Goal: Task Accomplishment & Management: Use online tool/utility

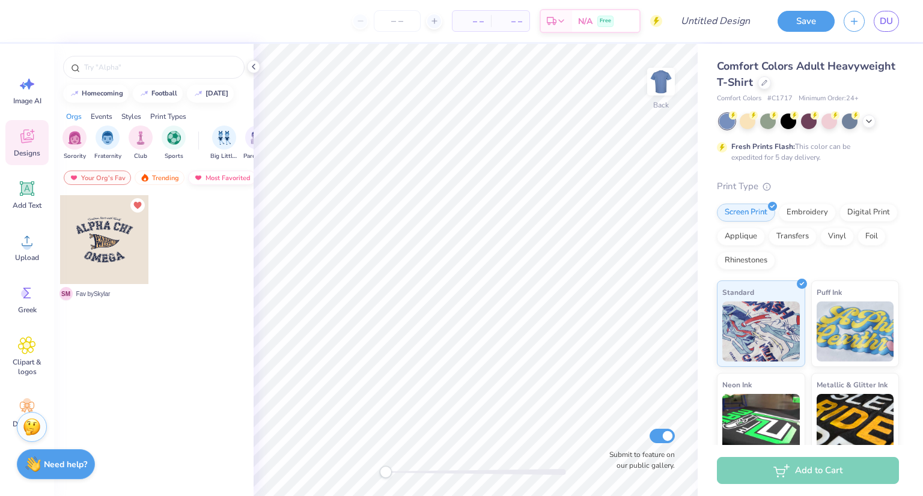
click at [216, 183] on div "Most Favorited" at bounding box center [222, 178] width 68 height 14
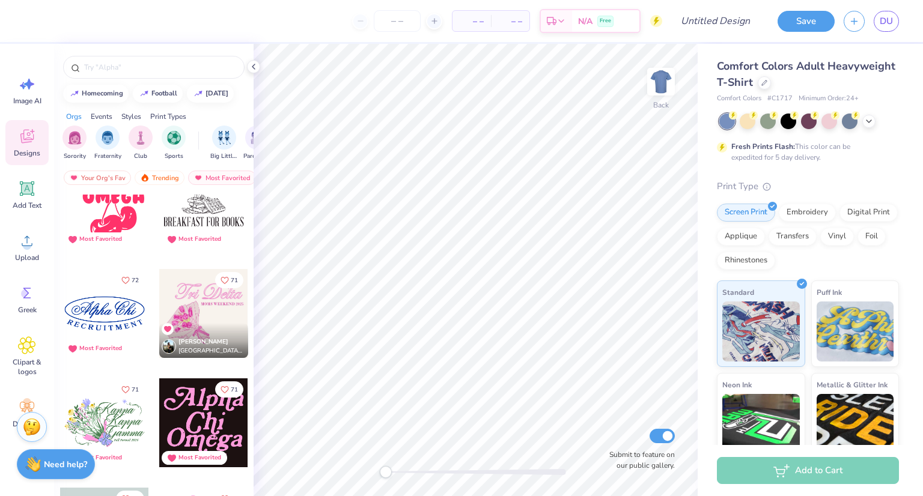
scroll to position [2449, 0]
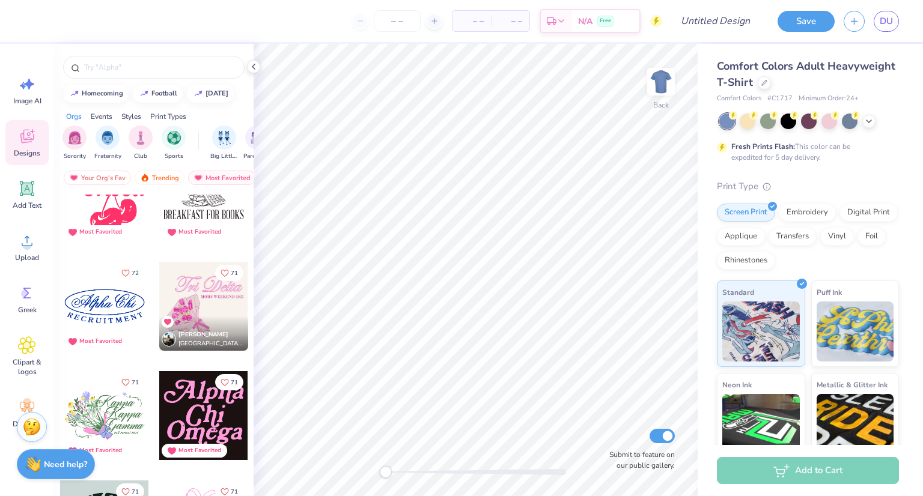
click at [99, 308] on div at bounding box center [104, 306] width 89 height 89
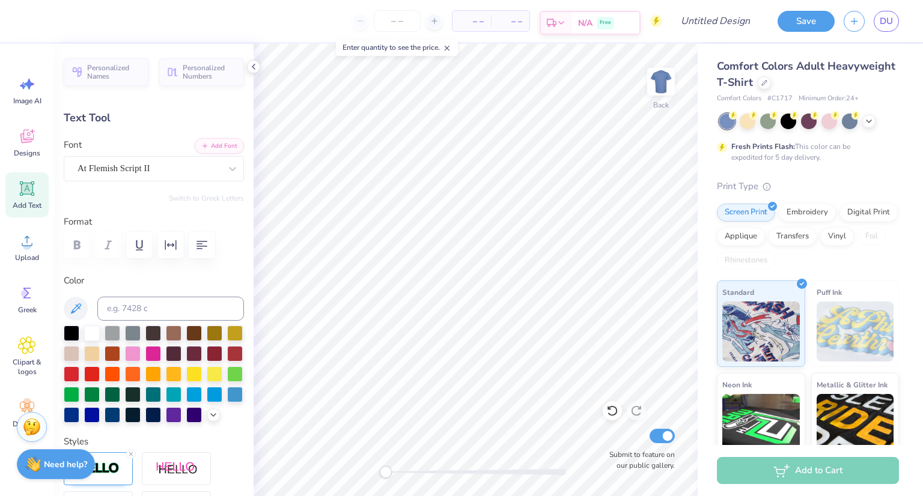
scroll to position [10, 1]
type textarea "THETA"
type input "7.40"
type input "1.09"
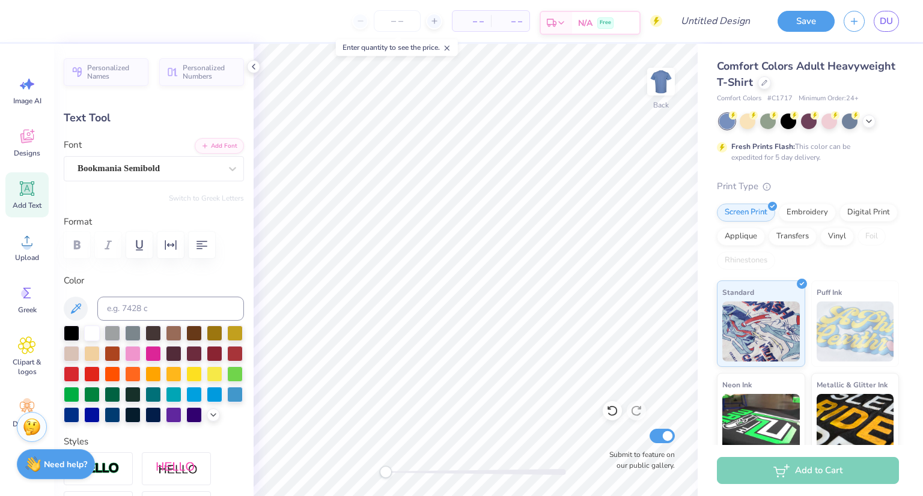
type input "5.24"
type textarea "R"
type textarea "DODGEBALL"
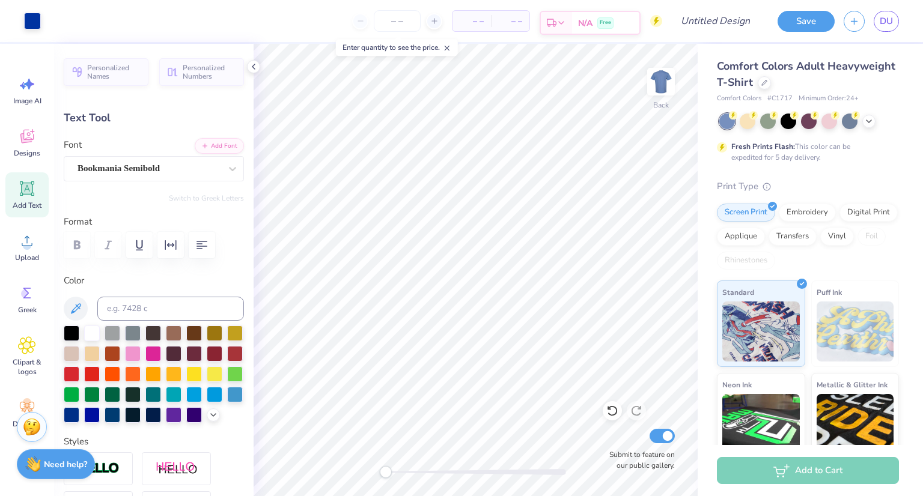
type input "4.89"
type input "0.86"
type input "5.35"
type input "5.82"
type input "1.03"
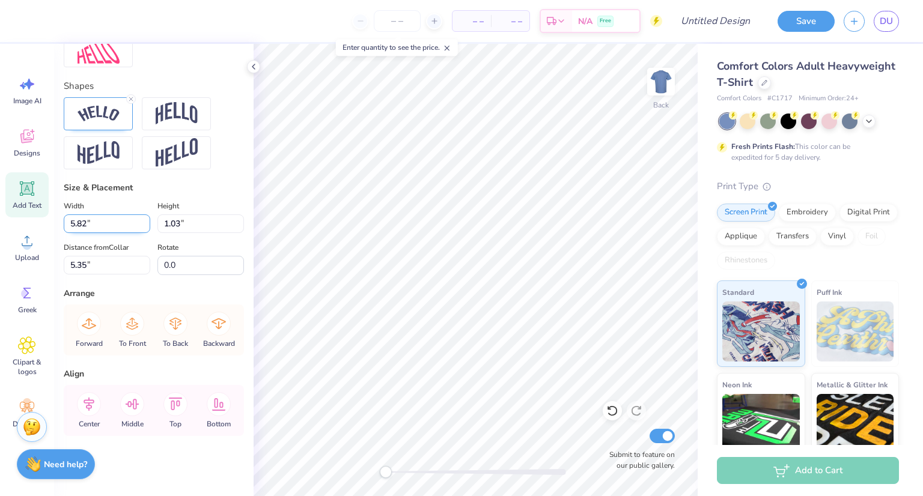
scroll to position [482, 0]
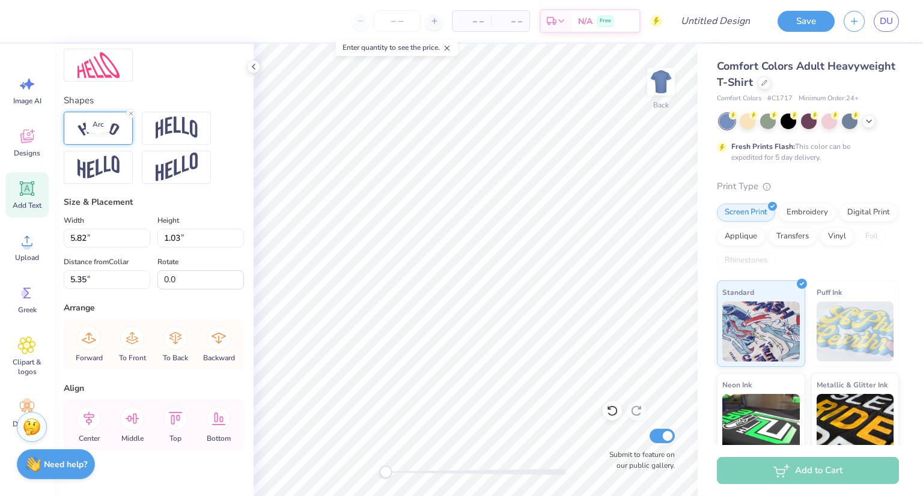
click at [99, 136] on img at bounding box center [99, 128] width 42 height 16
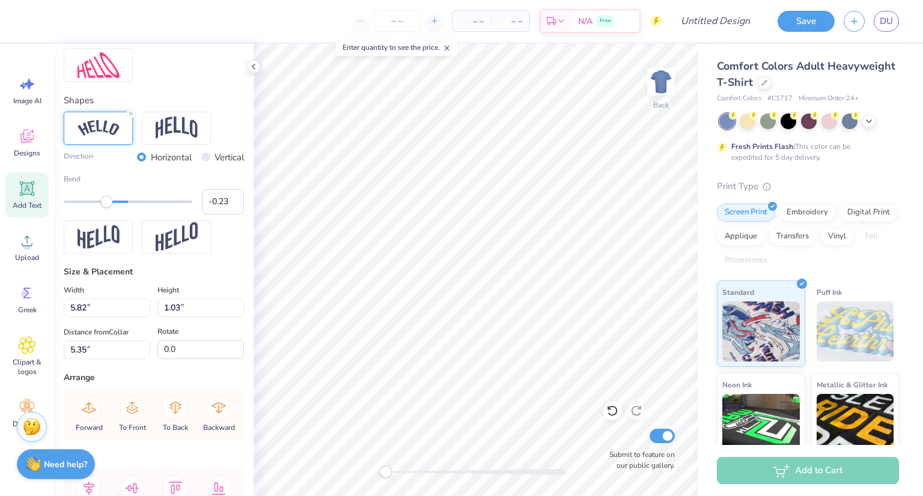
type input "-0.22"
drag, startPoint x: 103, startPoint y: 220, endPoint x: 111, endPoint y: 222, distance: 7.4
click at [111, 208] on div "Accessibility label" at bounding box center [111, 202] width 12 height 12
type input "-0.30"
click at [106, 208] on div "Accessibility label" at bounding box center [106, 202] width 12 height 12
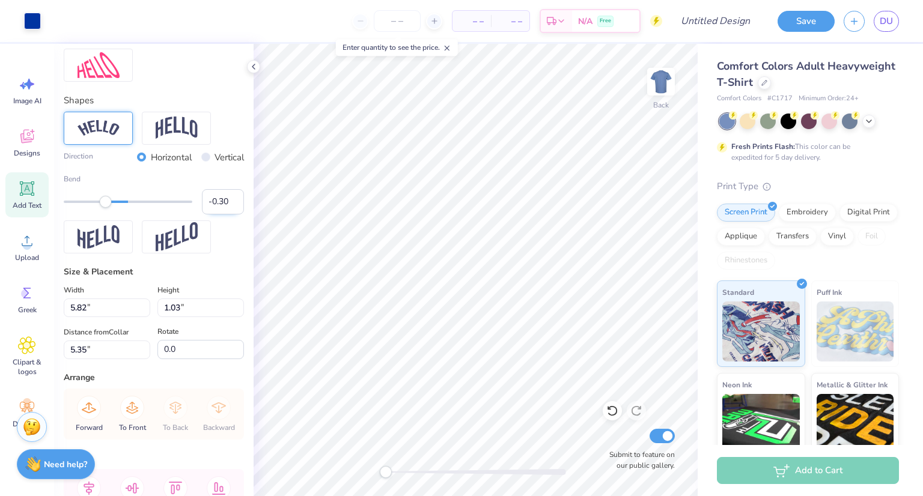
type input "7.23"
type input "1.47"
type input "3.54"
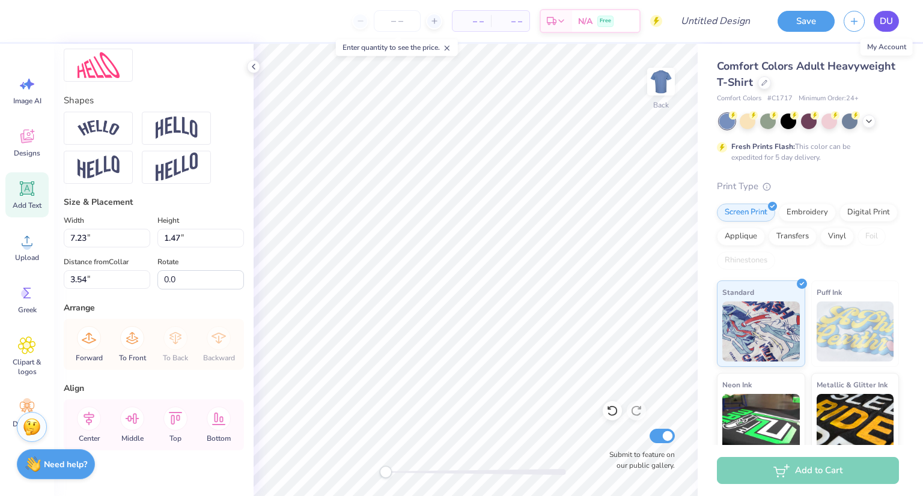
click at [885, 22] on span "DU" at bounding box center [886, 21] width 13 height 14
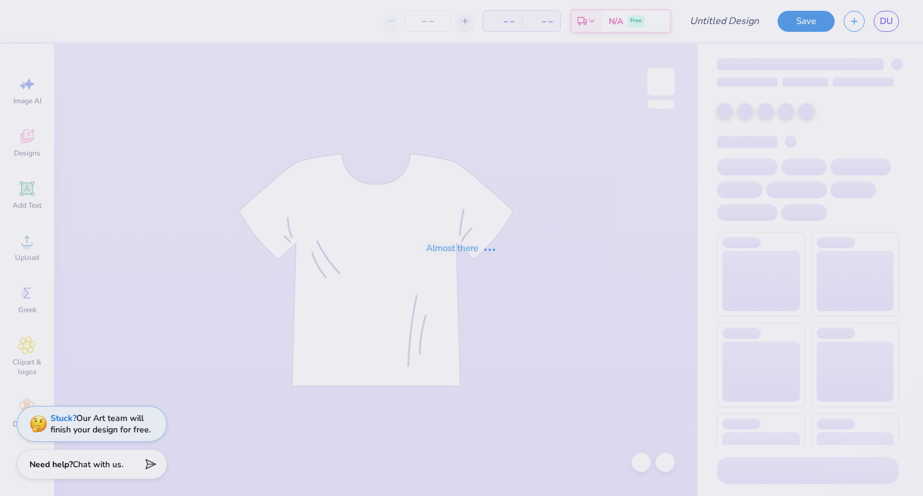
type input "Dodgeballll"
type input "130"
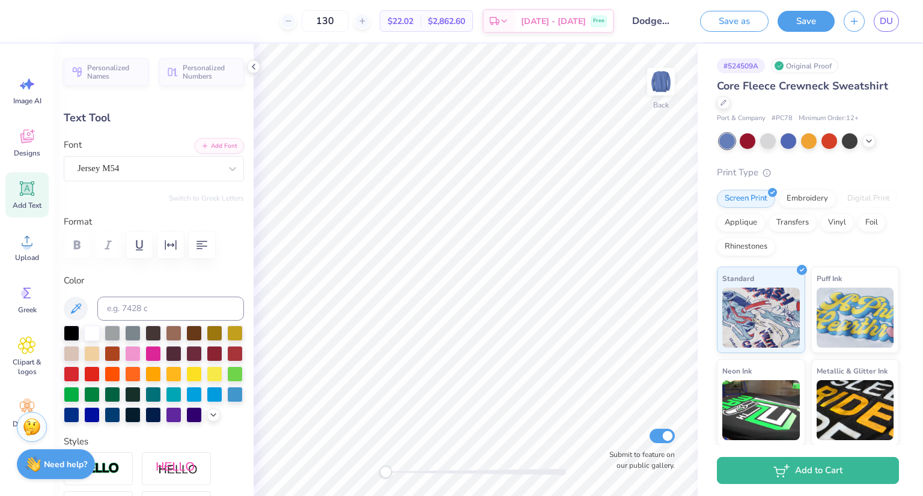
type input "8.74"
type input "3.14"
type input "1.96"
type input "0.2"
type input "6.27"
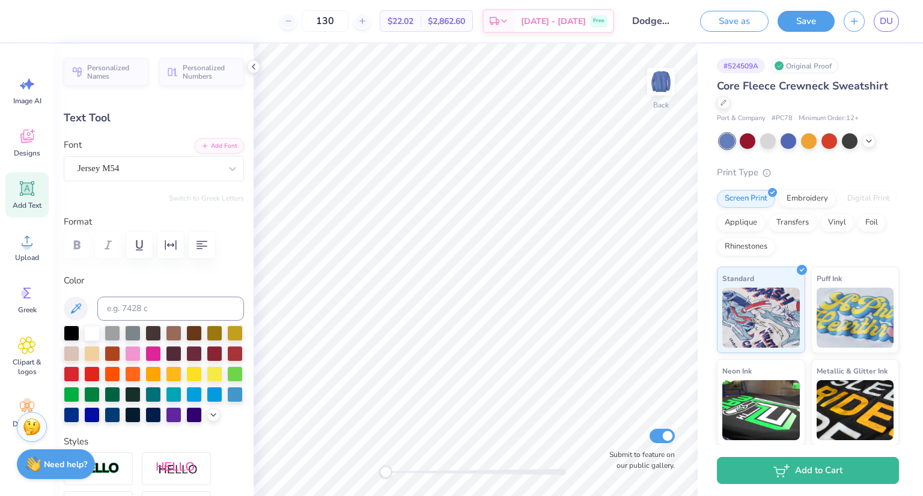
type input "1.66"
type input "11.94"
type input "0.0"
click at [129, 169] on div "Great Vibes" at bounding box center [148, 168] width 145 height 19
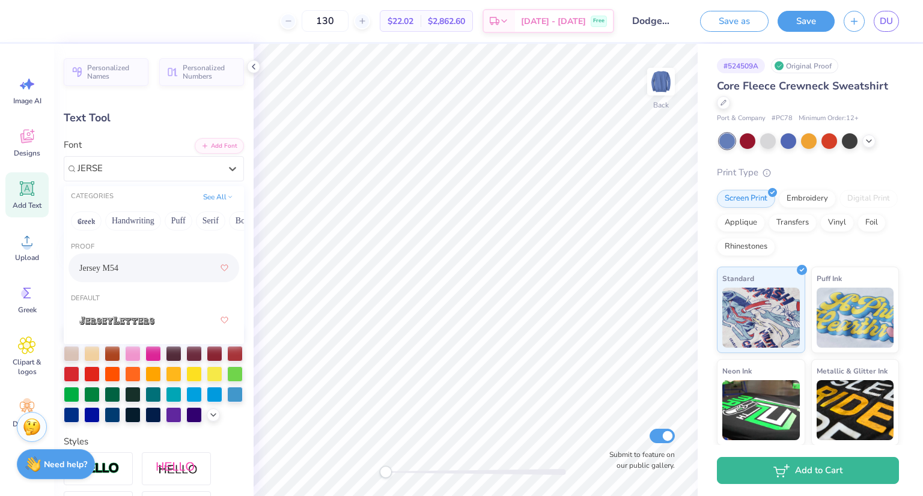
click at [118, 270] on span "Jersey M54" at bounding box center [98, 268] width 39 height 13
type input "JERSE"
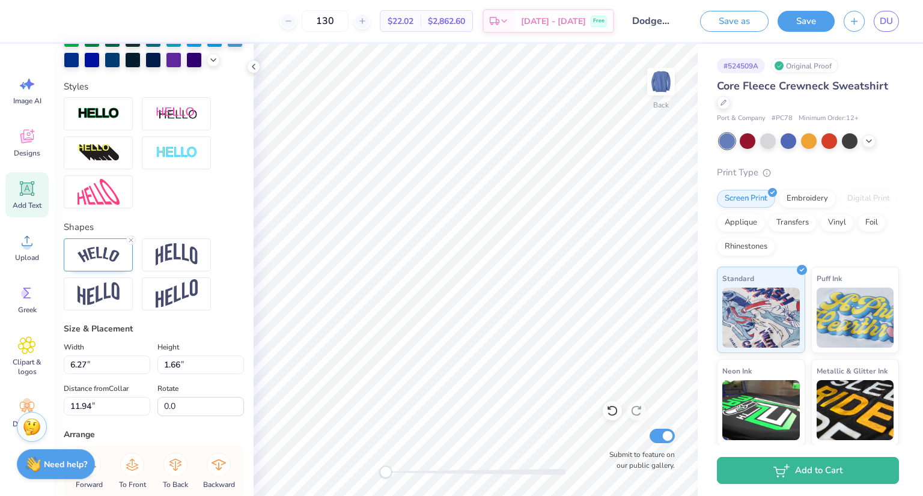
scroll to position [364, 0]
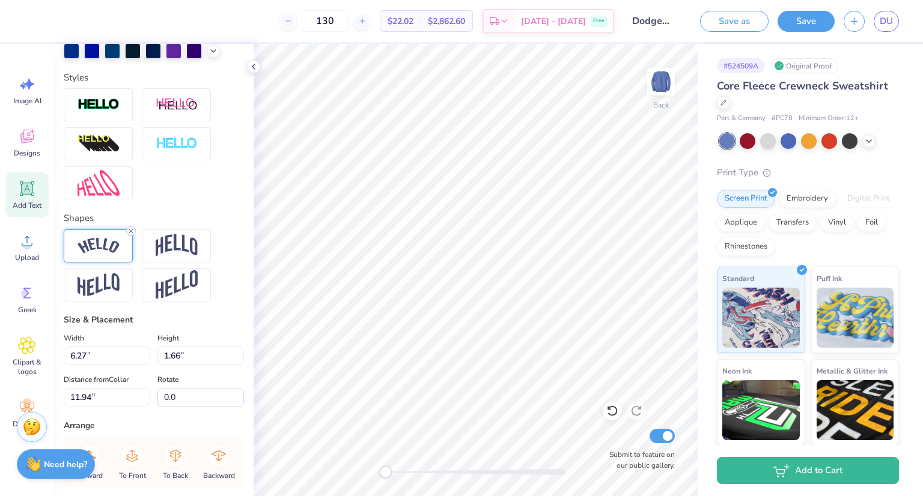
click at [130, 235] on icon at bounding box center [130, 231] width 7 height 7
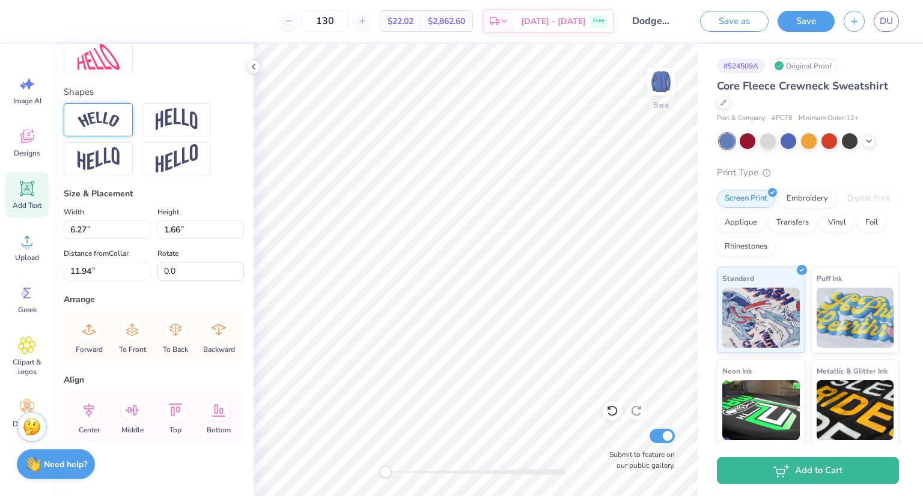
scroll to position [515, 0]
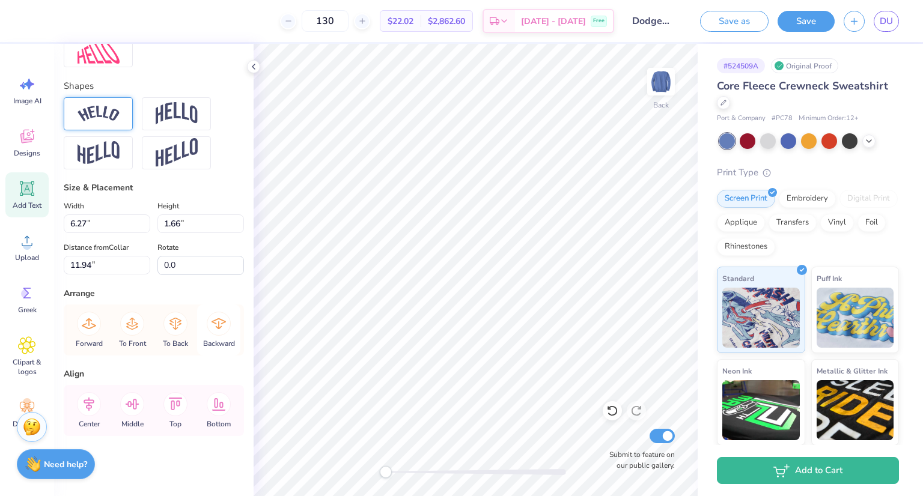
click at [219, 323] on icon at bounding box center [219, 323] width 14 height 11
type input "6.23"
type input "0.85"
type input "12.35"
type input "8.74"
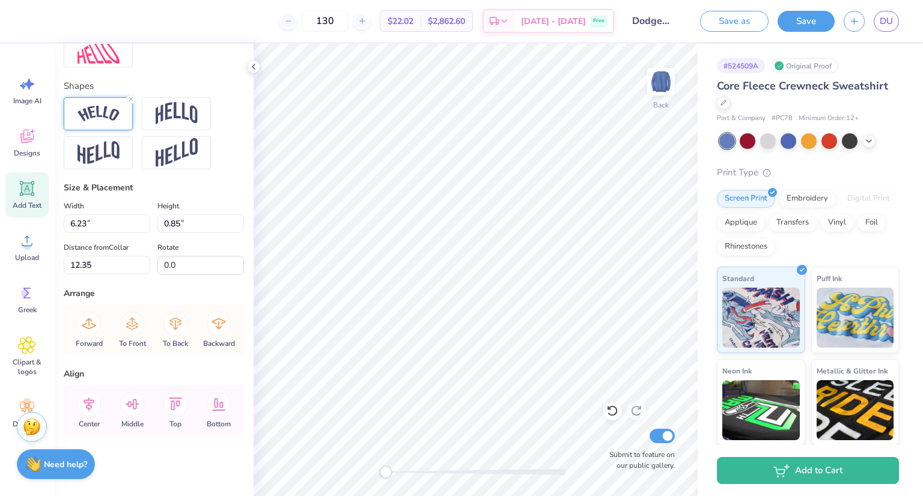
type input "3.14"
type input "1.96"
type input "0.2"
click at [768, 142] on div at bounding box center [768, 140] width 16 height 16
type input "6.23"
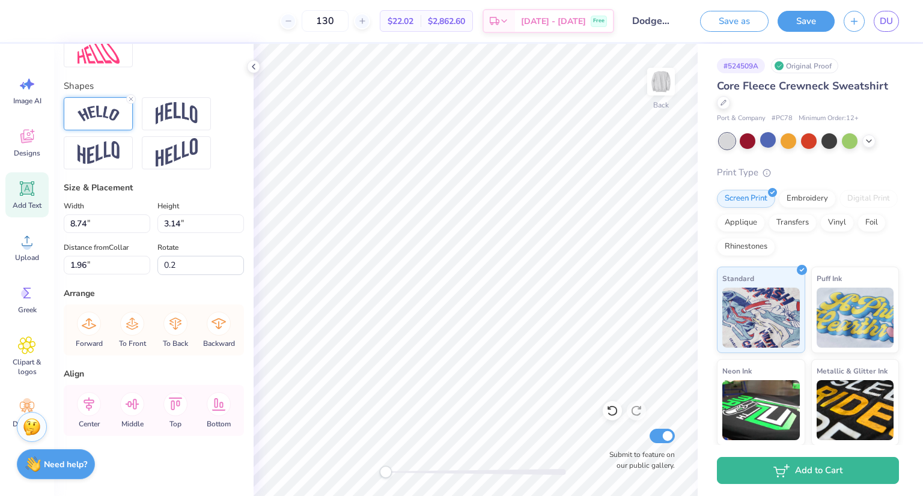
type input "0.85"
type input "12.35"
type input "0.0"
type input "8.74"
type input "3.14"
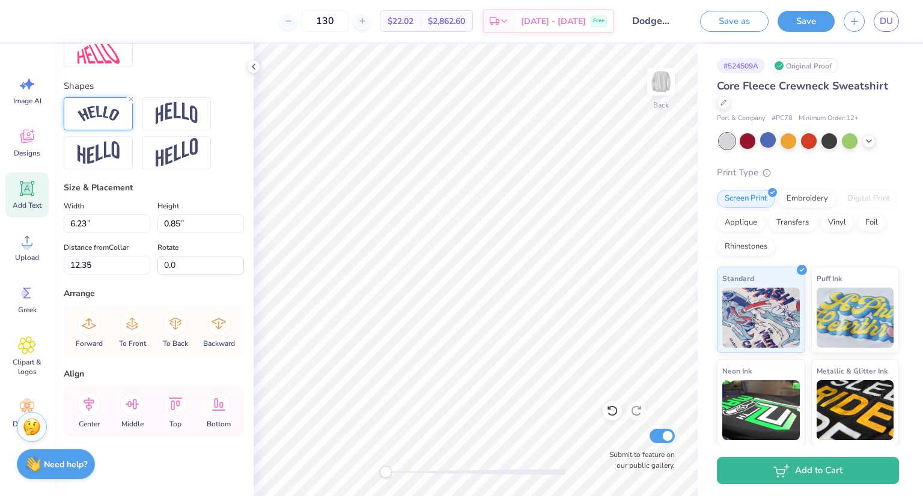
type input "1.96"
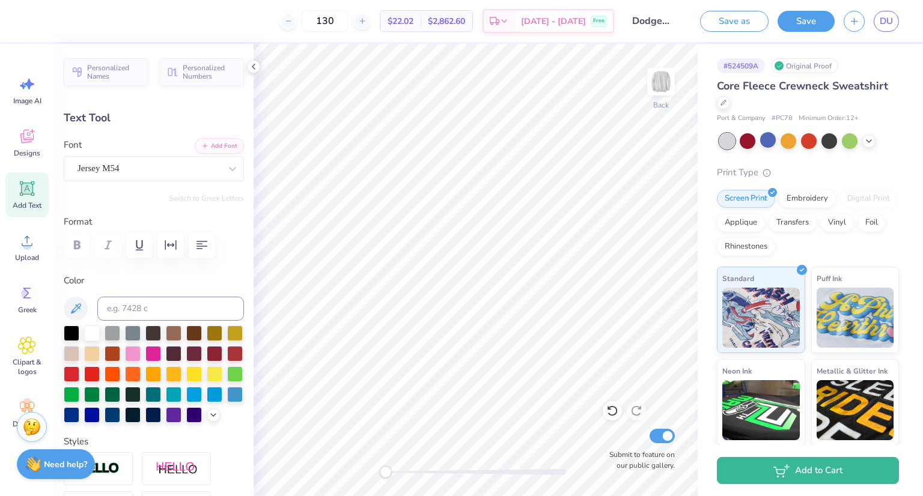
scroll to position [139, 0]
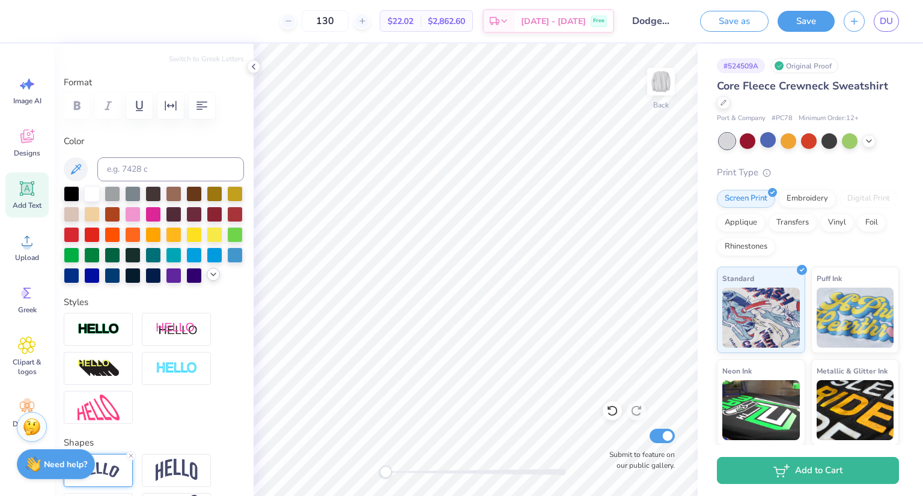
click at [209, 279] on icon at bounding box center [214, 275] width 10 height 10
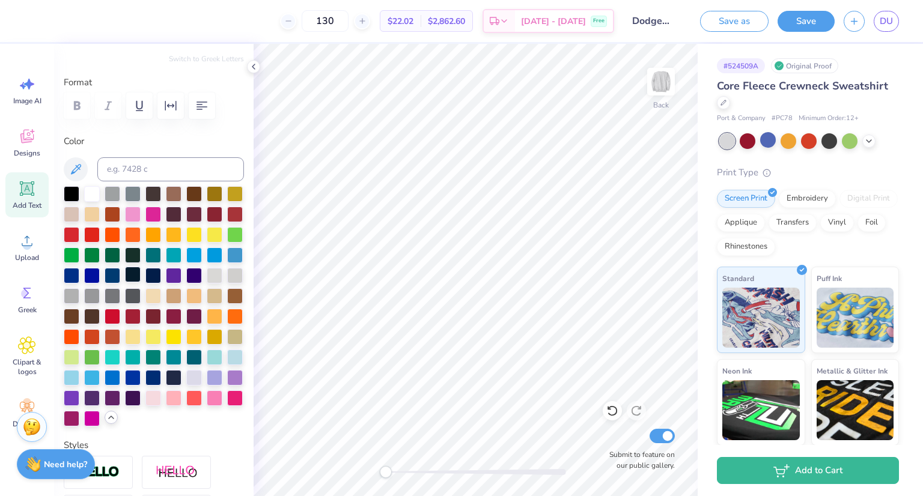
click at [141, 273] on div at bounding box center [133, 275] width 16 height 16
click at [145, 282] on div at bounding box center [153, 275] width 16 height 16
click at [181, 385] on div at bounding box center [174, 377] width 16 height 16
click at [145, 282] on div at bounding box center [153, 275] width 16 height 16
type input "0.0"
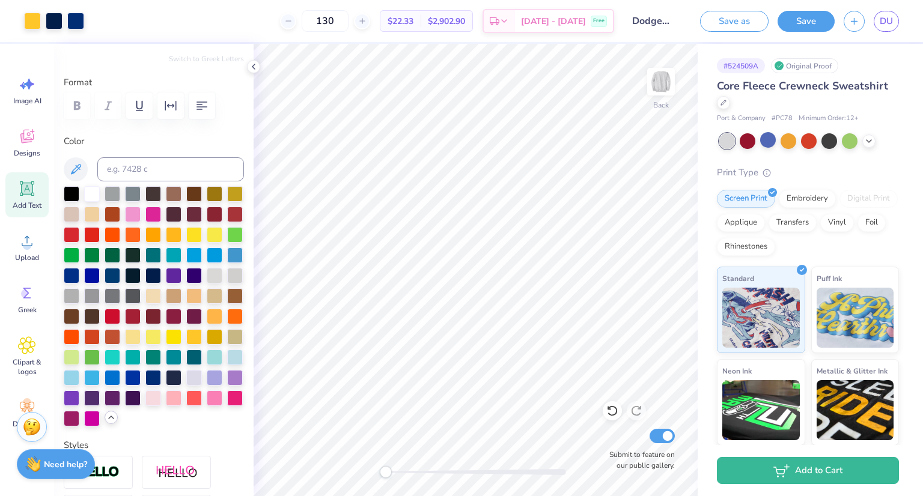
type input "6.23"
type input "0.85"
type input "11.94"
click at [145, 282] on div at bounding box center [153, 275] width 16 height 16
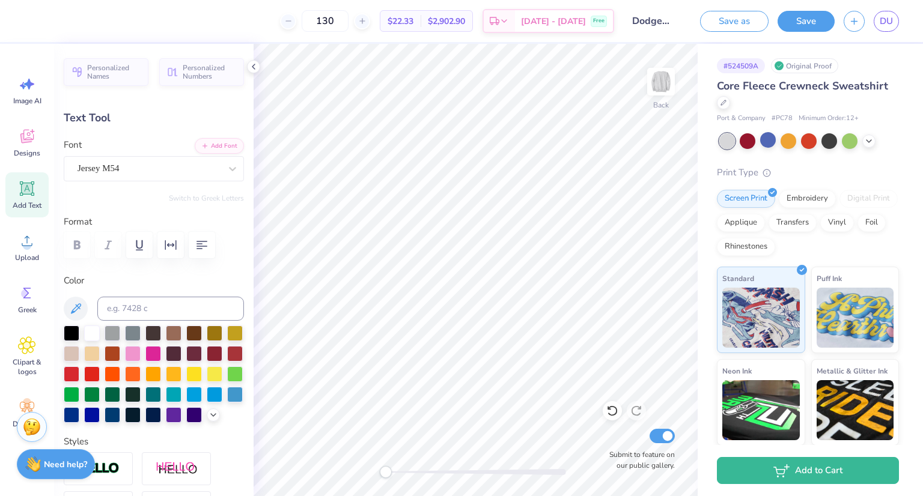
type input "7.60"
type input "1.04"
type textarea "Dodgeball"
type input "7.88"
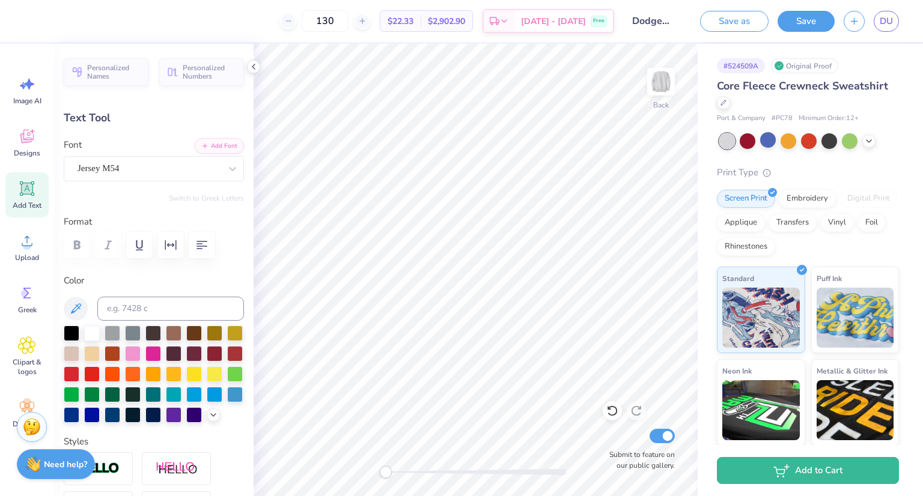
type input "1.40"
type input "11.58"
type input "8.74"
type input "3.14"
type input "1.96"
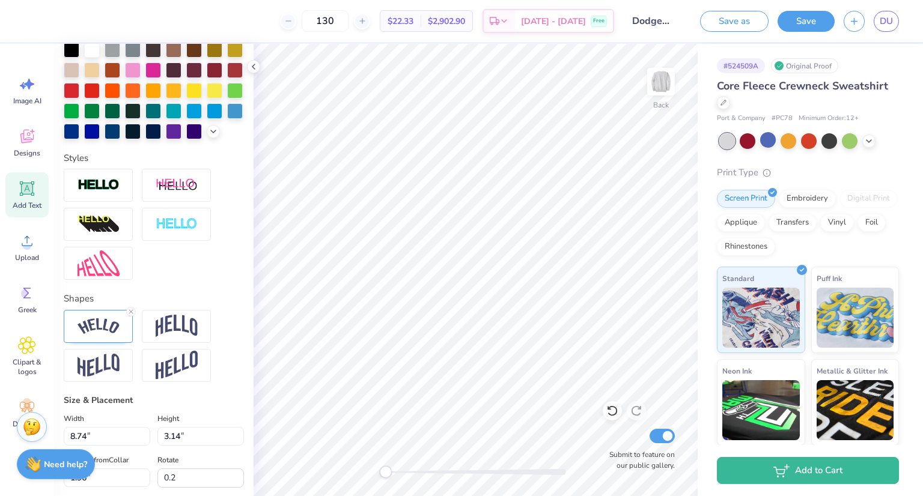
scroll to position [515, 0]
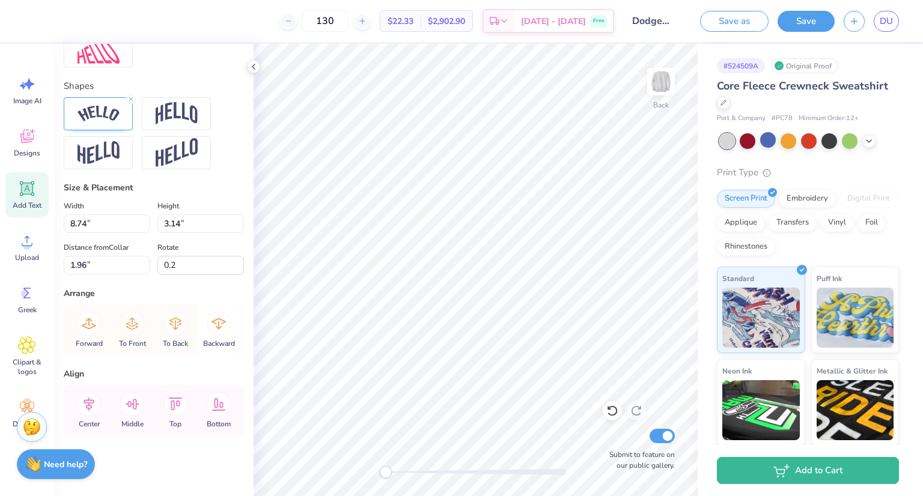
click at [215, 326] on icon at bounding box center [219, 323] width 14 height 11
type input "0.0"
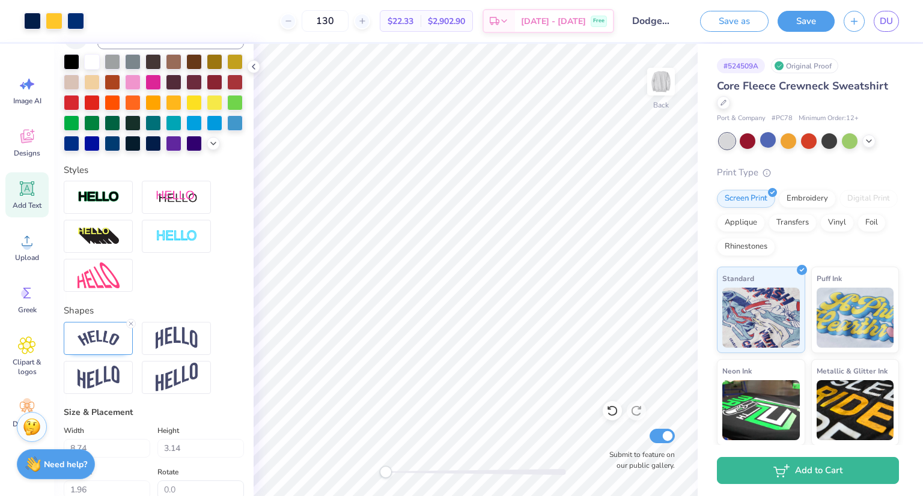
scroll to position [0, 0]
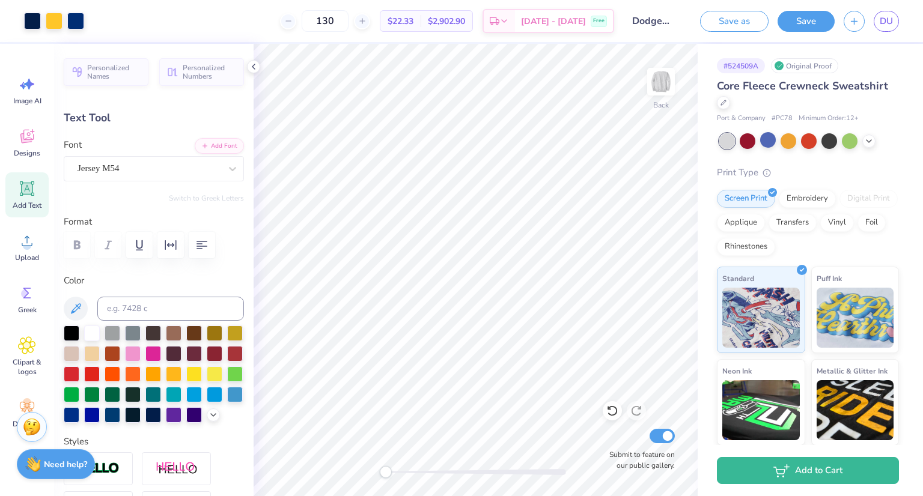
click at [22, 192] on icon at bounding box center [27, 188] width 11 height 11
type input "6.22"
type input "1.80"
type input "10.60"
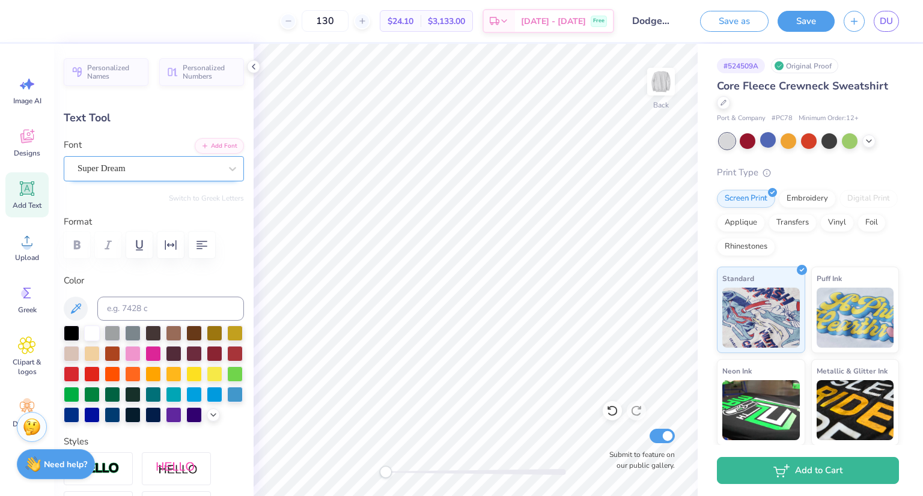
type textarea "25"
click at [147, 165] on div "Super Dream" at bounding box center [148, 168] width 145 height 19
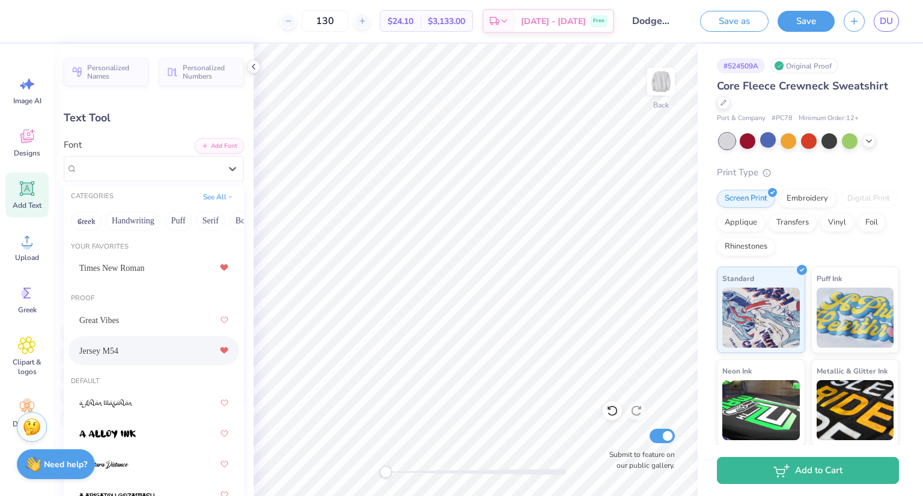
click at [221, 350] on icon at bounding box center [224, 351] width 7 height 6
click at [100, 355] on span "Jersey M54" at bounding box center [98, 351] width 39 height 13
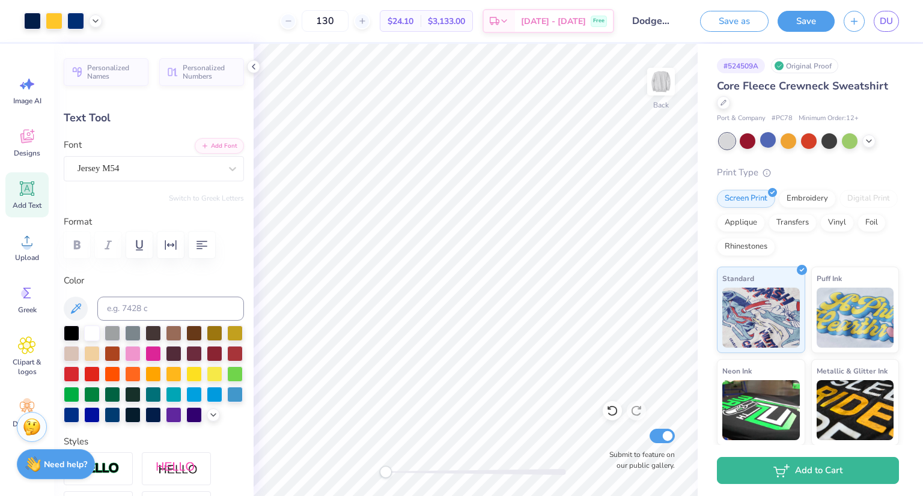
type input "2.37"
type input "1.97"
type input "10.51"
type input "2.38"
type input "1.98"
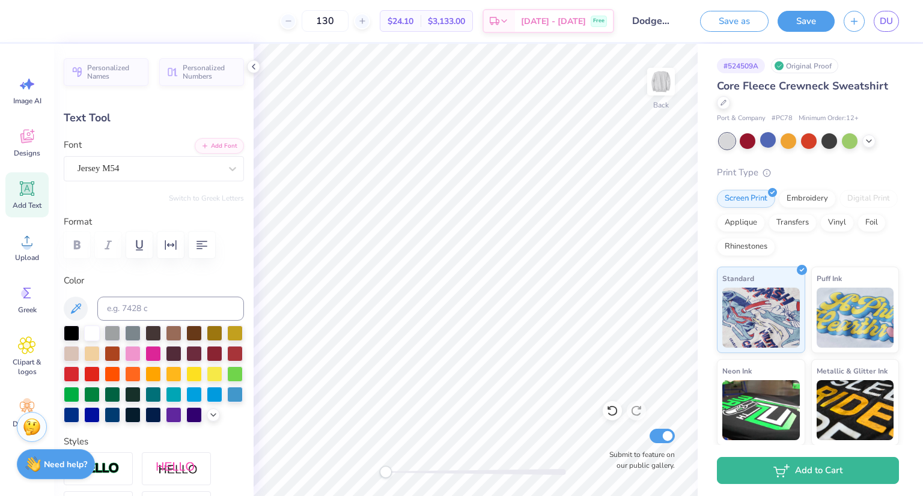
type input "9.25"
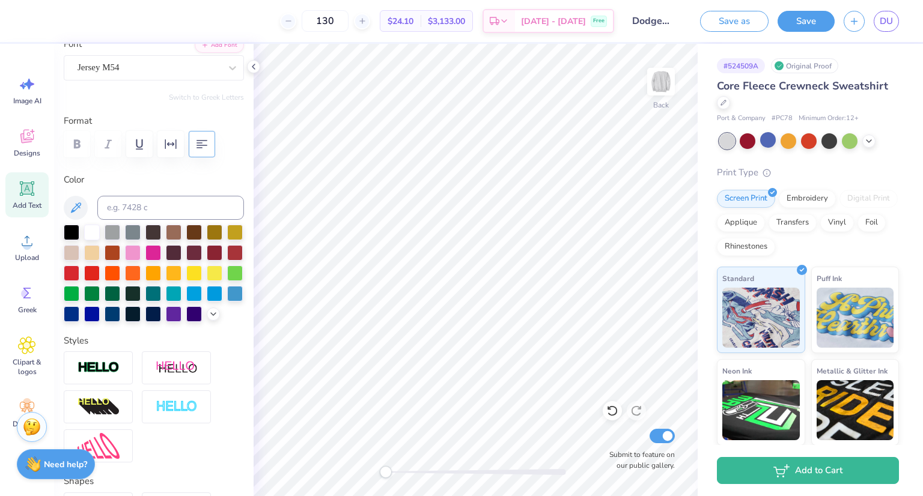
scroll to position [108, 0]
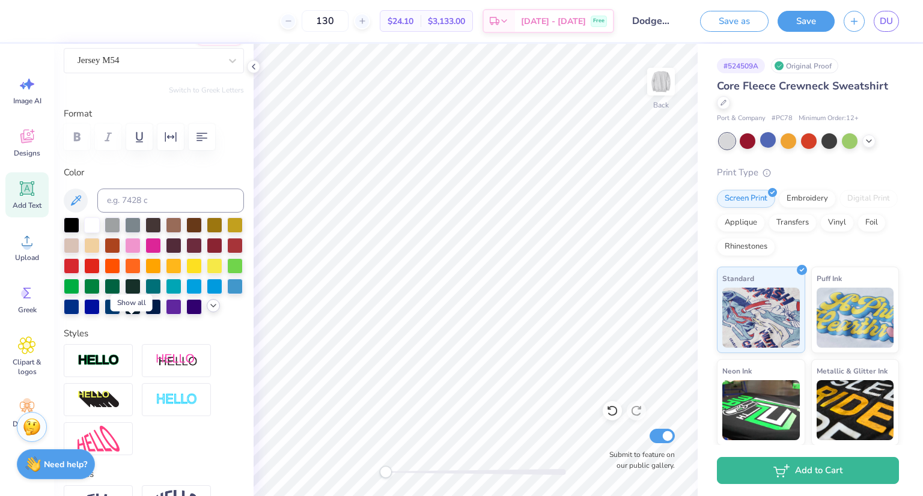
click at [209, 311] on icon at bounding box center [214, 306] width 10 height 10
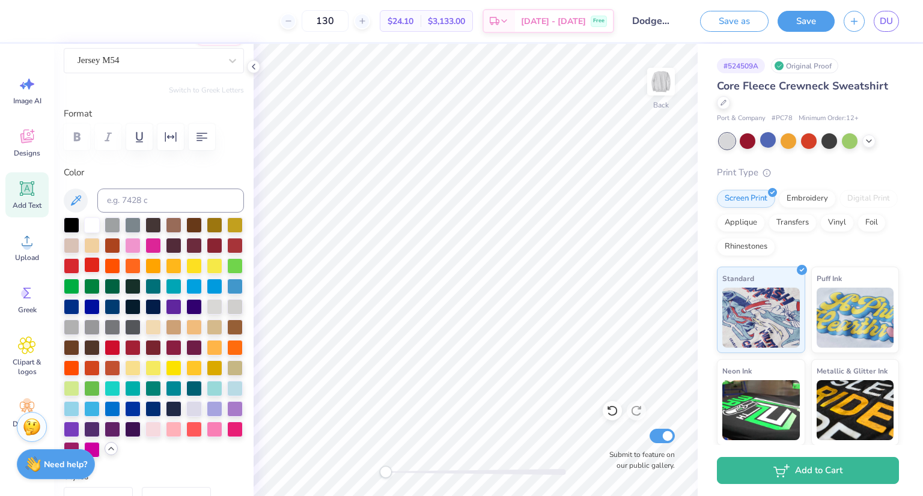
click at [100, 265] on div at bounding box center [92, 265] width 16 height 16
click at [141, 284] on div at bounding box center [133, 286] width 16 height 16
click at [145, 314] on div at bounding box center [153, 306] width 16 height 16
type input "8.74"
type input "3.14"
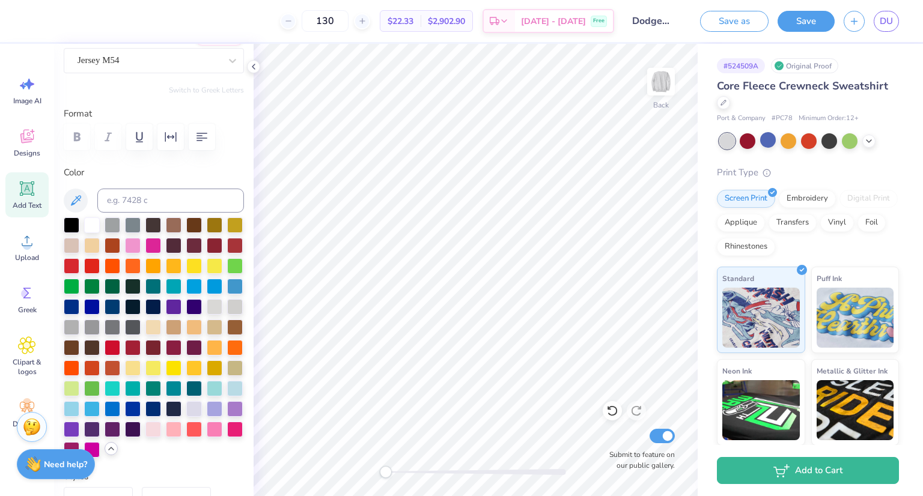
type input "2.43"
type input "0.2"
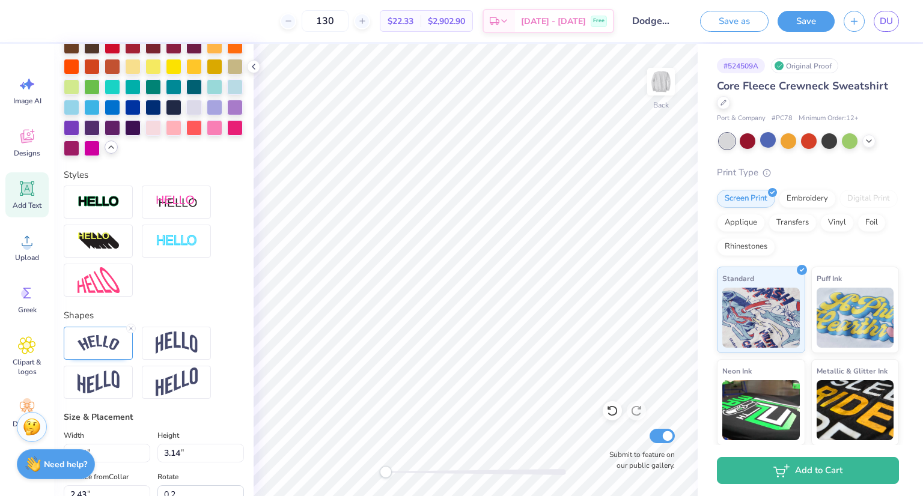
scroll to position [410, 0]
click at [120, 218] on div at bounding box center [98, 201] width 69 height 33
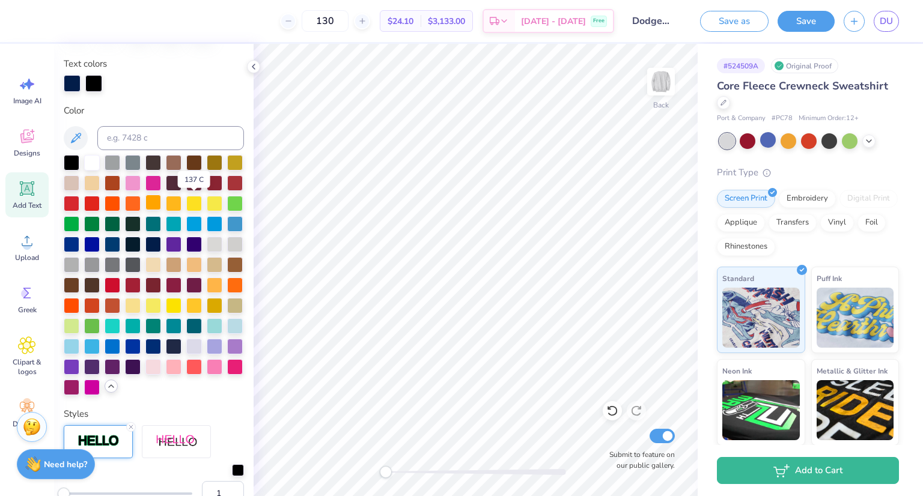
scroll to position [217, 0]
click at [181, 206] on div at bounding box center [174, 203] width 16 height 16
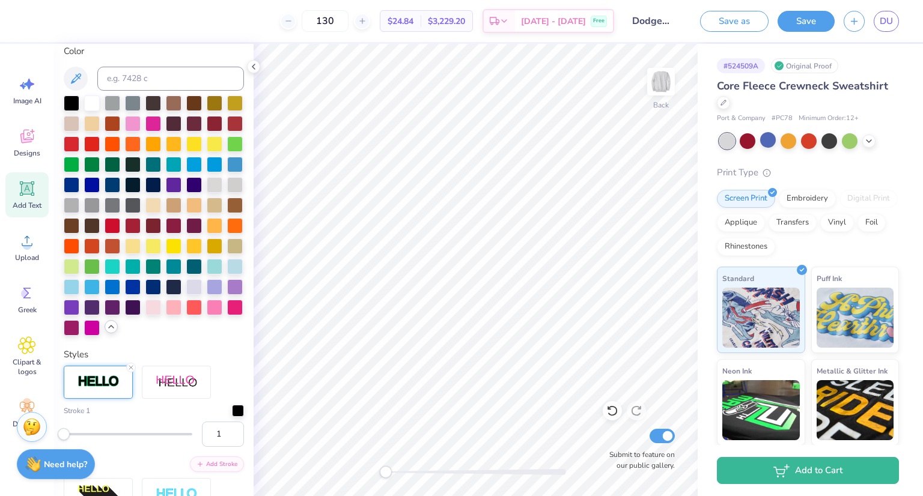
scroll to position [276, 0]
click at [145, 192] on div at bounding box center [153, 184] width 16 height 16
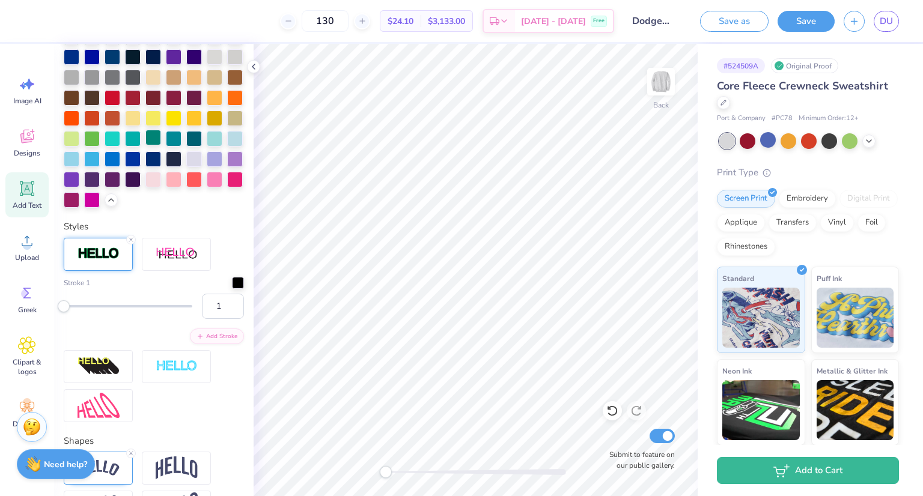
scroll to position [404, 0]
click at [232, 288] on div at bounding box center [238, 282] width 12 height 12
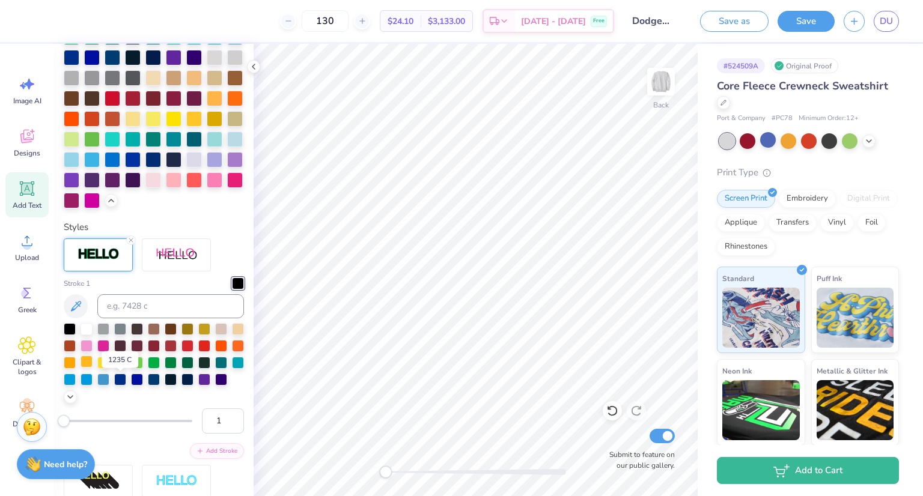
click at [93, 368] on div at bounding box center [87, 362] width 12 height 12
click at [212, 434] on input "1" at bounding box center [223, 421] width 42 height 25
type input "3"
type input "0.0"
type input "8.84"
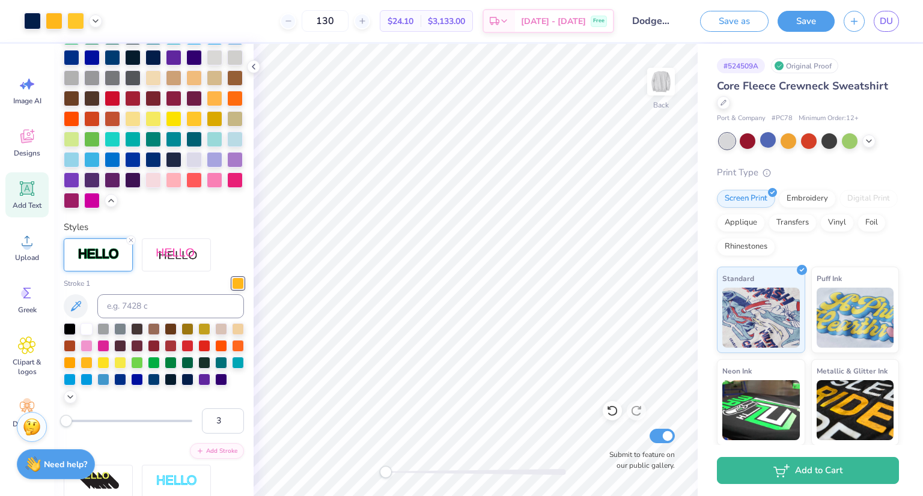
type input "3.25"
type input "2.38"
type input "0.2"
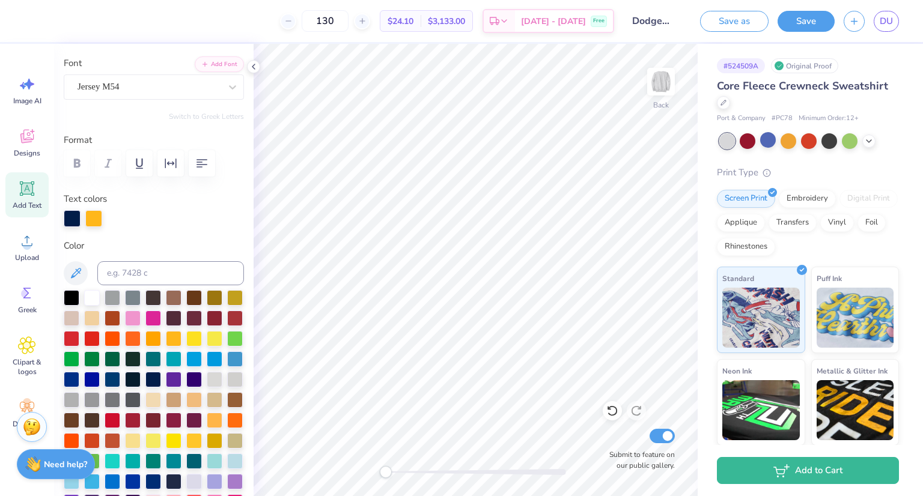
scroll to position [0, 0]
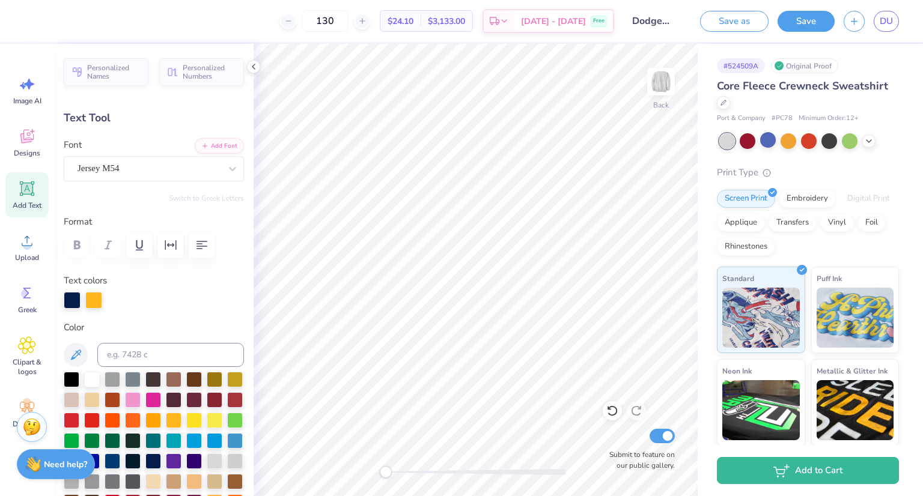
type input "7.88"
type input "1.40"
type input "11.50"
type input "0.0"
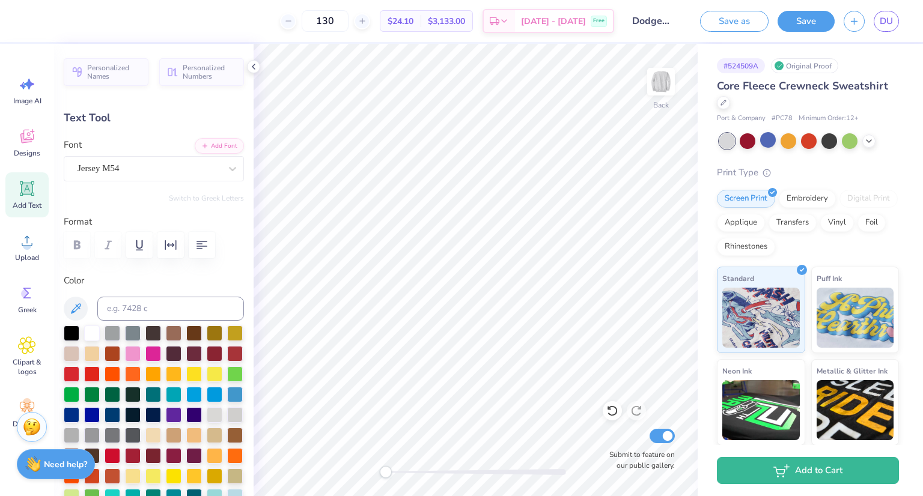
type input "8.84"
type input "3.25"
type input "2.38"
type input "0.2"
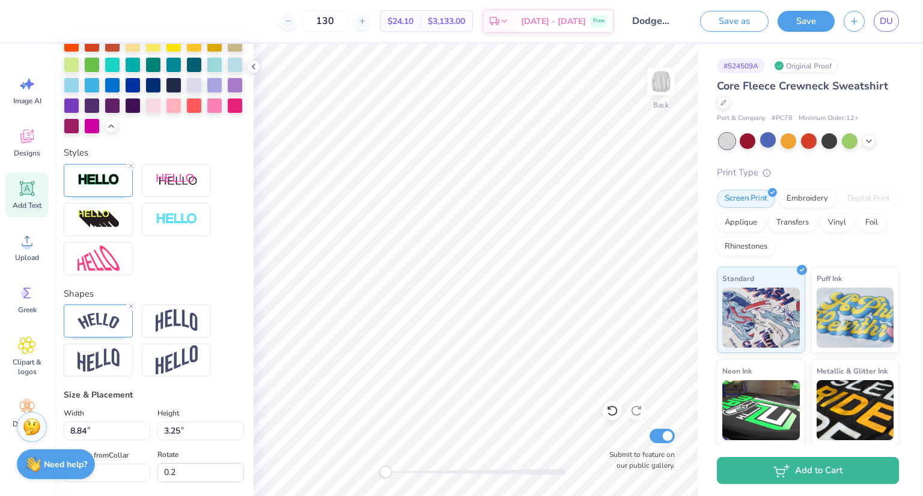
scroll to position [504, 0]
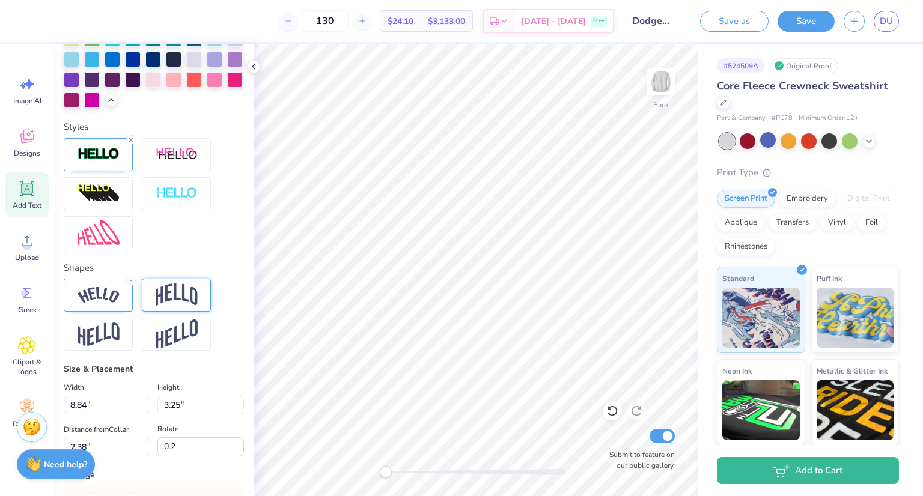
click at [178, 303] on div at bounding box center [176, 295] width 69 height 33
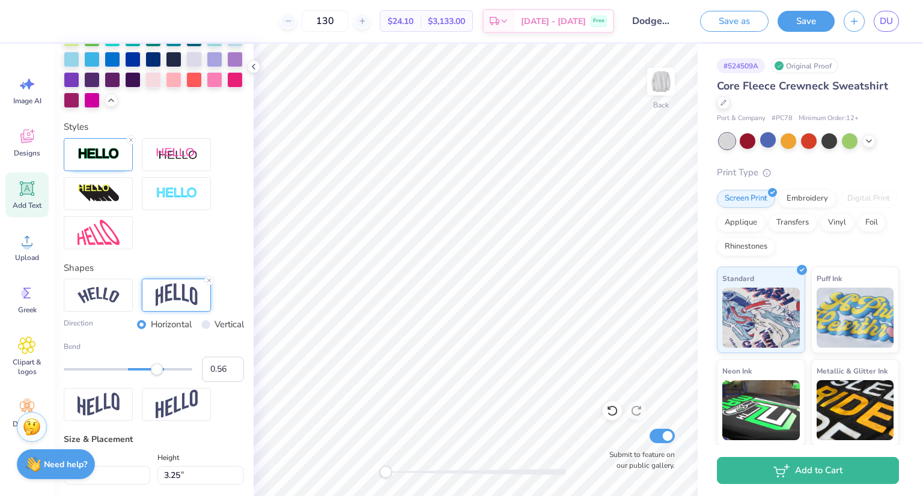
type input "8.40"
type input "4.85"
type input "2.21"
type input "0.2"
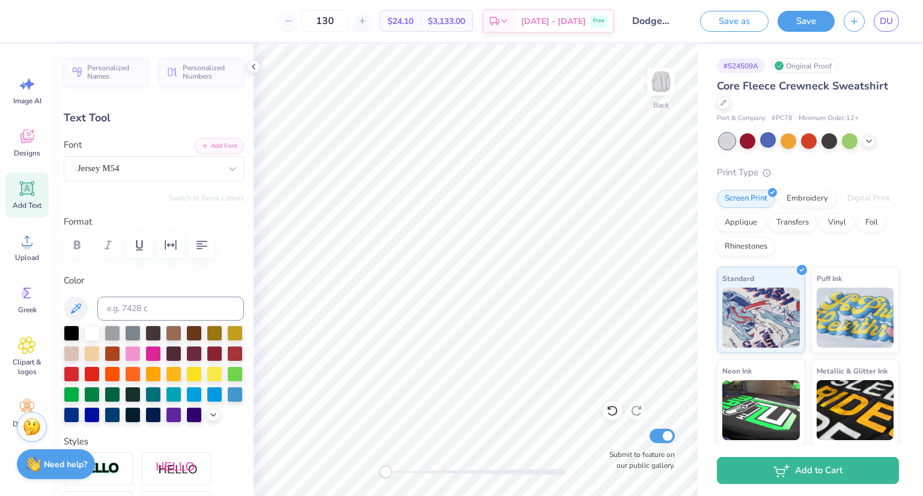
type input "2.38"
type input "1.98"
type input "9.25"
type input "8.40"
type input "4.85"
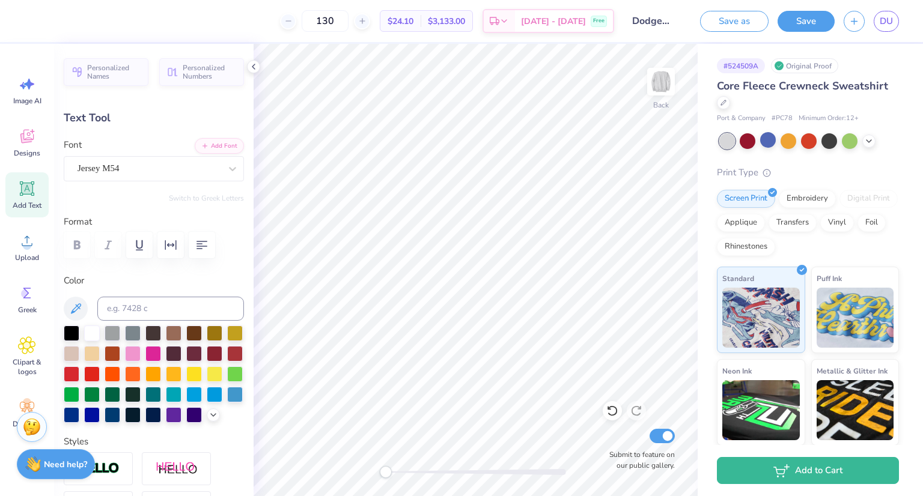
type input "1.57"
type input "0.2"
type input "7.88"
type input "1.40"
type input "12.73"
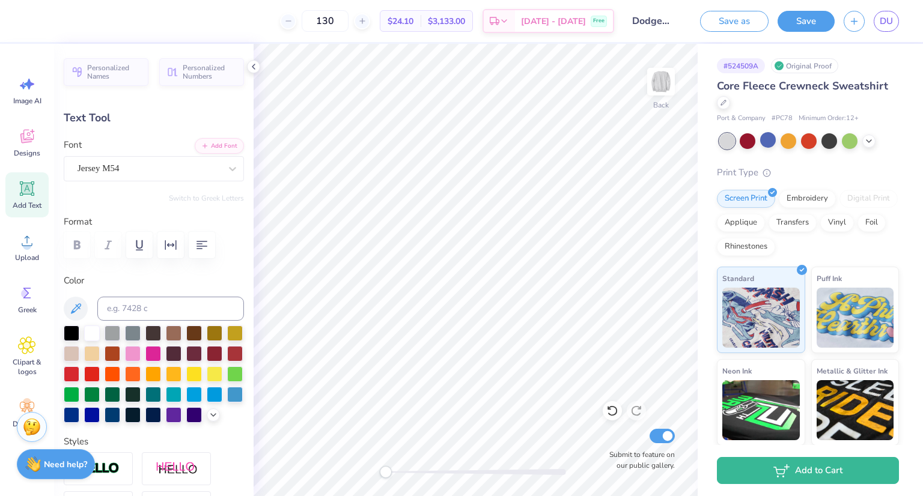
type input "0.0"
type input "2.38"
type input "1.98"
type input "10.51"
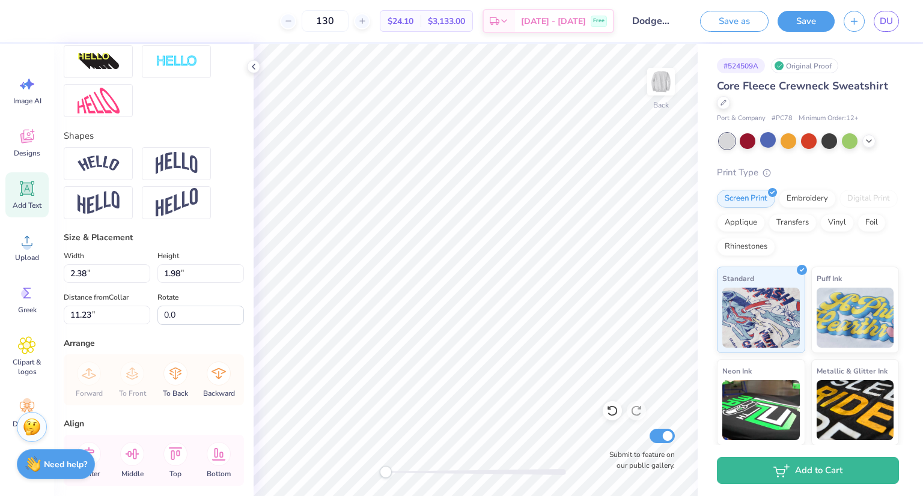
scroll to position [483, 0]
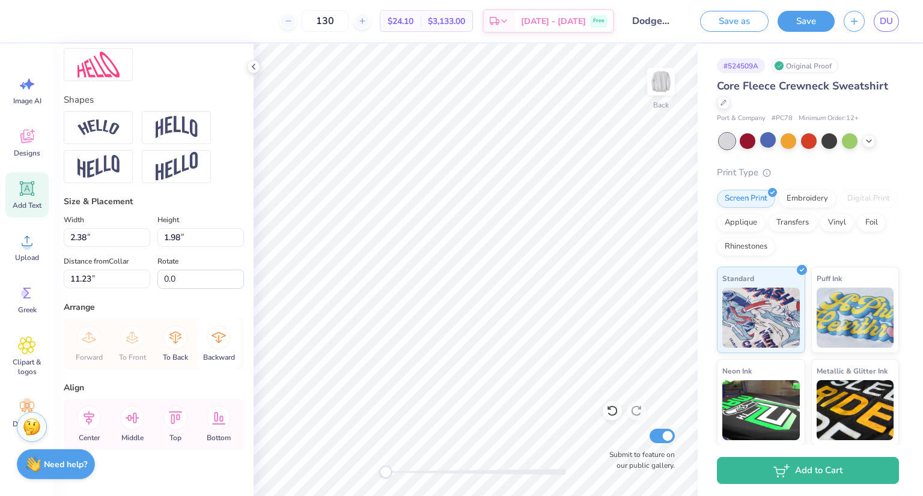
click at [213, 343] on icon at bounding box center [219, 337] width 14 height 11
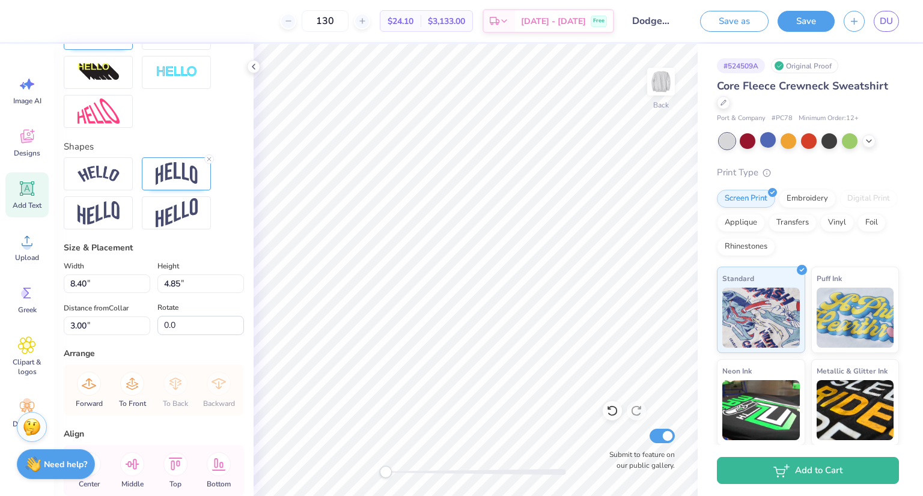
type input "8.40"
type input "4.85"
type input "3.00"
type input "0.2"
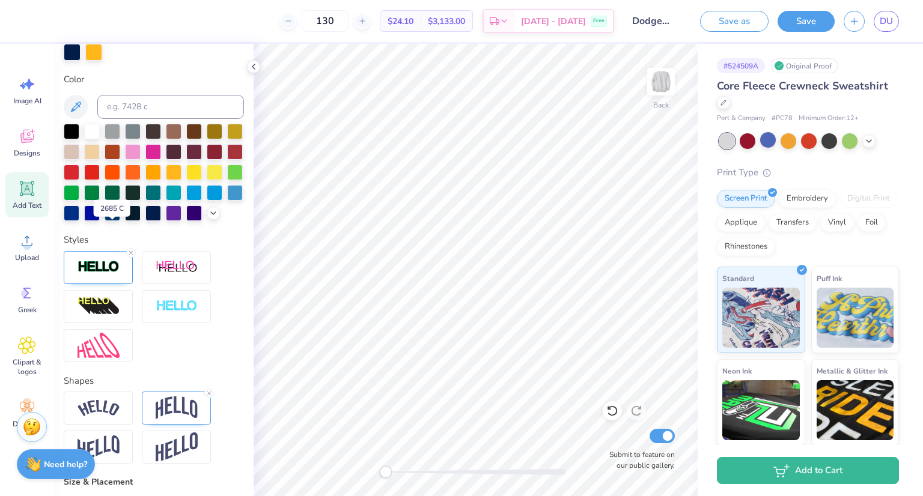
scroll to position [253, 0]
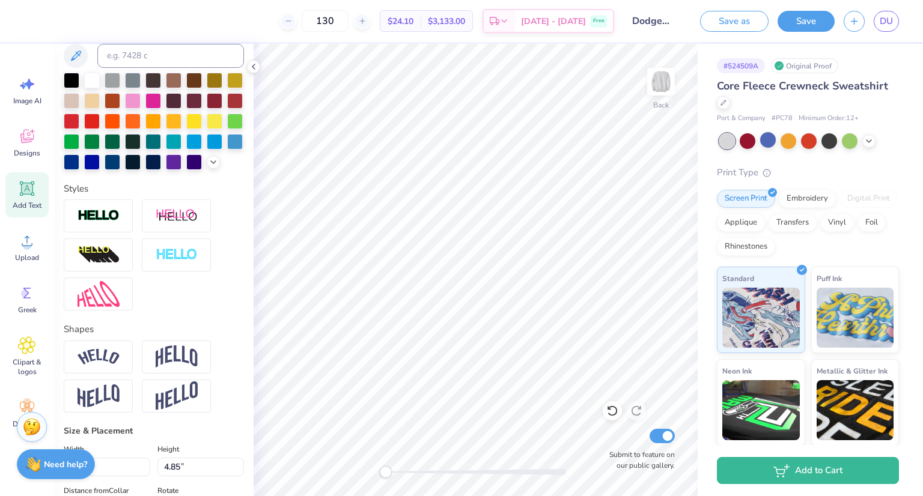
type input "2.38"
type input "1.98"
type input "11.23"
type input "0.0"
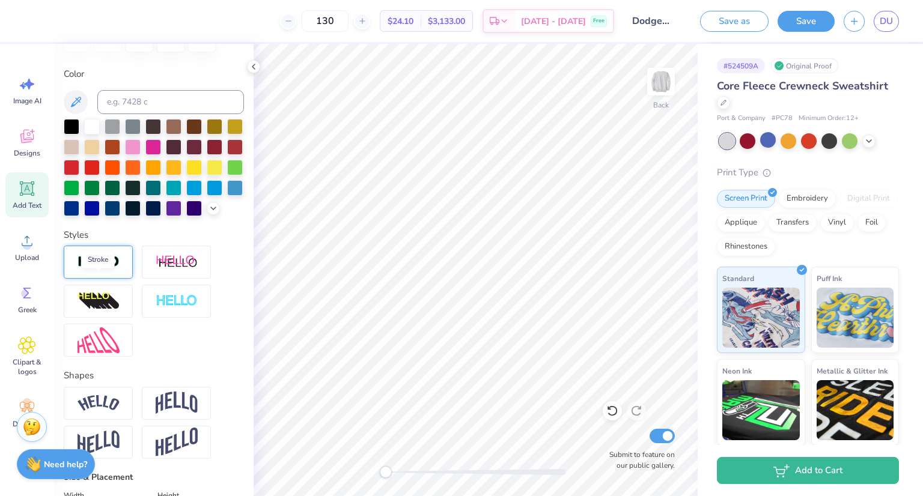
click at [85, 269] on img at bounding box center [99, 262] width 42 height 14
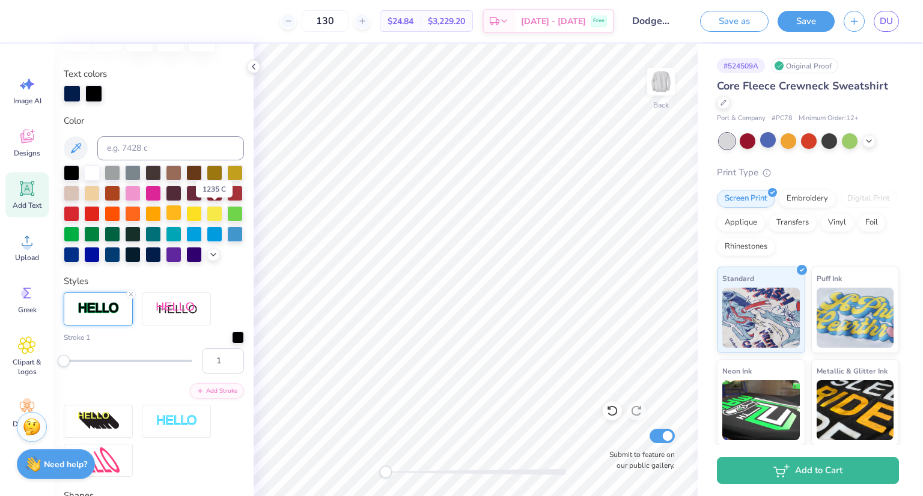
click at [181, 212] on div at bounding box center [174, 213] width 16 height 16
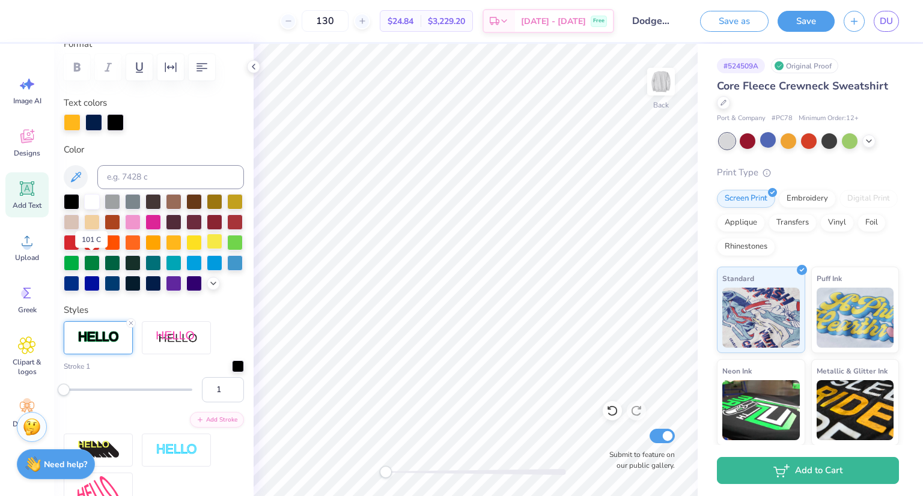
scroll to position [175, 0]
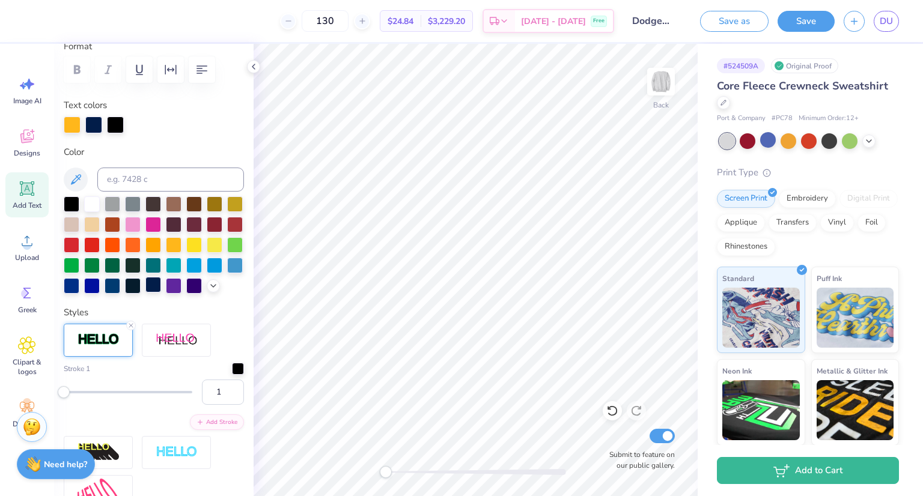
click at [145, 293] on div at bounding box center [153, 285] width 16 height 16
click at [237, 389] on div "Personalized Names Personalized Numbers Text Tool Add Font Font Jersey M54 Swit…" at bounding box center [154, 270] width 200 height 453
click at [232, 374] on div at bounding box center [238, 368] width 12 height 12
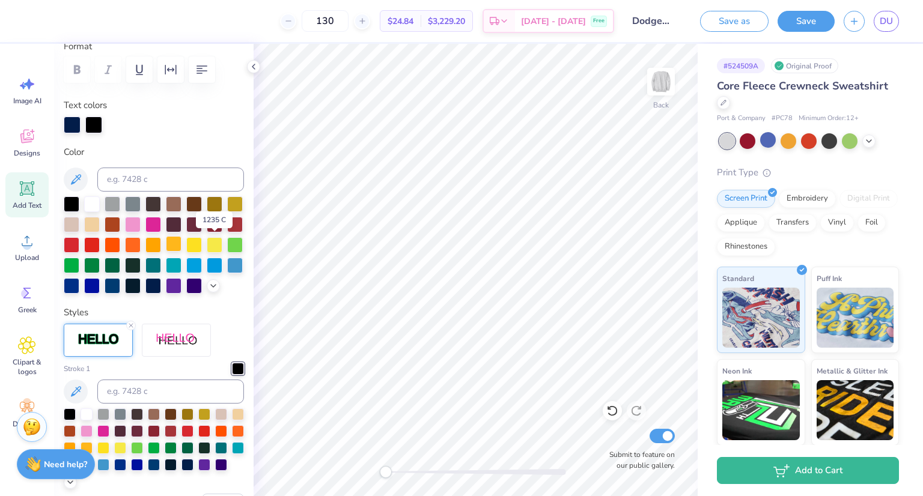
click at [181, 242] on div at bounding box center [174, 244] width 16 height 16
click at [145, 293] on div at bounding box center [153, 285] width 16 height 16
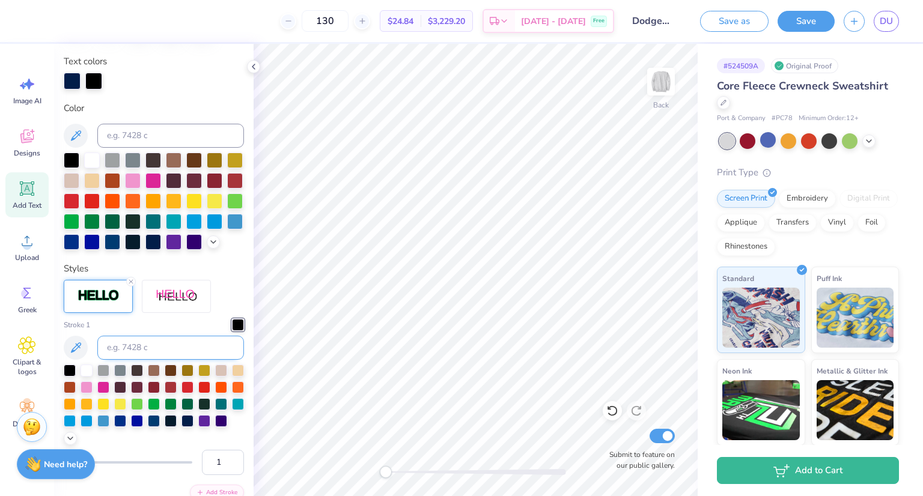
scroll to position [237, 0]
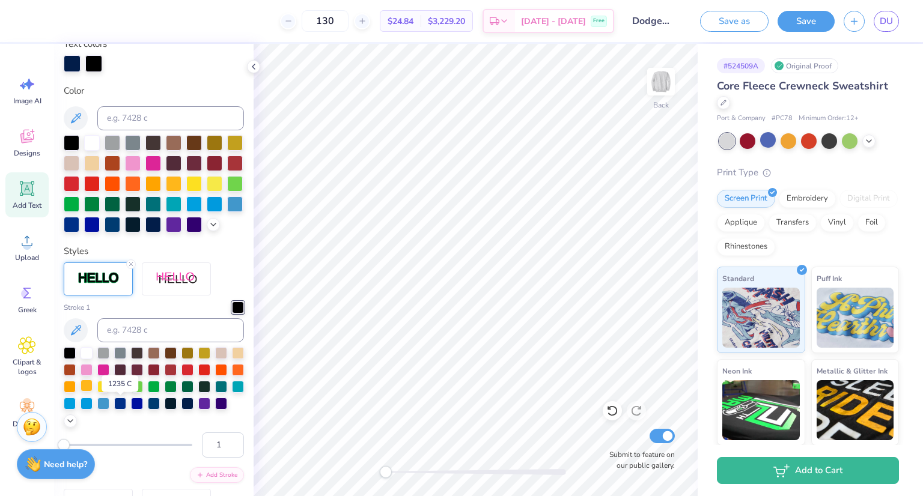
click at [93, 392] on div at bounding box center [87, 386] width 12 height 12
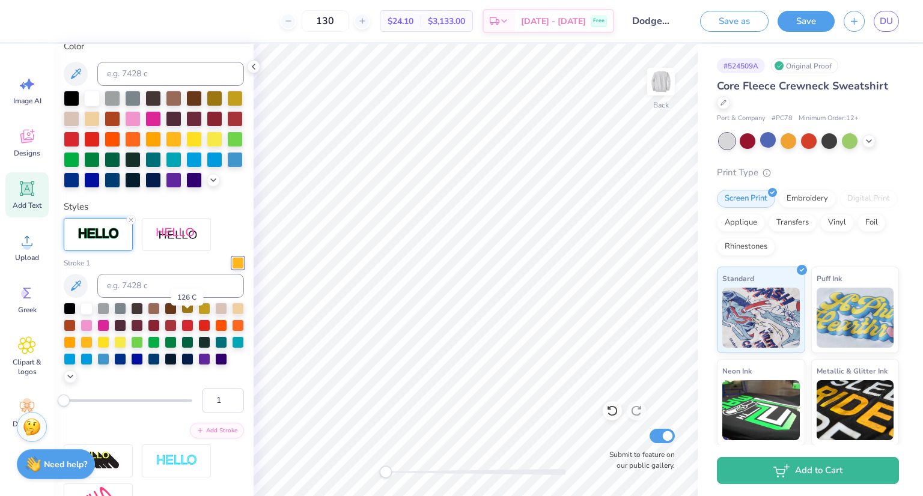
scroll to position [291, 0]
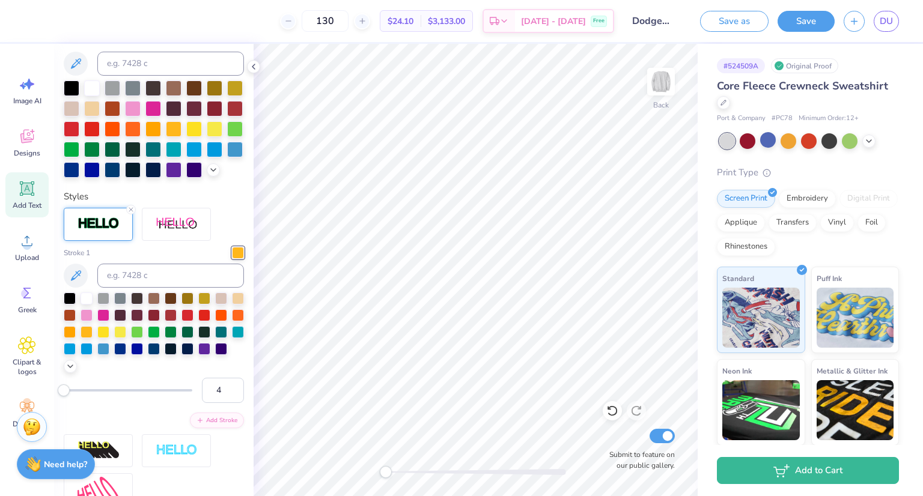
type input "1"
drag, startPoint x: 67, startPoint y: 412, endPoint x: 0, endPoint y: 405, distance: 67.6
click at [0, 405] on div "130 $24.10 Per Item $3,133.00 Total Est. Delivery Oct 7 - 10 Free Design Title …" at bounding box center [461, 248] width 923 height 496
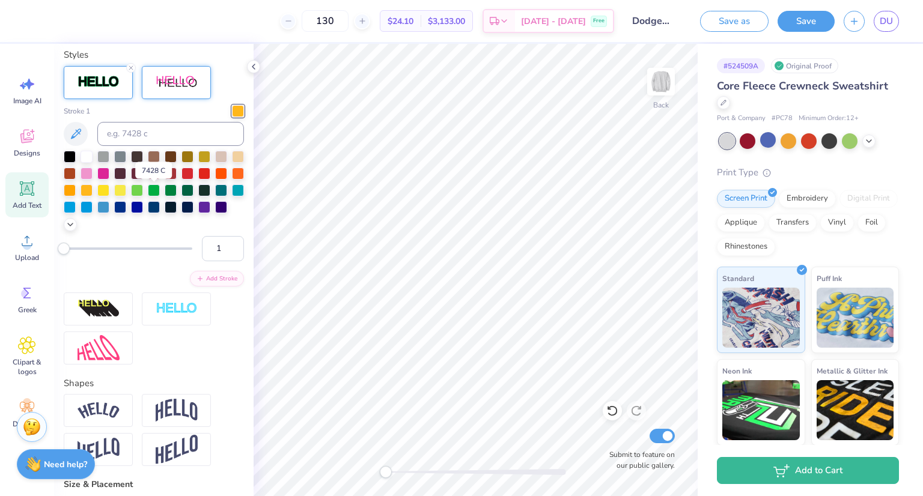
scroll to position [434, 0]
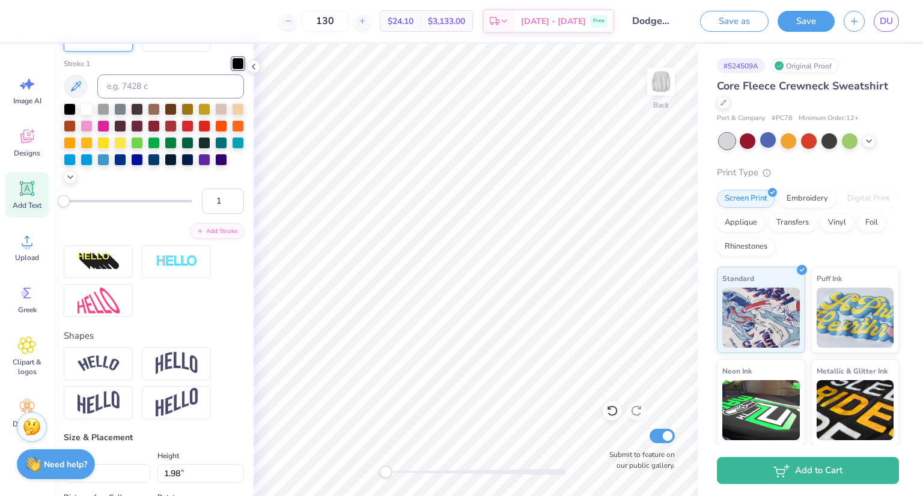
type input "7.88"
type input "1.40"
type input "13.43"
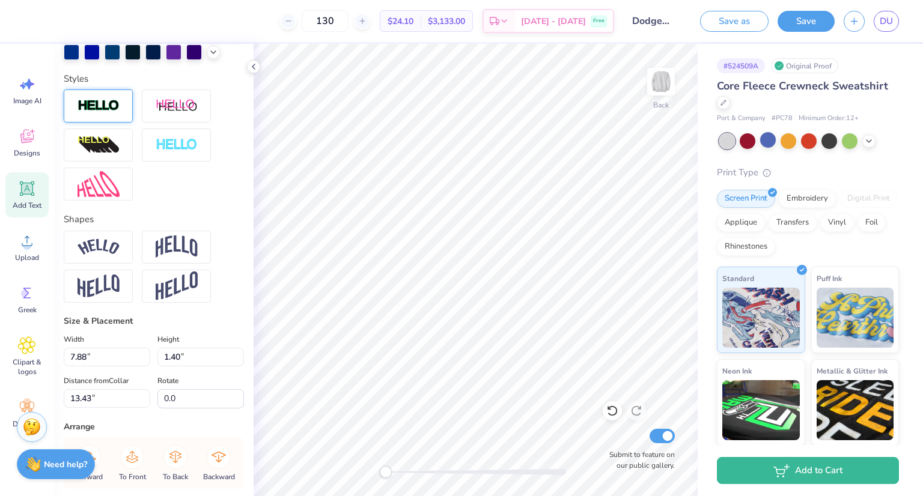
click at [101, 113] on img at bounding box center [99, 106] width 42 height 14
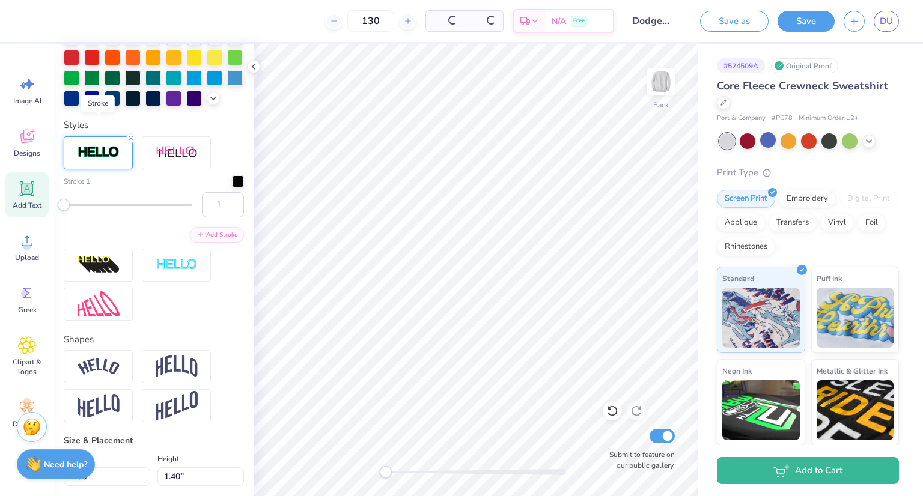
scroll to position [409, 0]
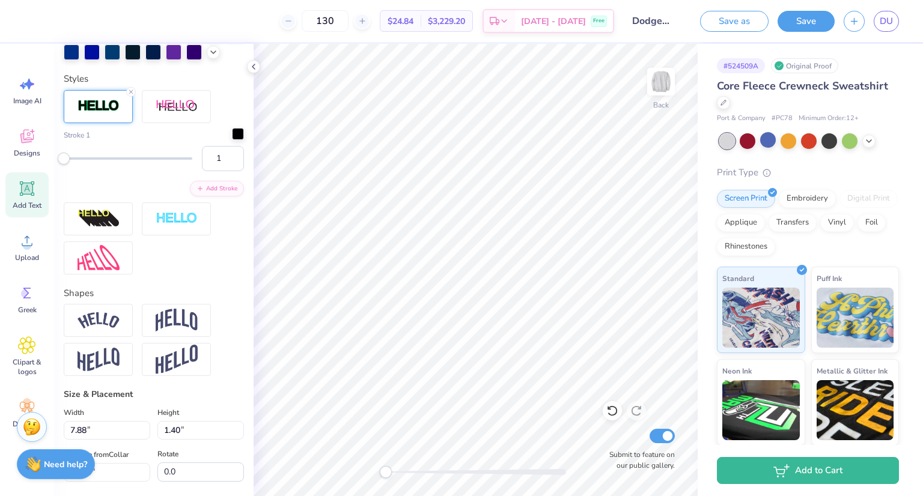
drag, startPoint x: 200, startPoint y: 219, endPoint x: 227, endPoint y: 154, distance: 70.1
click at [232, 140] on div at bounding box center [238, 134] width 12 height 12
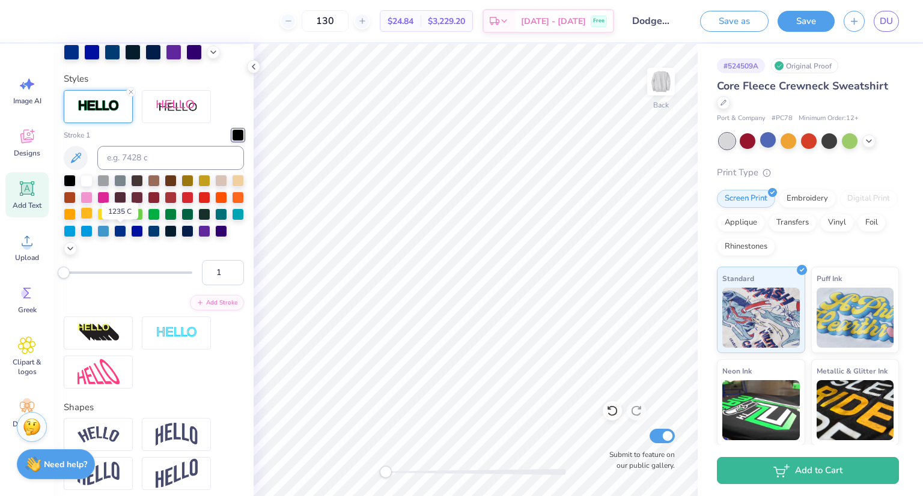
click at [93, 219] on div at bounding box center [87, 213] width 12 height 12
click at [225, 123] on div "Stroke 1 1 Add Stroke" at bounding box center [154, 239] width 180 height 299
type input "8.40"
type input "4.85"
type input "3.00"
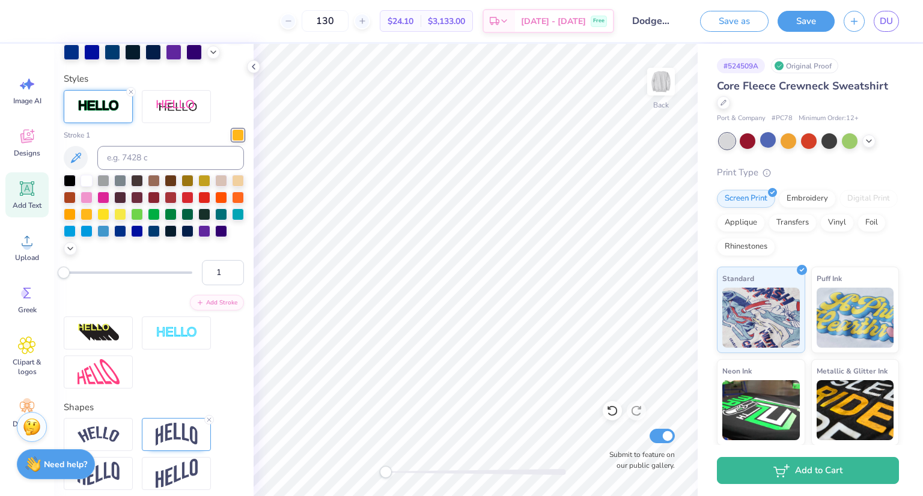
type input "0.2"
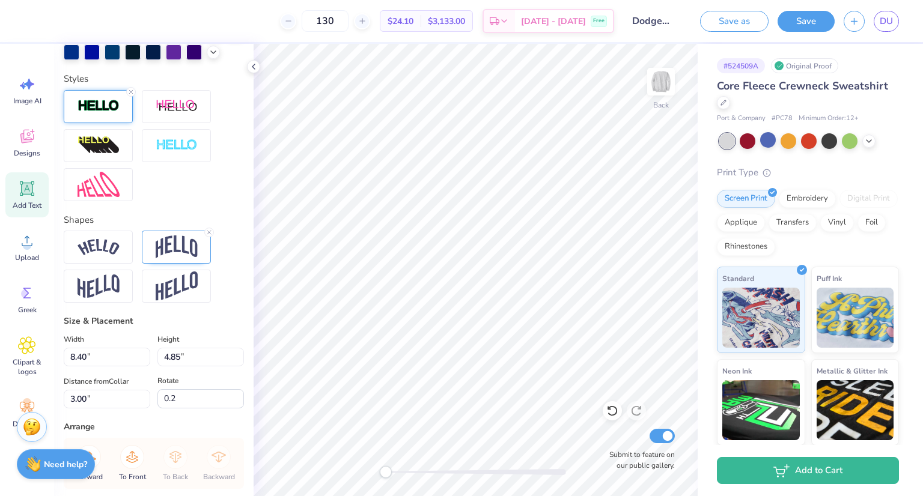
click at [104, 113] on img at bounding box center [99, 106] width 42 height 14
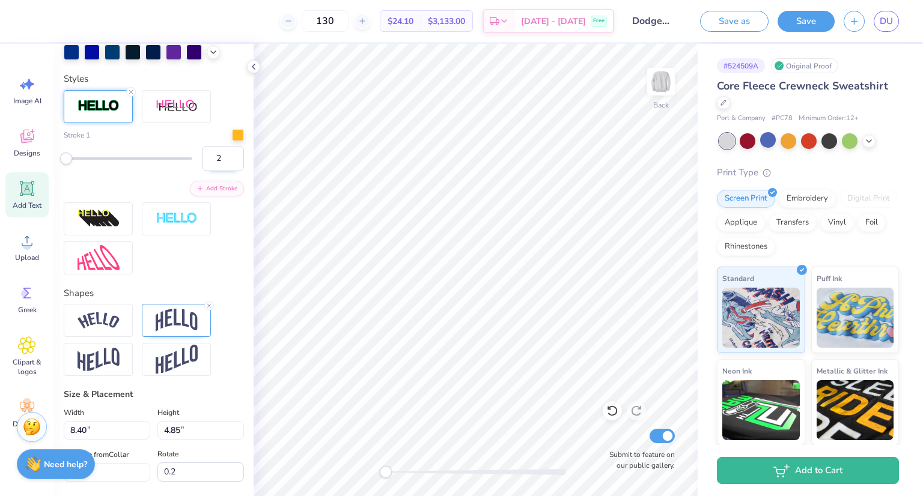
click at [224, 171] on input "2" at bounding box center [223, 158] width 42 height 25
click at [224, 171] on input "1" at bounding box center [223, 158] width 42 height 25
click at [224, 171] on input "2" at bounding box center [223, 158] width 42 height 25
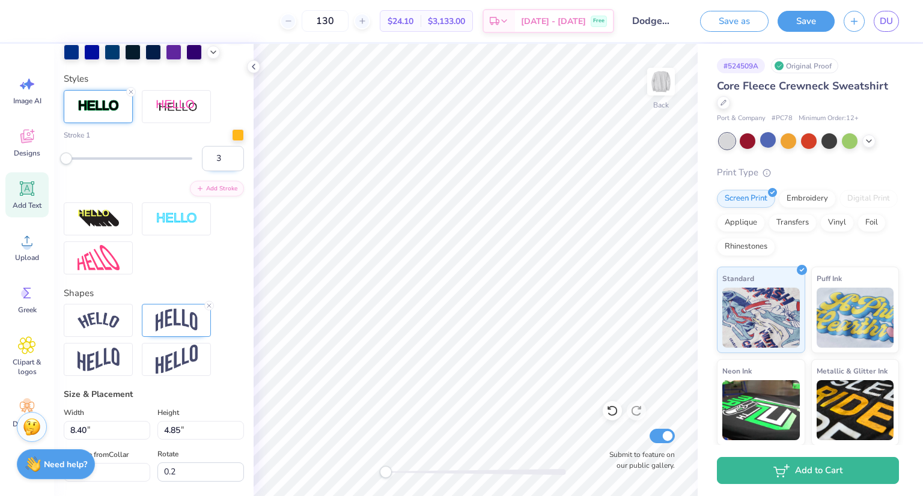
click at [224, 171] on input "3" at bounding box center [223, 158] width 42 height 25
click at [224, 171] on input "4" at bounding box center [223, 158] width 42 height 25
click at [222, 171] on input "3" at bounding box center [223, 158] width 42 height 25
click at [222, 171] on input "2" at bounding box center [223, 158] width 42 height 25
type input "1"
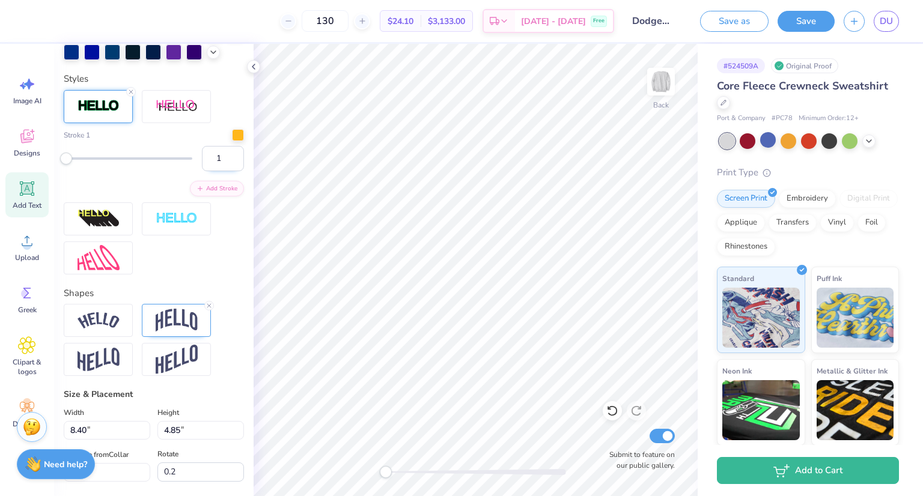
click at [224, 171] on input "1" at bounding box center [223, 158] width 42 height 25
type input "0.0"
type input "2"
click at [225, 171] on input "2" at bounding box center [223, 158] width 42 height 25
type input "2.41"
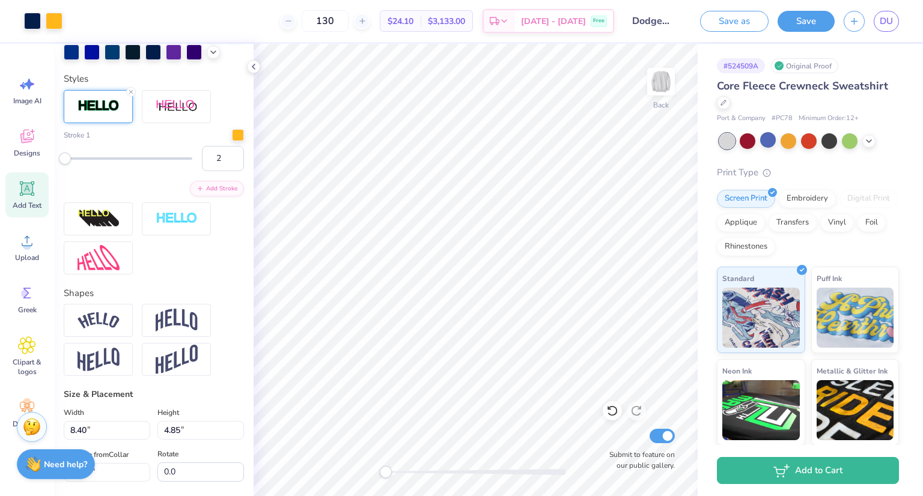
type input "2.01"
type input "11.21"
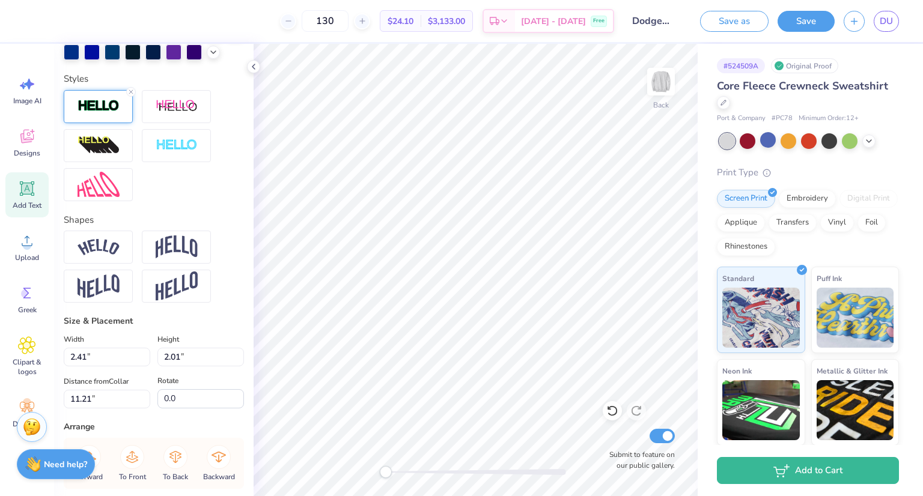
click at [102, 113] on img at bounding box center [99, 106] width 42 height 14
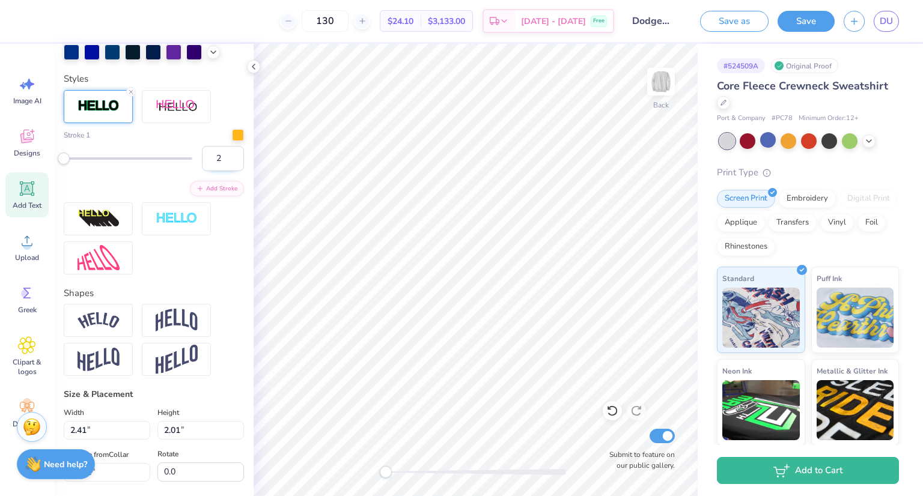
type input "2"
click at [224, 171] on input "2" at bounding box center [223, 158] width 42 height 25
type input "7.90"
type input "1.42"
type input "13.42"
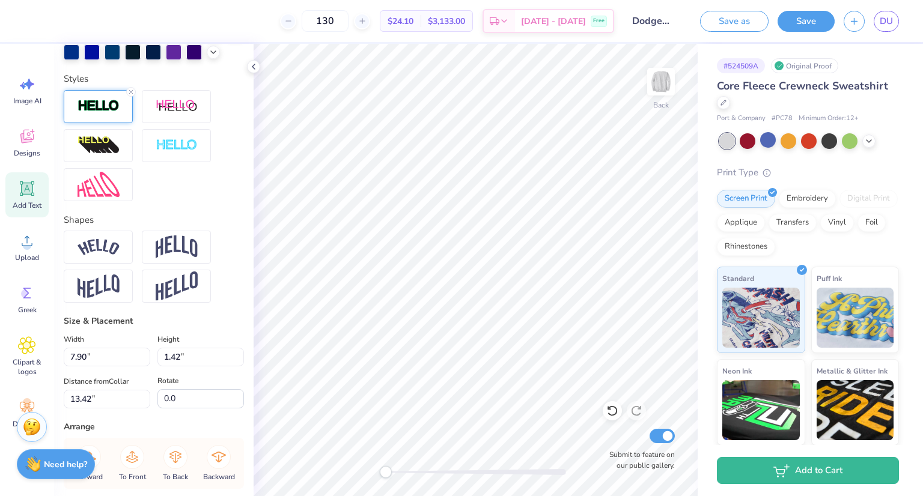
click at [90, 123] on div at bounding box center [98, 106] width 69 height 33
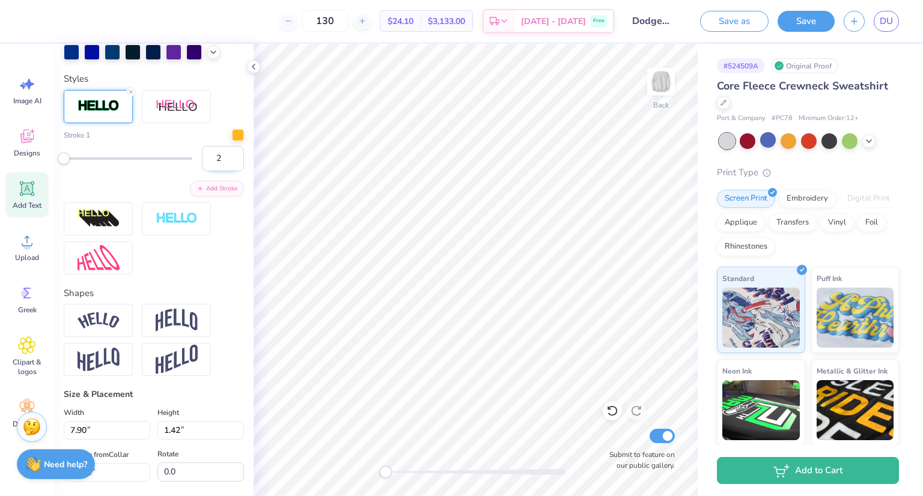
type input "2"
click at [222, 171] on input "2" at bounding box center [223, 158] width 42 height 25
type input "8.35"
type input "4.80"
type input "3.02"
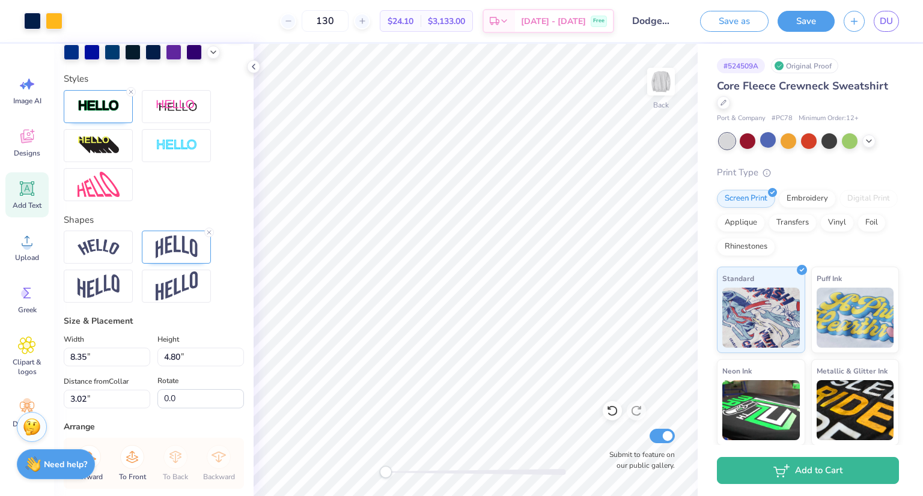
type input "0.2"
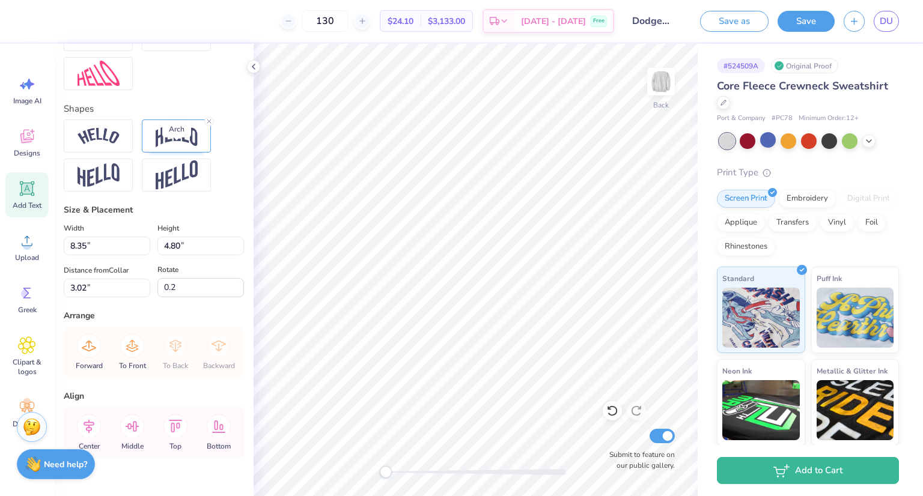
scroll to position [521, 0]
click at [231, 255] on input "4.79" at bounding box center [200, 245] width 87 height 19
click at [231, 255] on input "4.78" at bounding box center [200, 245] width 87 height 19
click at [231, 255] on input "4.77" at bounding box center [200, 245] width 87 height 19
type input "4.5"
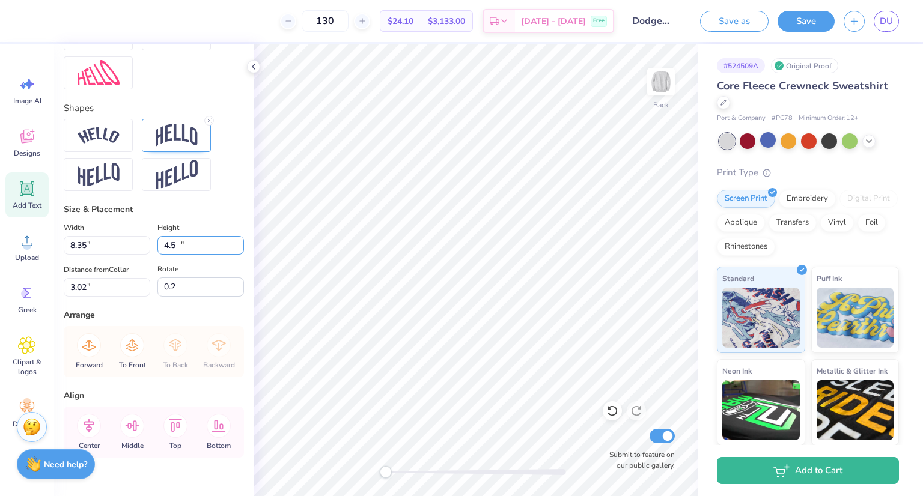
type input "7.83"
type input "4.50"
type input "3.17"
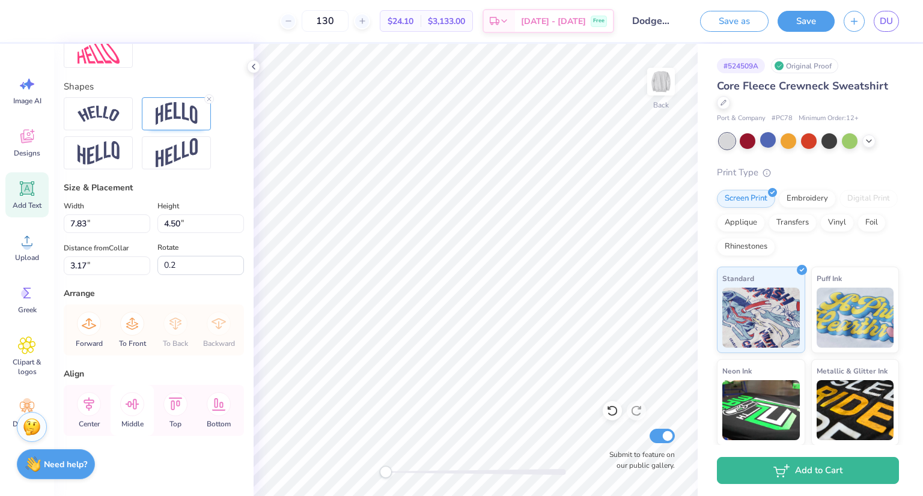
click at [136, 407] on icon at bounding box center [133, 404] width 14 height 11
type input "0.0"
click at [135, 408] on icon at bounding box center [132, 404] width 24 height 24
click at [611, 412] on icon at bounding box center [612, 411] width 12 height 12
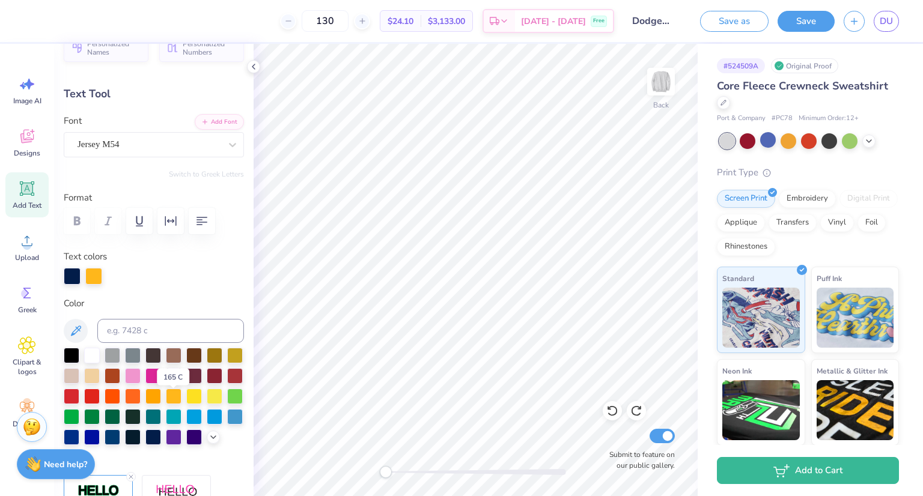
scroll to position [0, 0]
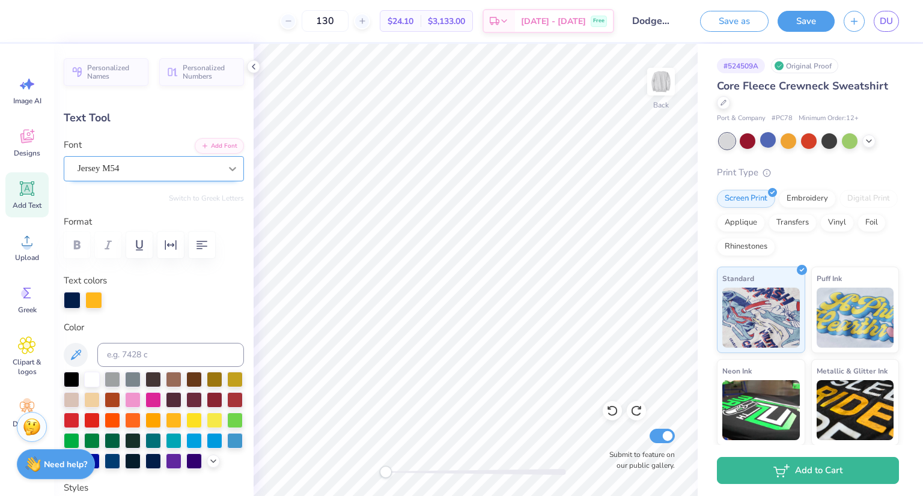
click at [230, 167] on div at bounding box center [233, 169] width 22 height 22
type input "VINTAGE"
click at [70, 224] on button "Retro" at bounding box center [77, 221] width 32 height 19
click at [118, 165] on div "Jersey M54" at bounding box center [148, 168] width 145 height 19
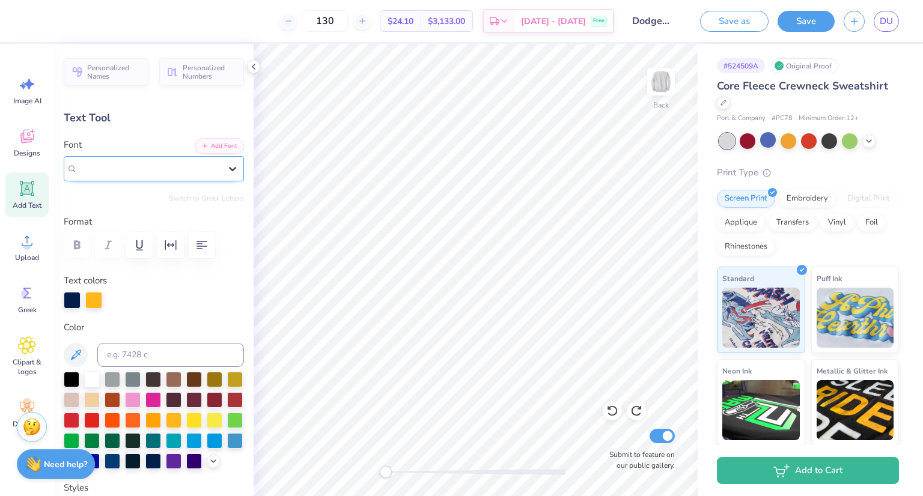
click at [227, 168] on icon at bounding box center [233, 169] width 12 height 12
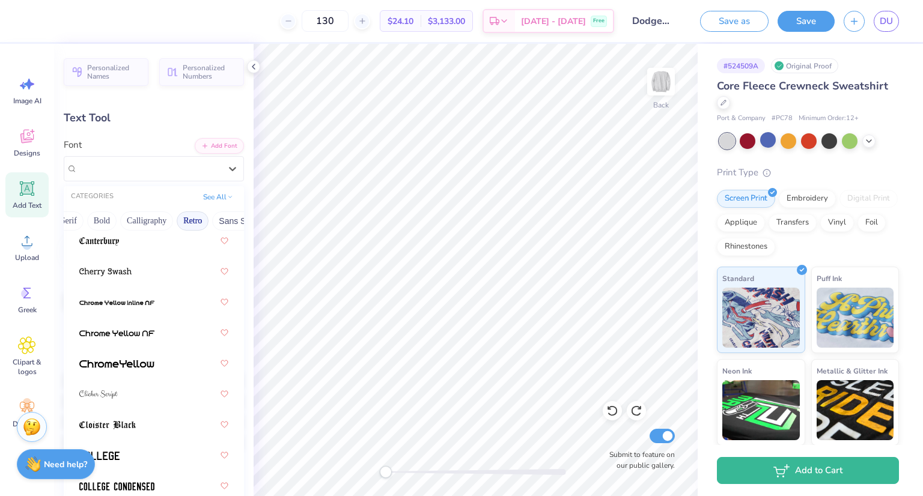
scroll to position [499, 0]
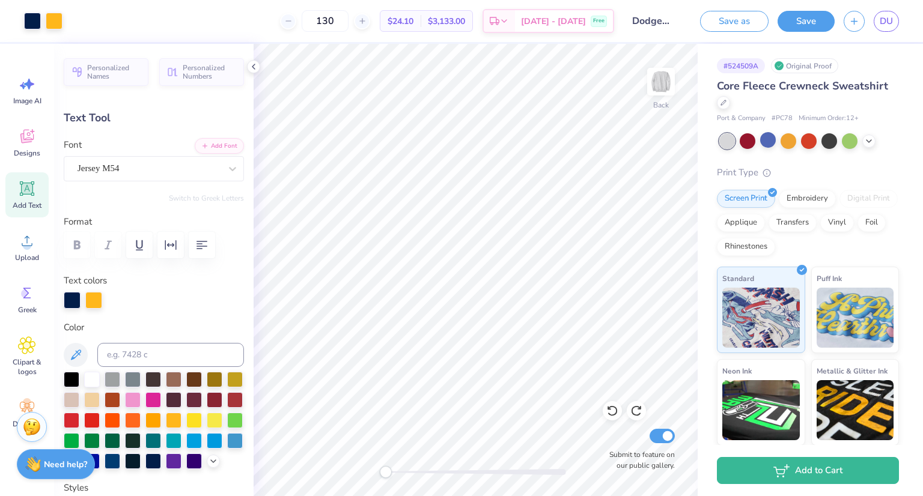
type input "7.83"
type input "4.50"
type input "3.17"
type input "0.2"
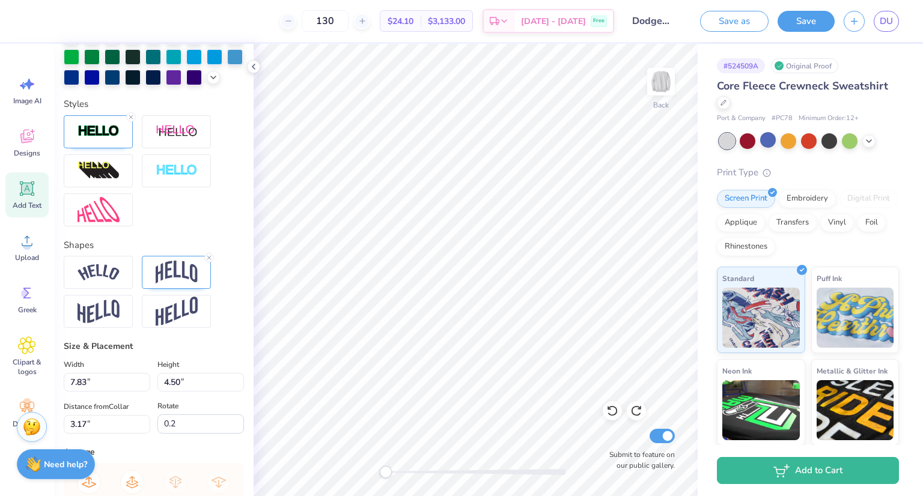
scroll to position [382, 0]
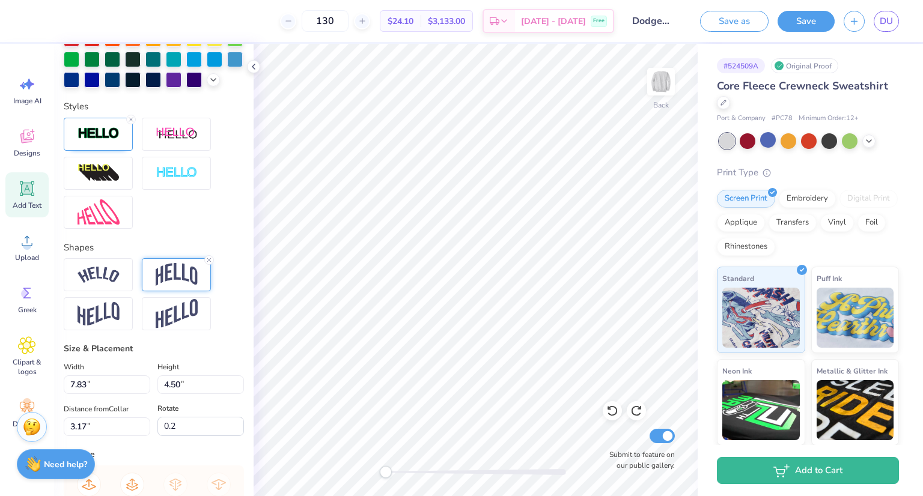
click at [178, 286] on img at bounding box center [177, 274] width 42 height 23
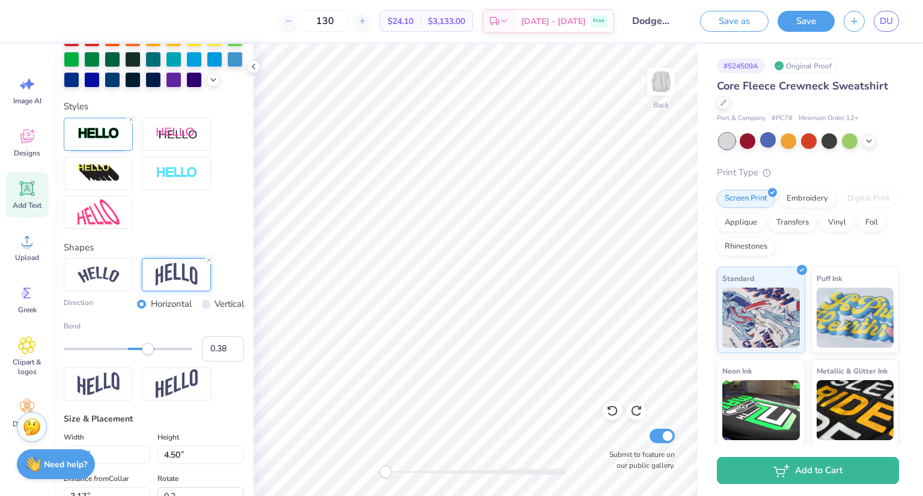
type input "0.37"
drag, startPoint x: 159, startPoint y: 371, endPoint x: 145, endPoint y: 371, distance: 13.2
click at [145, 355] on div "Accessibility label" at bounding box center [148, 349] width 12 height 12
type input "0.0"
type input "2.44"
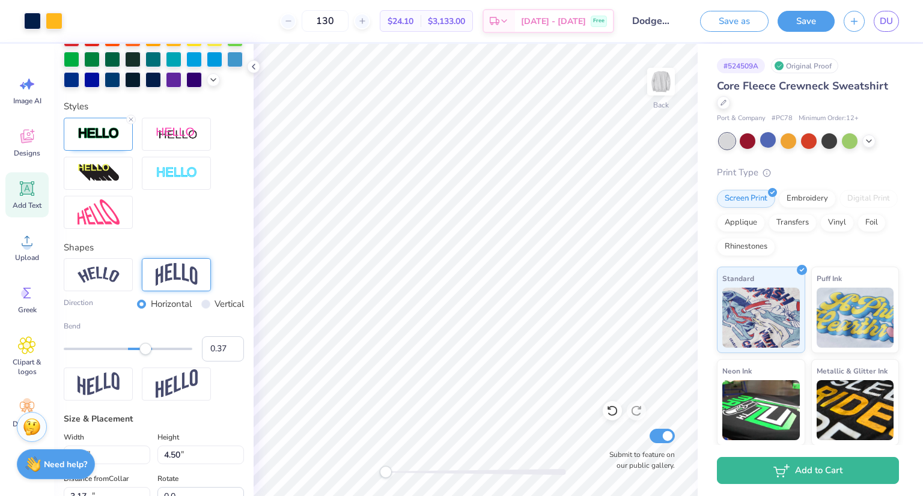
type input "2.05"
type input "11.19"
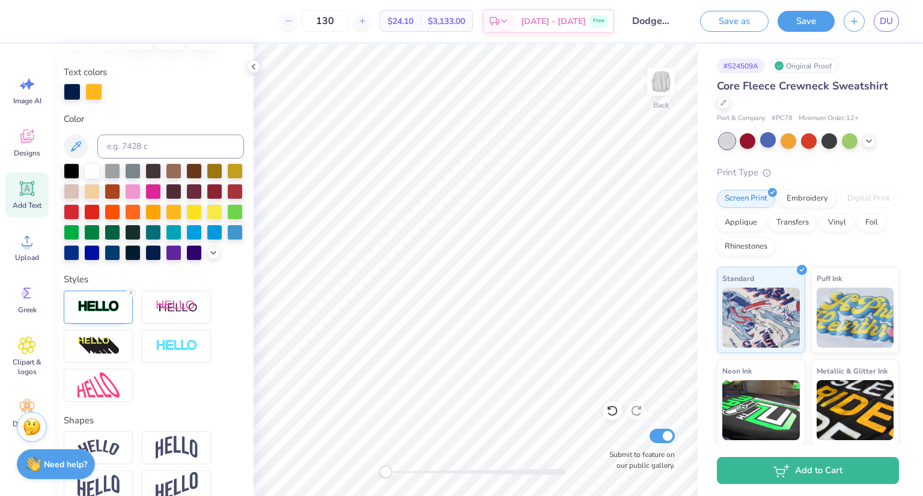
scroll to position [180, 0]
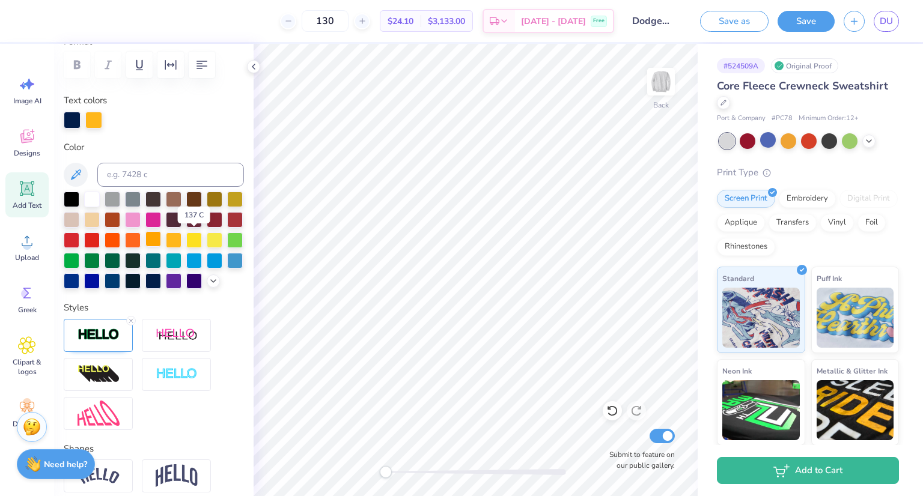
click at [161, 237] on div at bounding box center [153, 239] width 16 height 16
click at [181, 236] on div at bounding box center [174, 239] width 16 height 16
click at [209, 285] on icon at bounding box center [214, 280] width 10 height 10
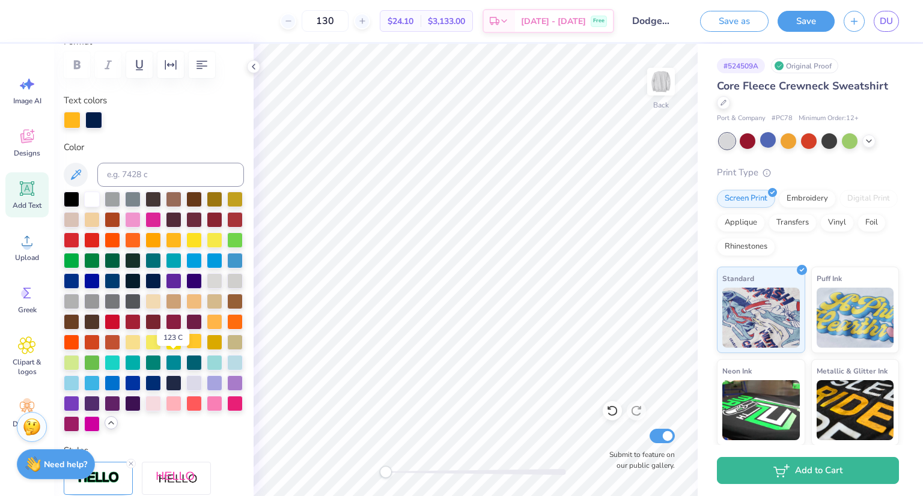
click at [186, 349] on div at bounding box center [194, 342] width 16 height 16
type input "7.92"
type input "1.45"
type input "13.41"
type input "7.82"
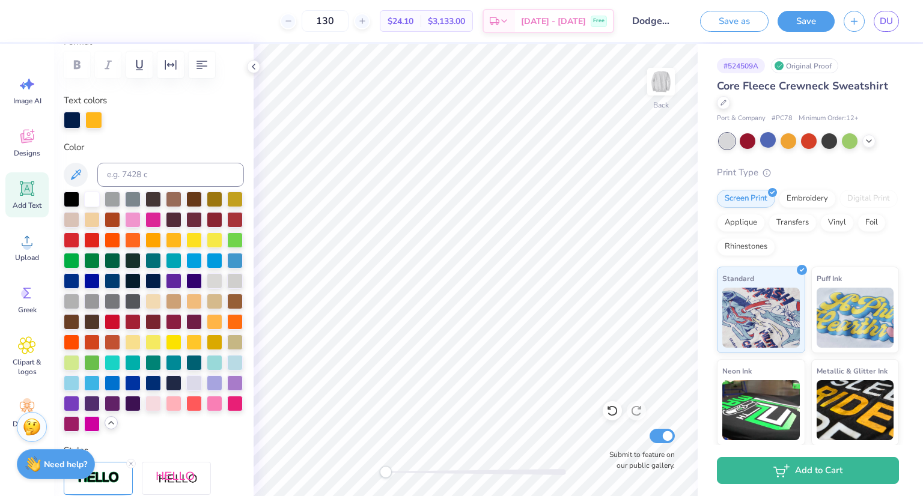
type input "3.84"
type input "3.51"
type input "0.2"
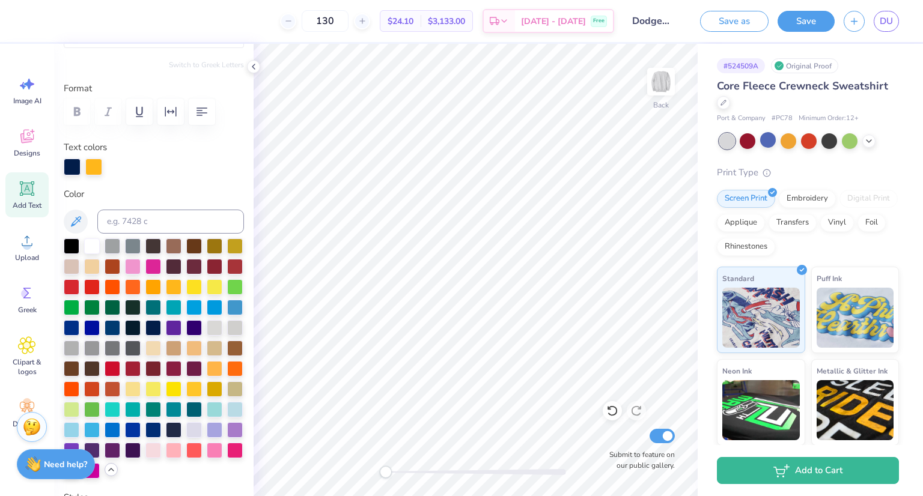
scroll to position [191, 0]
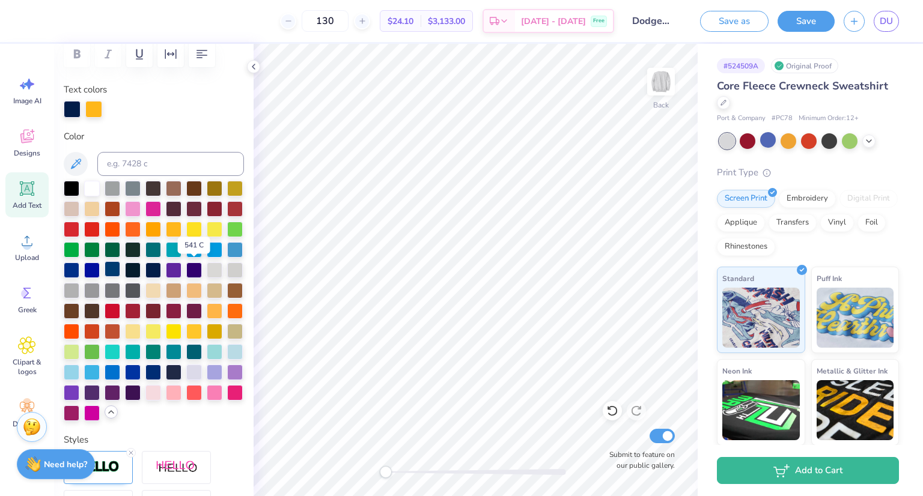
click at [120, 266] on div at bounding box center [113, 269] width 16 height 16
type input "7.92"
type input "1.45"
type input "13.41"
type input "0.0"
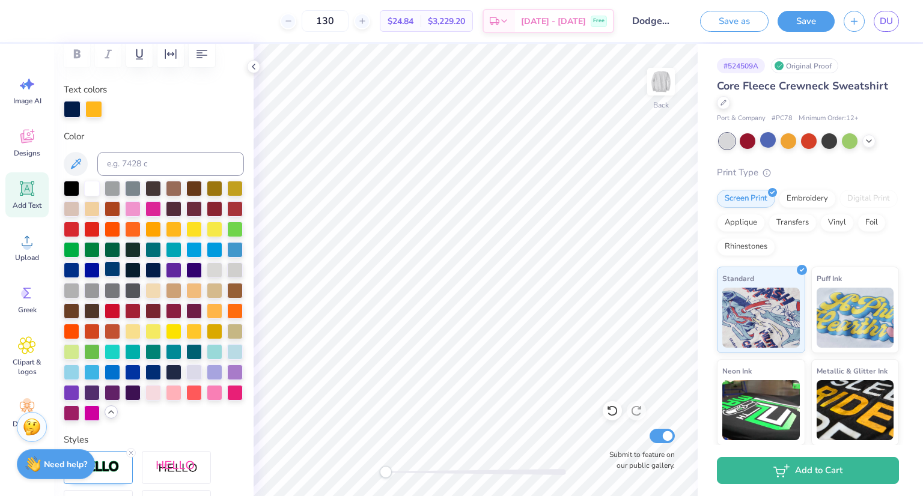
click at [120, 262] on div at bounding box center [113, 269] width 16 height 16
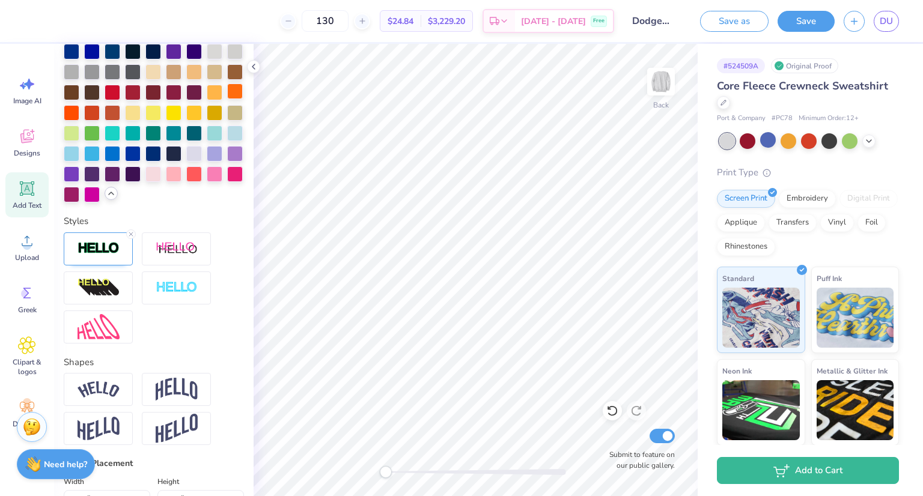
scroll to position [435, 0]
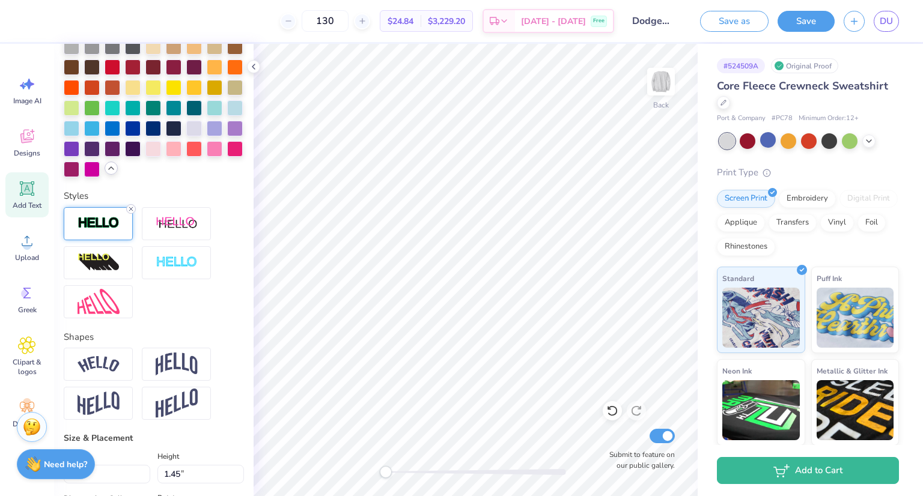
click at [130, 213] on icon at bounding box center [130, 209] width 7 height 7
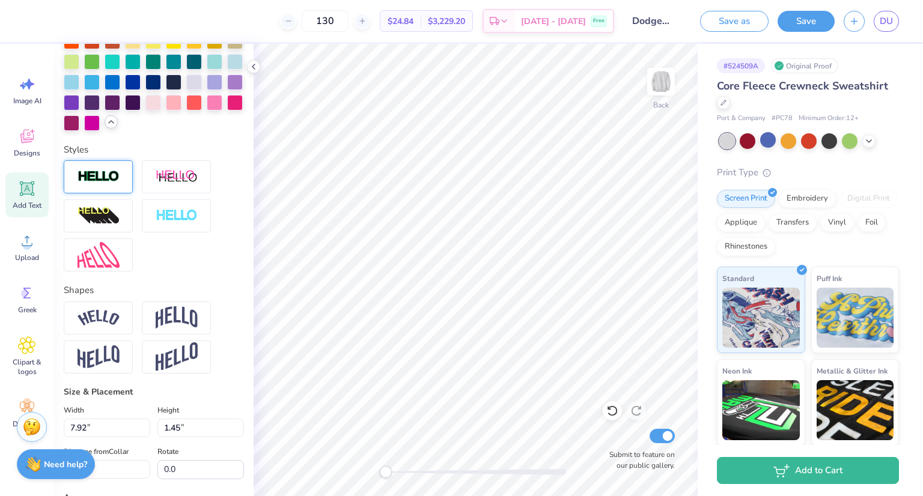
scroll to position [388, 0]
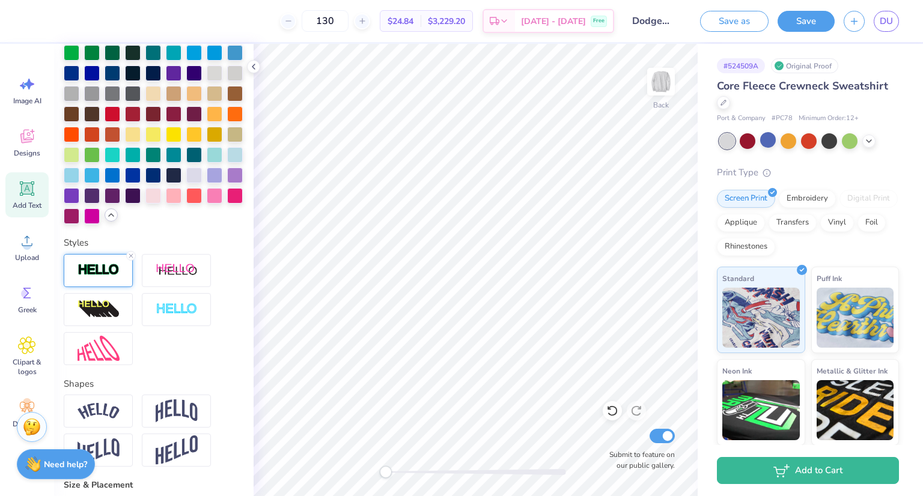
type input "2.44"
type input "2.05"
type input "11.19"
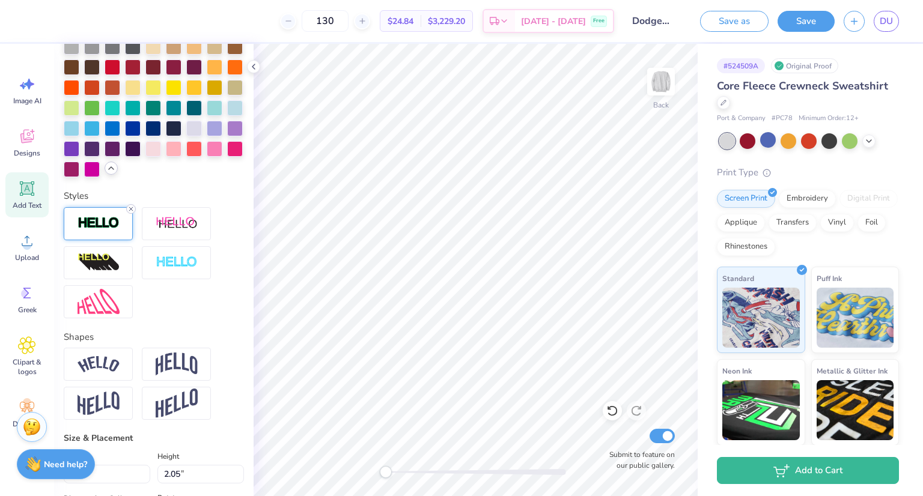
click at [130, 211] on line at bounding box center [131, 209] width 4 height 4
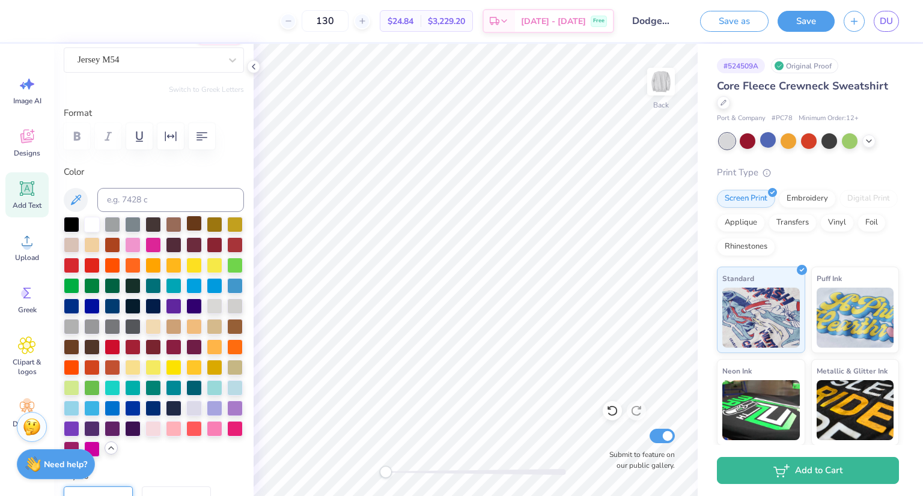
scroll to position [108, 0]
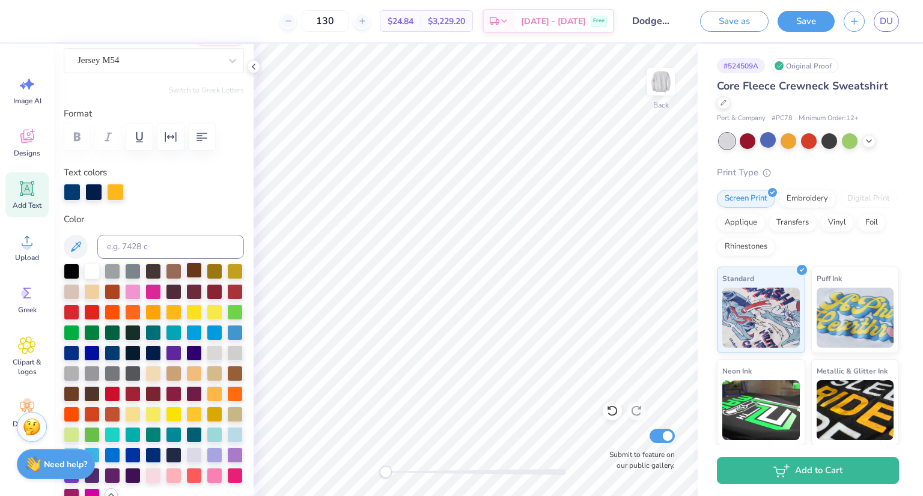
type input "7.82"
type input "3.84"
type input "3.51"
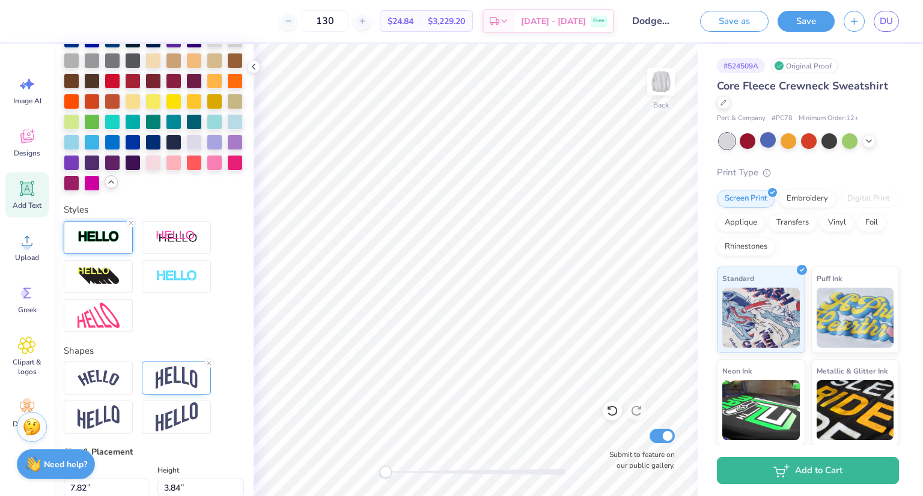
scroll to position [450, 0]
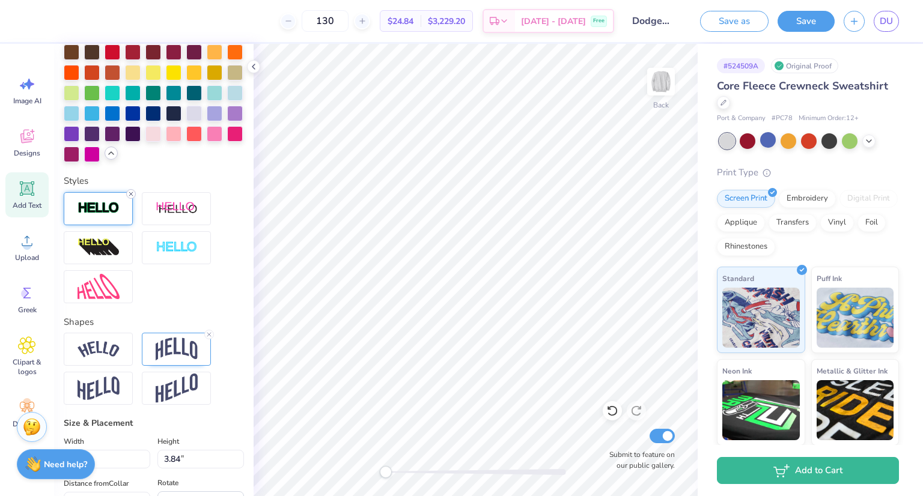
click at [132, 198] on icon at bounding box center [130, 193] width 7 height 7
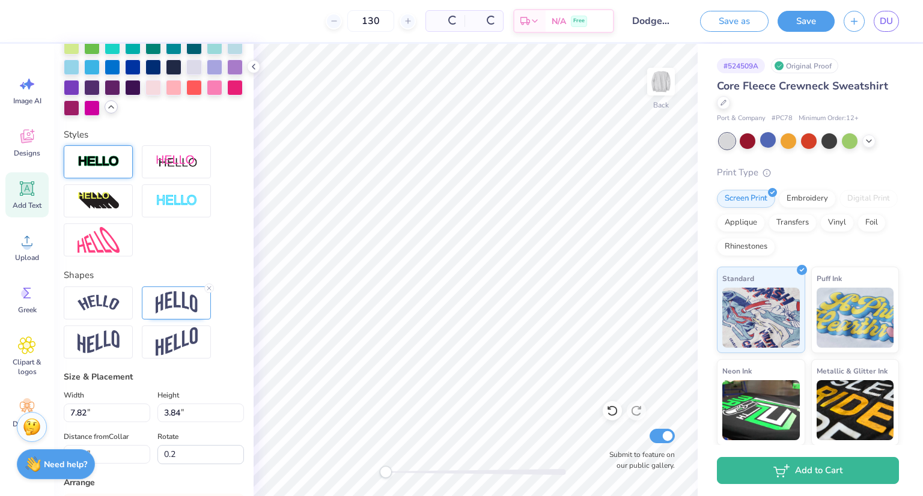
scroll to position [404, 0]
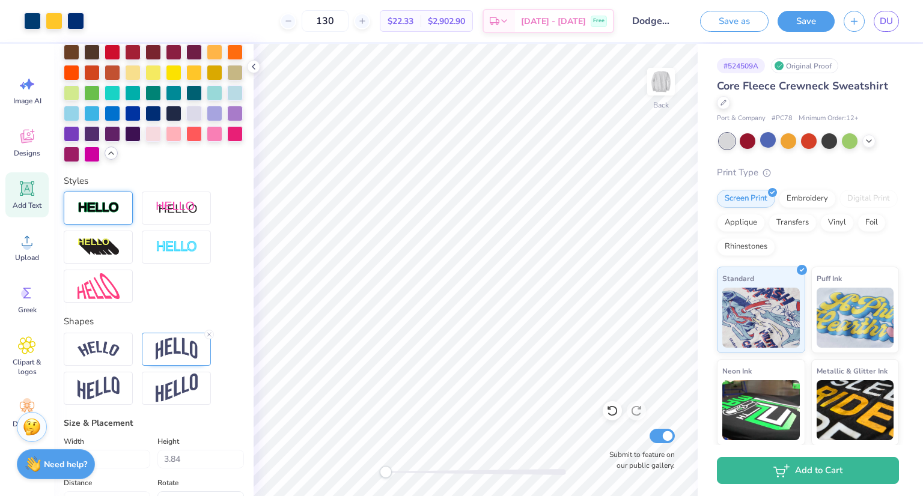
type input "0.0"
type input "7.74"
type input "3.75"
type input "3.55"
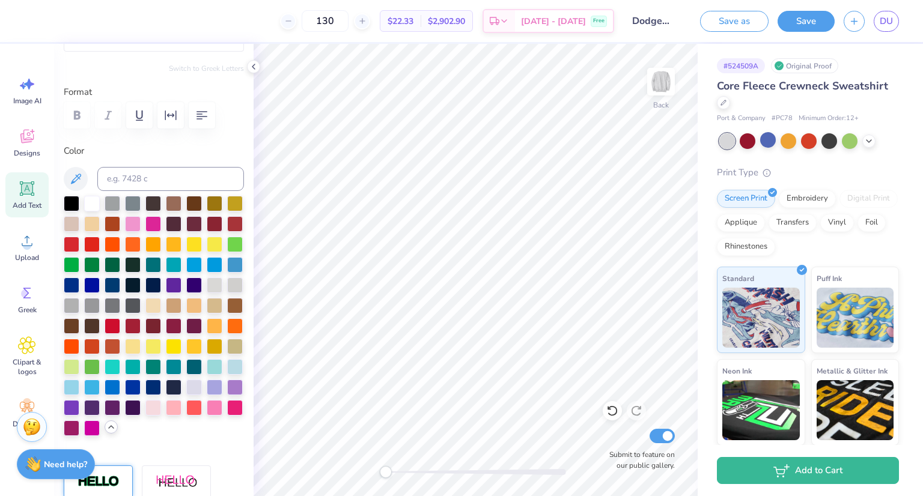
scroll to position [0, 0]
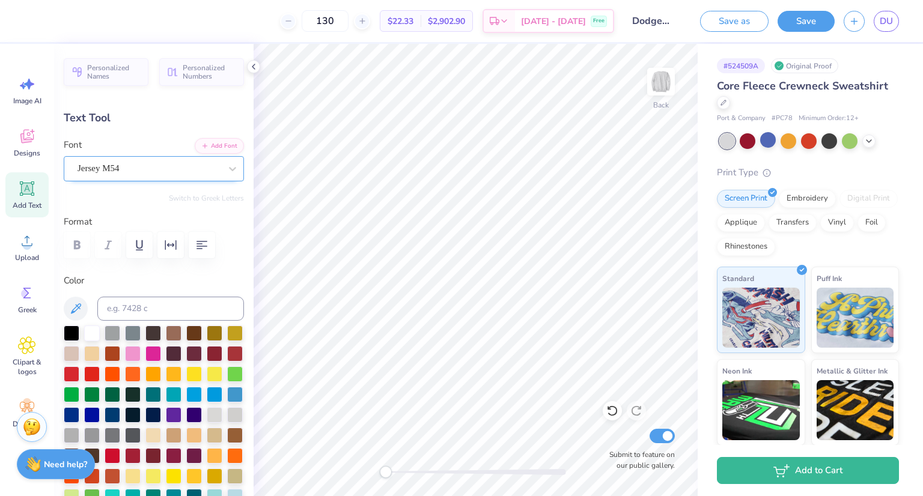
click at [157, 166] on div "Jersey M54" at bounding box center [148, 168] width 145 height 19
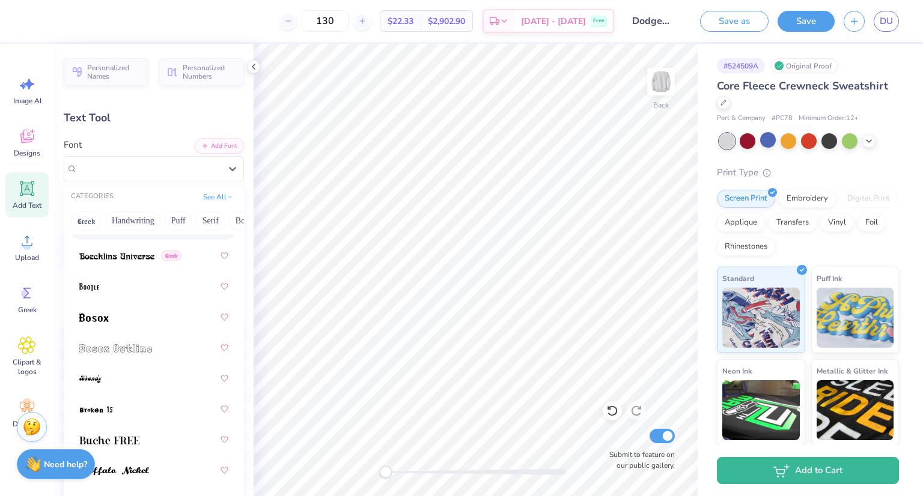
scroll to position [151, 0]
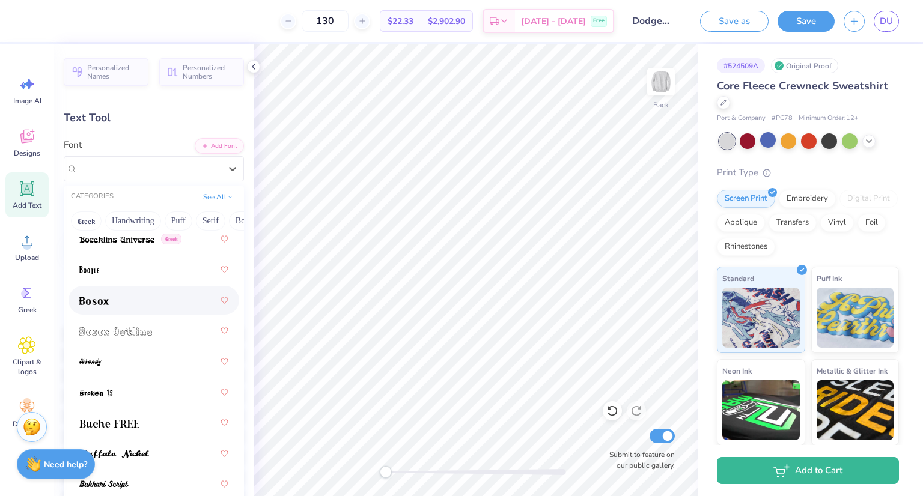
click at [110, 299] on div at bounding box center [153, 301] width 149 height 22
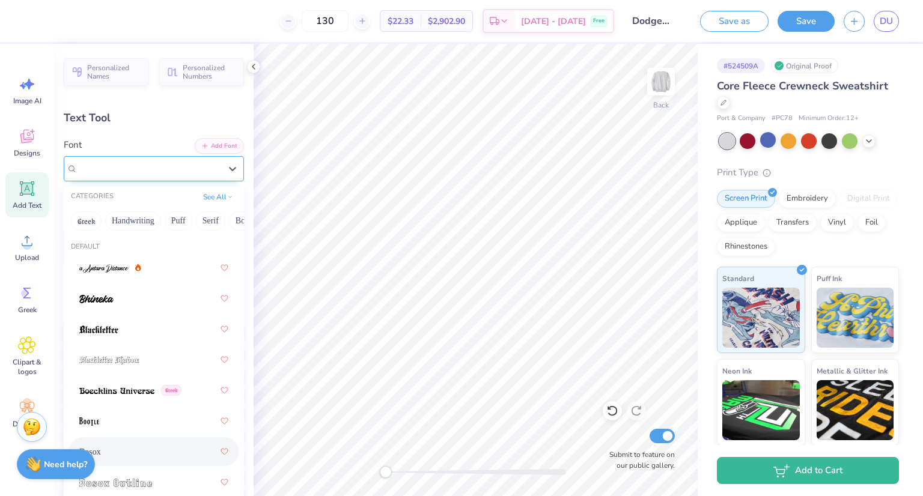
click at [130, 174] on div "Bosox" at bounding box center [148, 168] width 145 height 19
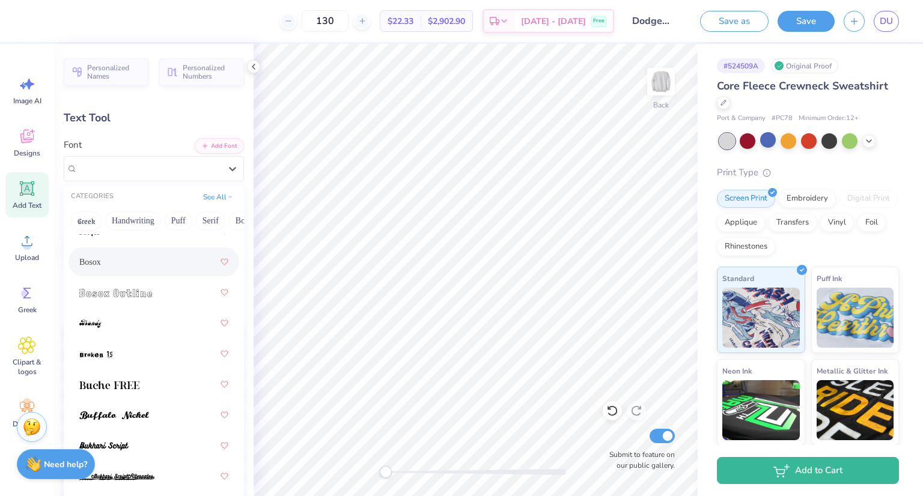
scroll to position [192, 0]
click at [123, 293] on img at bounding box center [115, 291] width 73 height 8
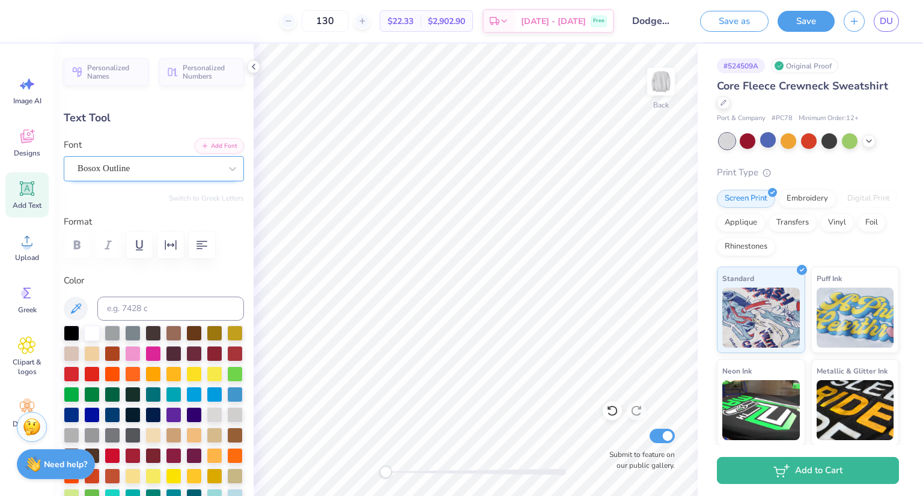
click at [156, 169] on div "Bosox Outline" at bounding box center [148, 168] width 145 height 19
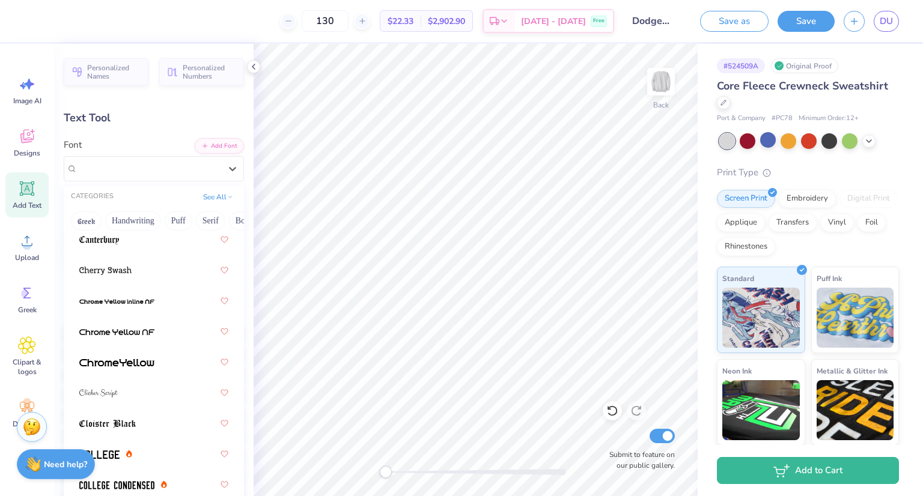
scroll to position [509, 0]
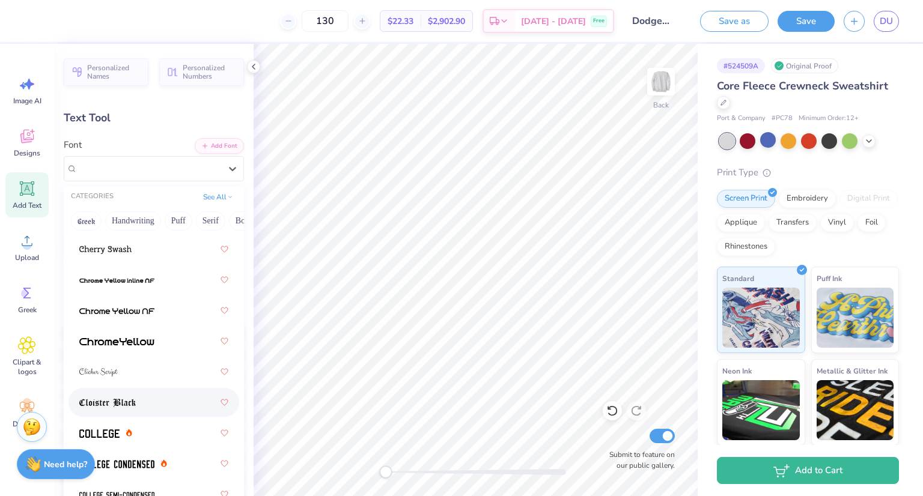
click at [124, 406] on img at bounding box center [107, 403] width 56 height 8
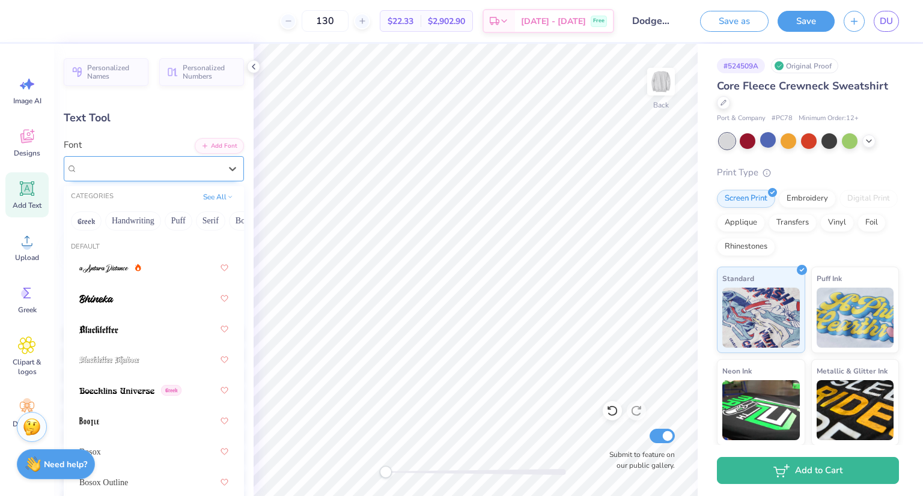
click at [174, 166] on div "Cloister Black" at bounding box center [148, 168] width 145 height 19
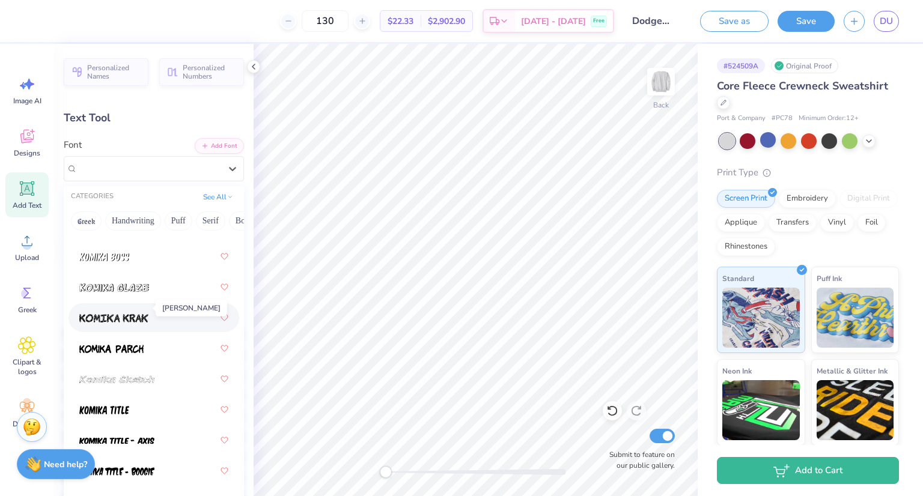
scroll to position [1461, 0]
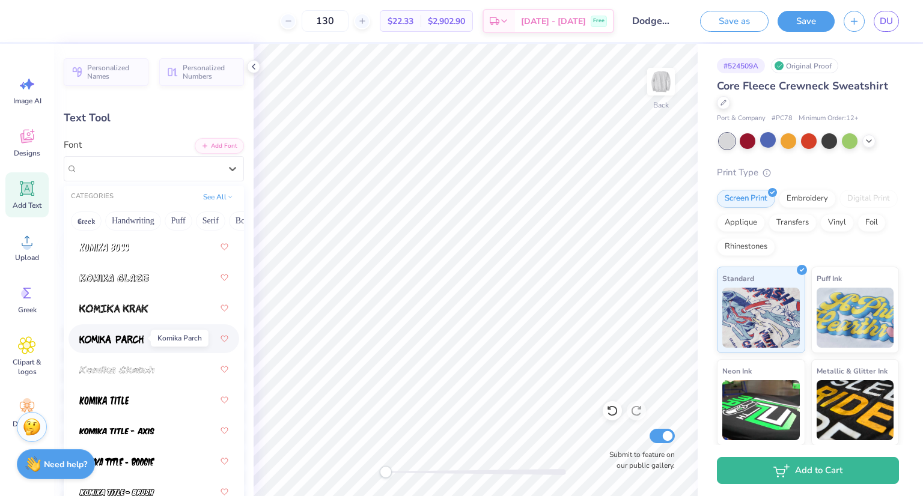
click at [124, 342] on img at bounding box center [111, 339] width 64 height 8
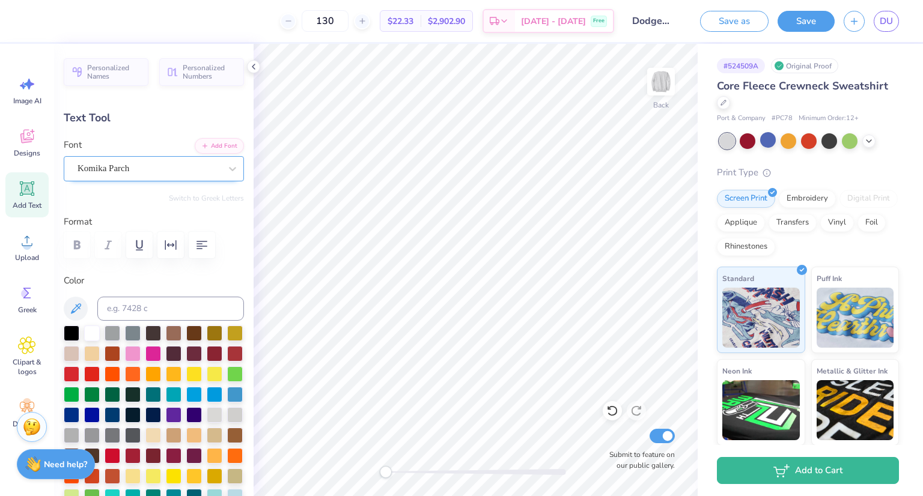
click at [139, 174] on div "Komika Parch" at bounding box center [148, 168] width 145 height 19
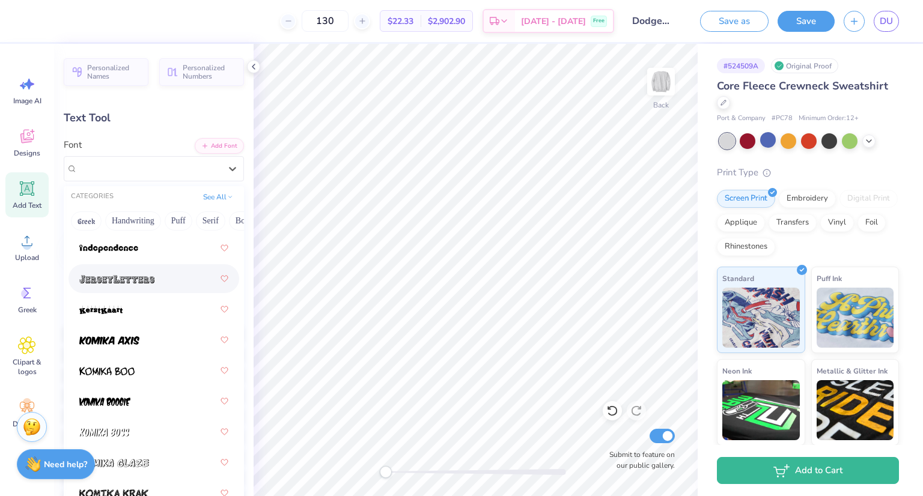
scroll to position [1278, 0]
click at [148, 276] on img at bounding box center [116, 278] width 75 height 8
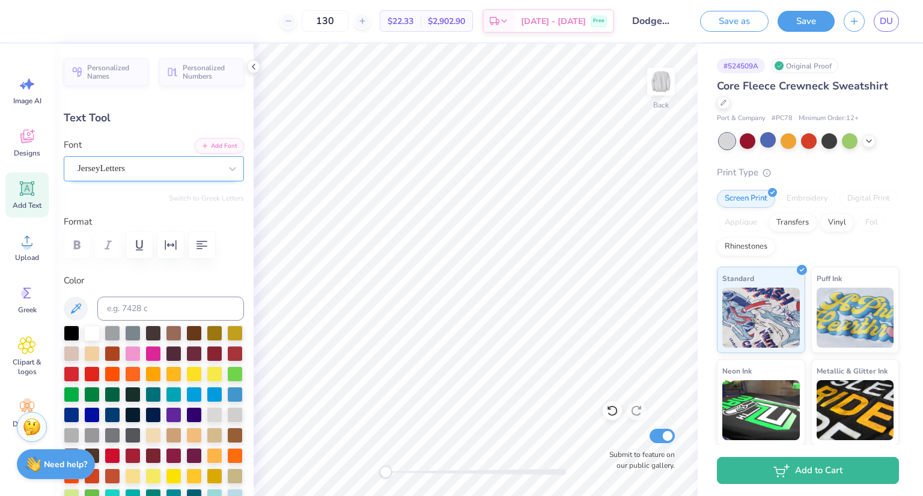
click at [127, 169] on div "JerseyLetters" at bounding box center [148, 168] width 145 height 19
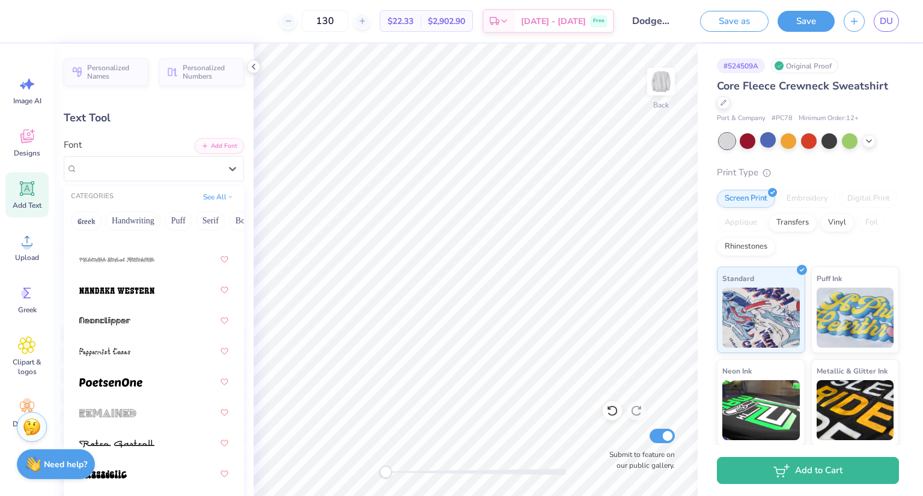
scroll to position [2108, 0]
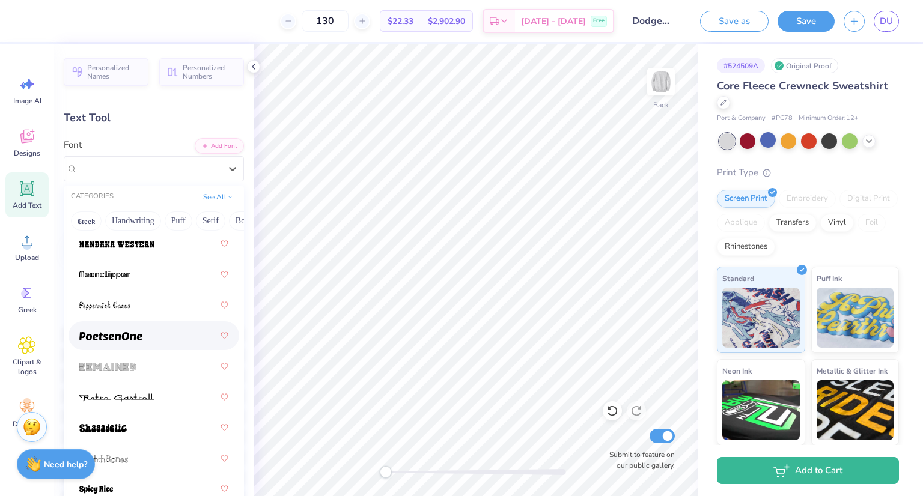
click at [132, 344] on div at bounding box center [153, 336] width 149 height 22
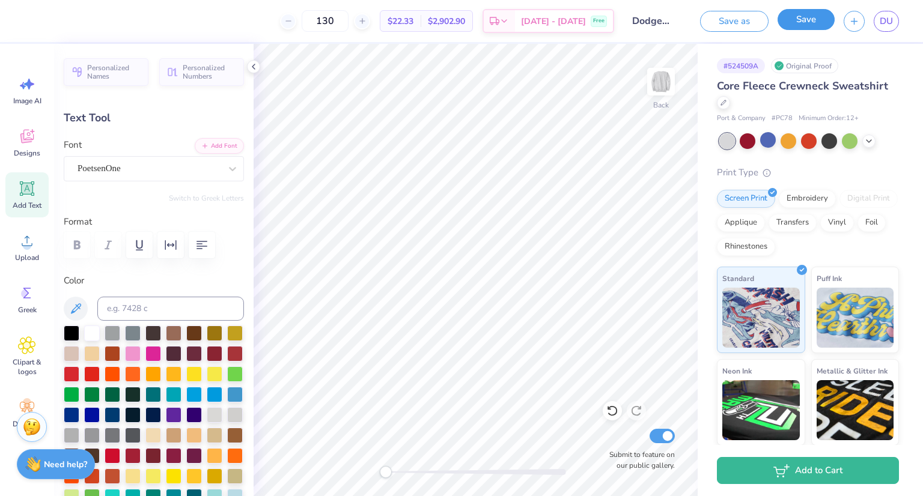
click at [808, 26] on button "Save" at bounding box center [806, 19] width 57 height 21
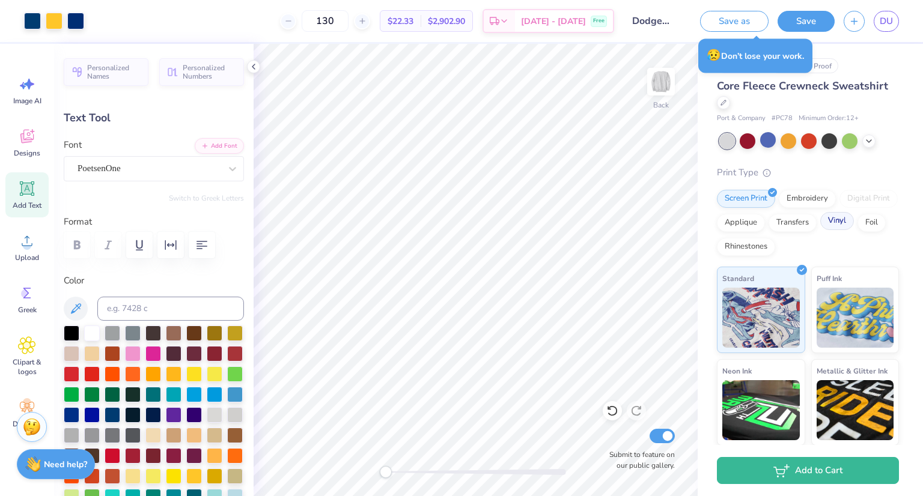
type input "0.0"
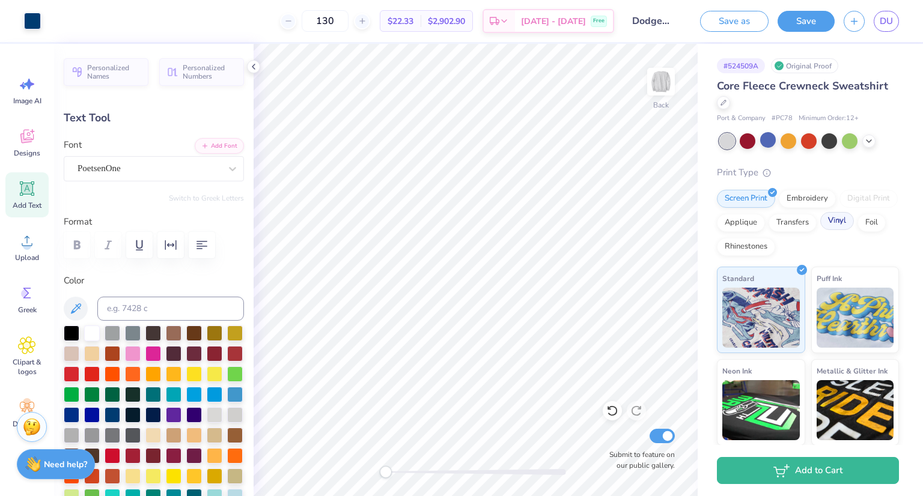
type input "9.36"
type input "3.77"
type input "3.54"
type input "0.2"
click at [123, 172] on div "PoetsenOne" at bounding box center [148, 168] width 145 height 19
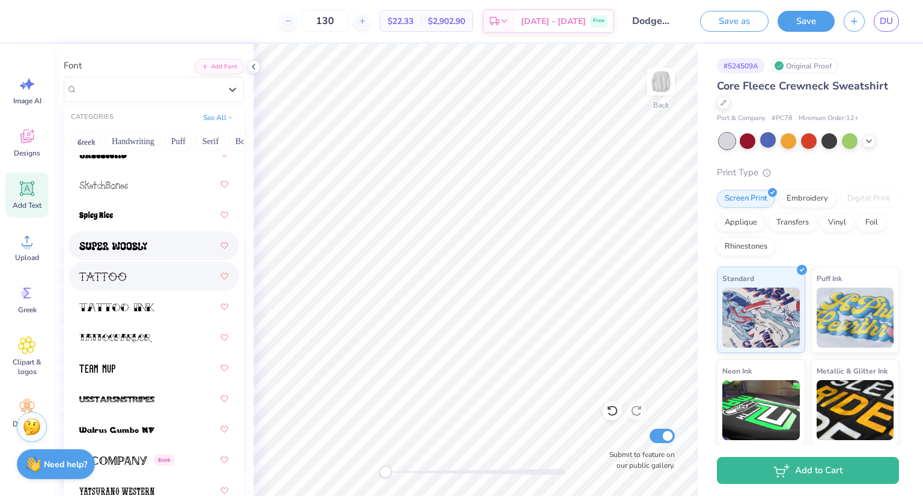
scroll to position [81, 0]
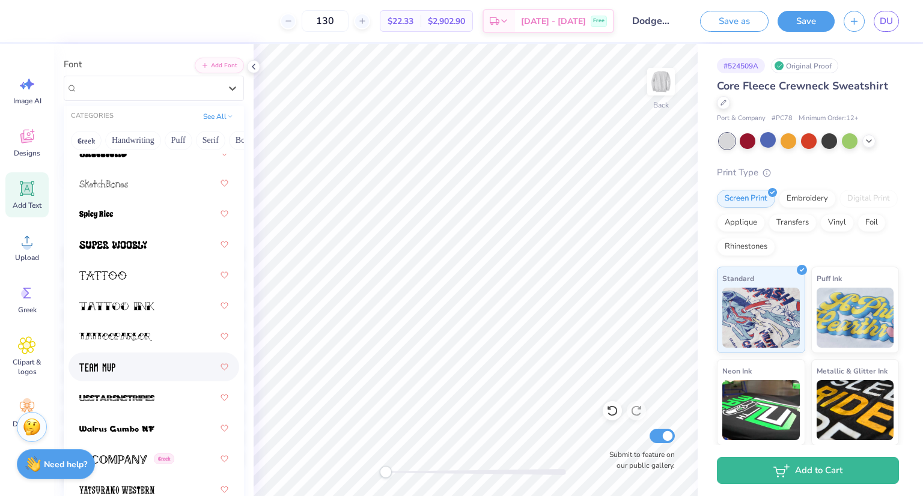
click at [135, 364] on div at bounding box center [153, 367] width 149 height 22
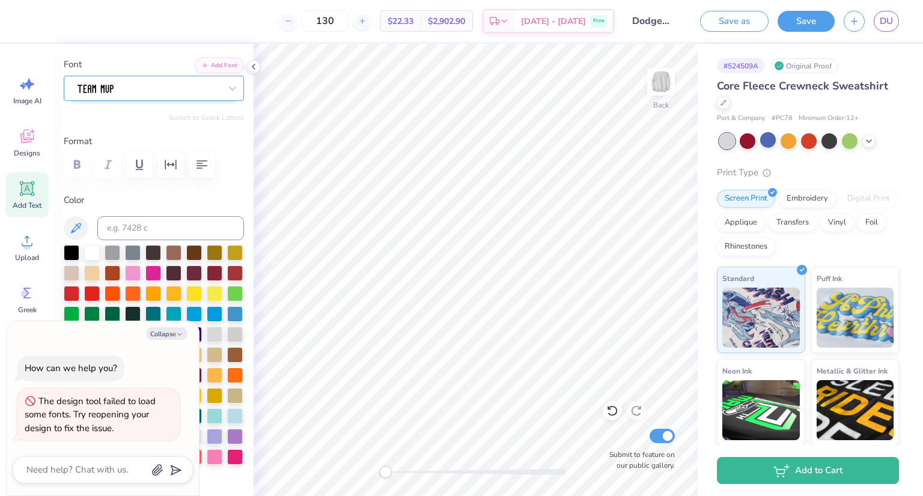
click at [151, 87] on div at bounding box center [148, 88] width 145 height 19
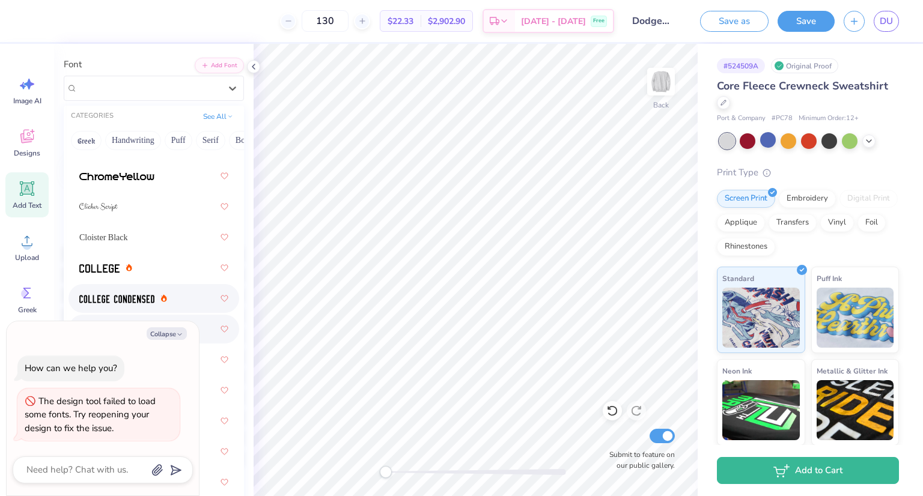
scroll to position [605, 0]
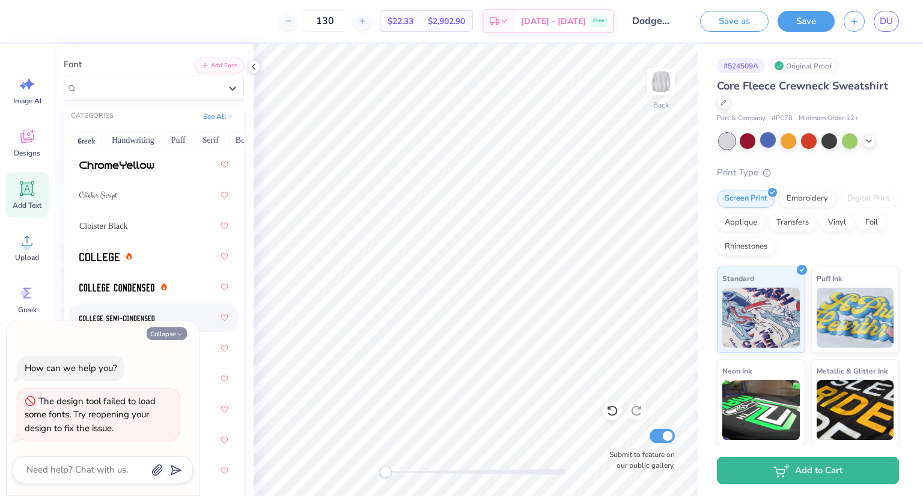
click at [167, 337] on button "Collapse" at bounding box center [167, 334] width 40 height 13
type textarea "x"
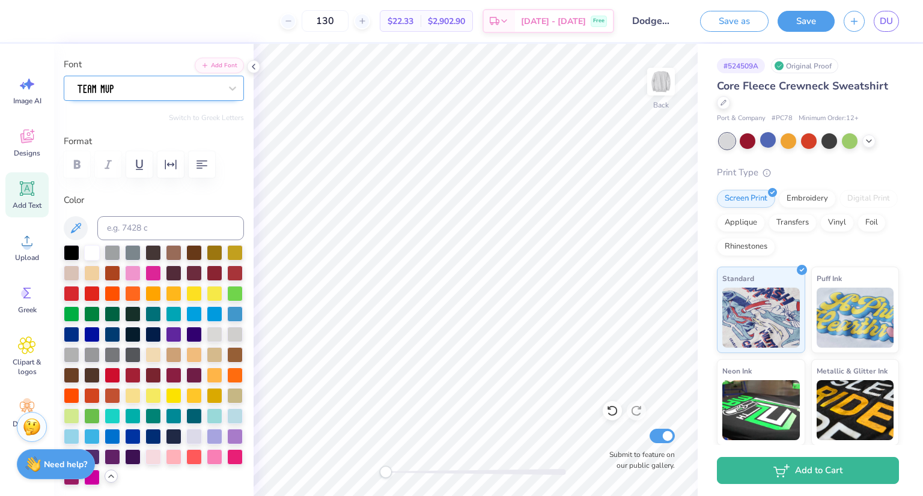
click at [127, 84] on div at bounding box center [148, 88] width 145 height 19
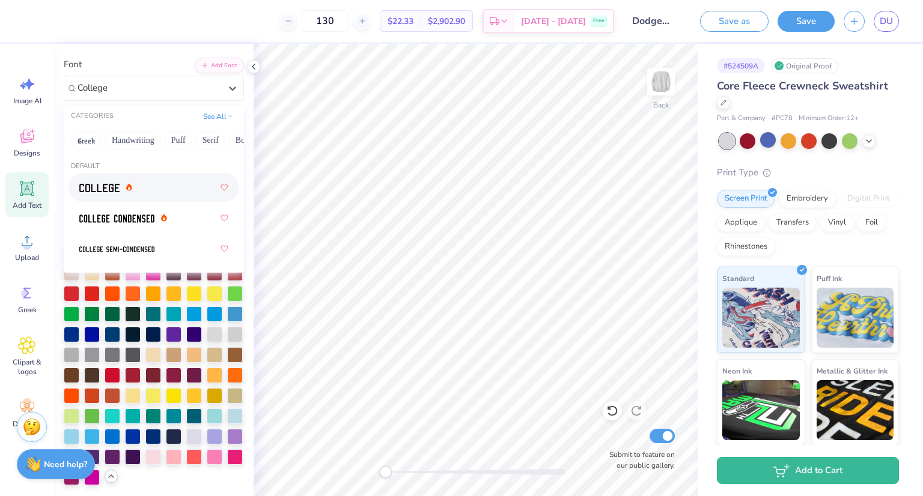
click at [147, 186] on div at bounding box center [153, 188] width 149 height 22
type input "College"
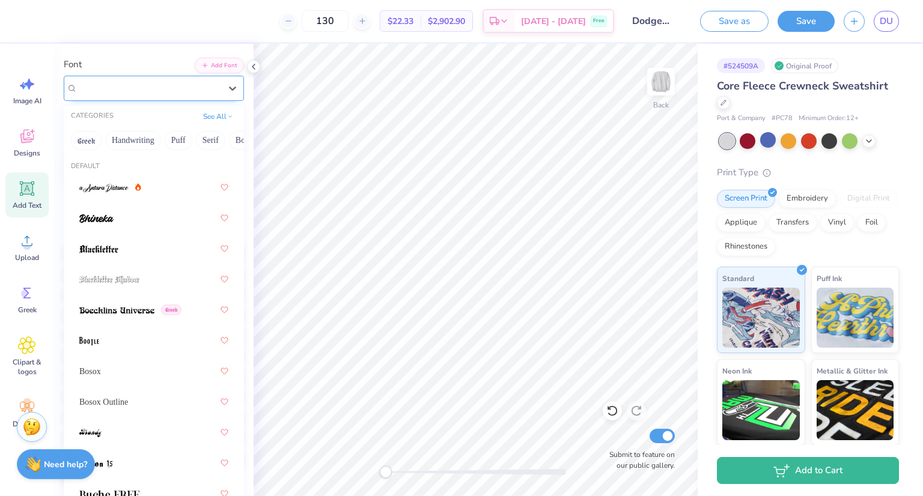
click at [146, 92] on div "College" at bounding box center [148, 88] width 145 height 19
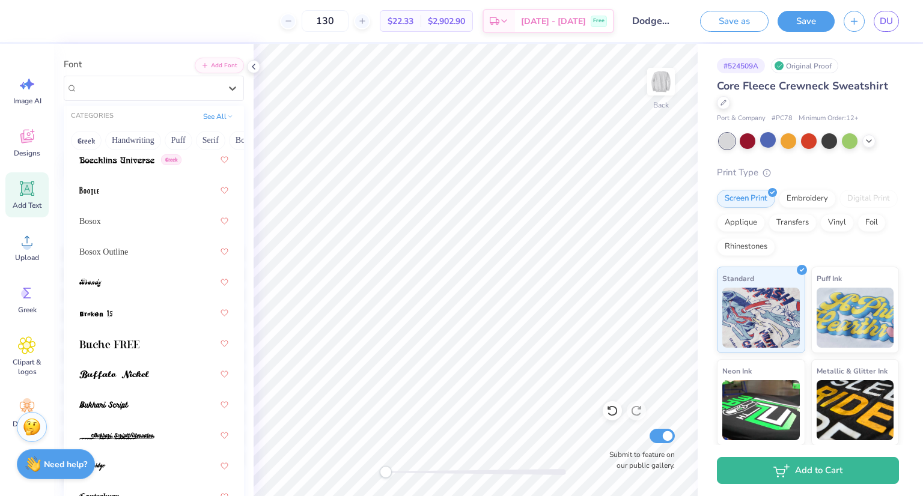
scroll to position [302, 0]
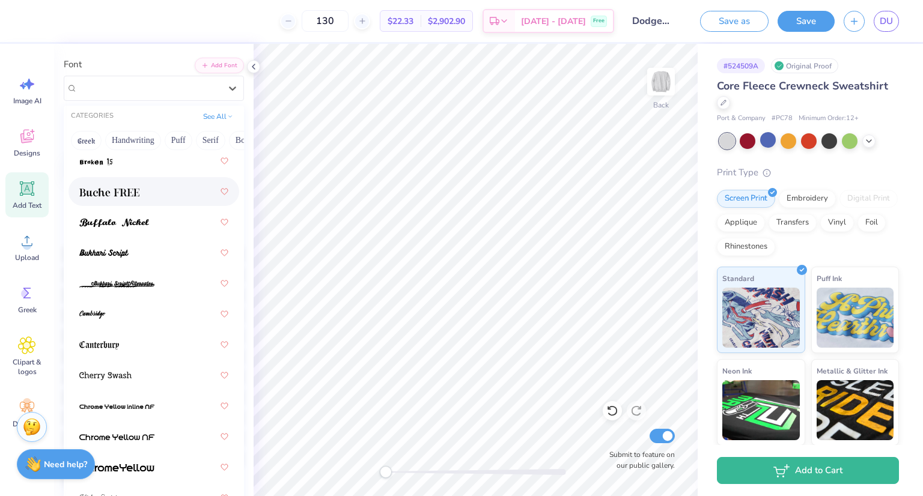
click at [144, 183] on div at bounding box center [153, 192] width 149 height 22
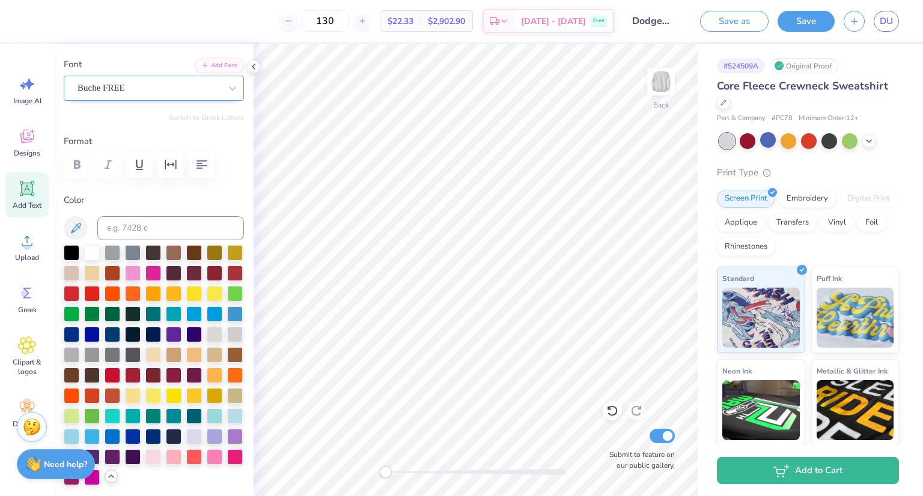
click at [115, 85] on div "Buche FREE" at bounding box center [148, 88] width 145 height 19
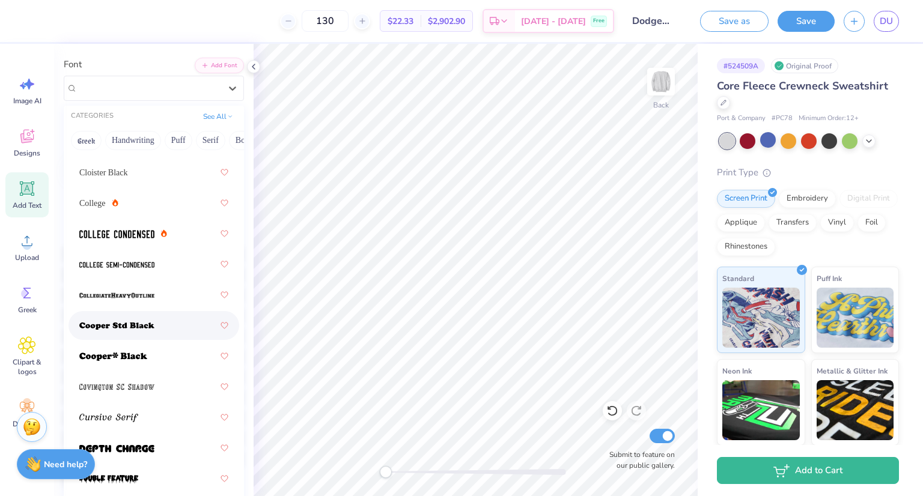
scroll to position [659, 0]
click at [120, 290] on span at bounding box center [116, 295] width 75 height 13
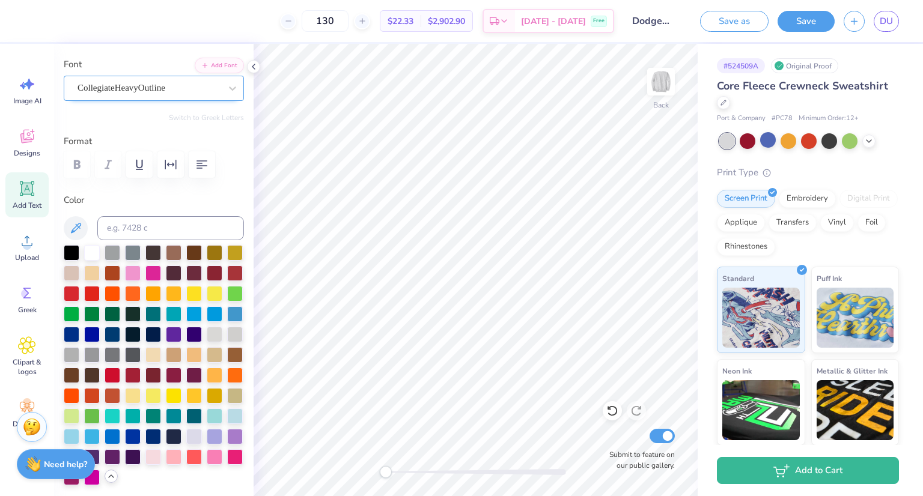
click at [133, 80] on div at bounding box center [149, 88] width 143 height 16
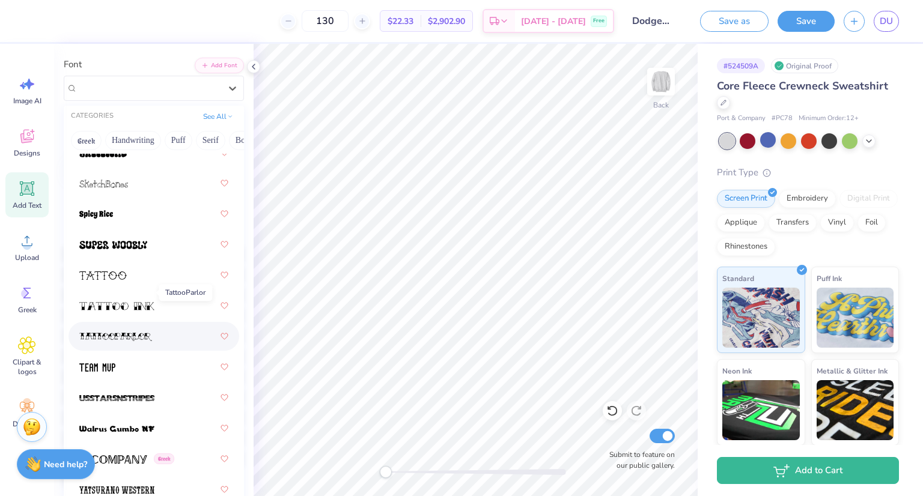
scroll to position [156, 0]
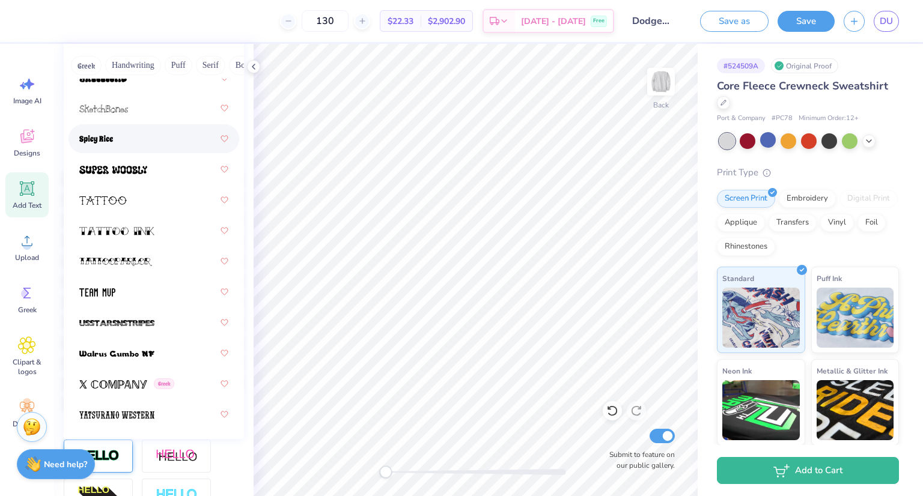
click at [132, 141] on div at bounding box center [153, 139] width 149 height 22
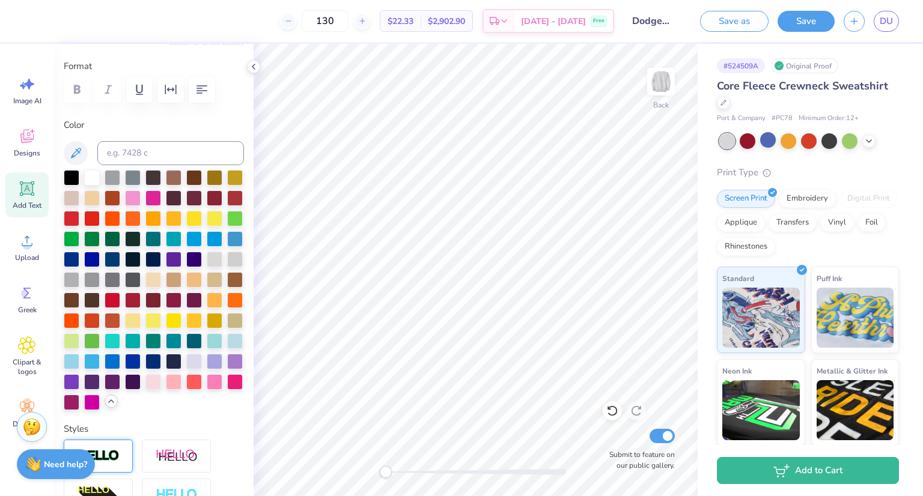
scroll to position [55, 0]
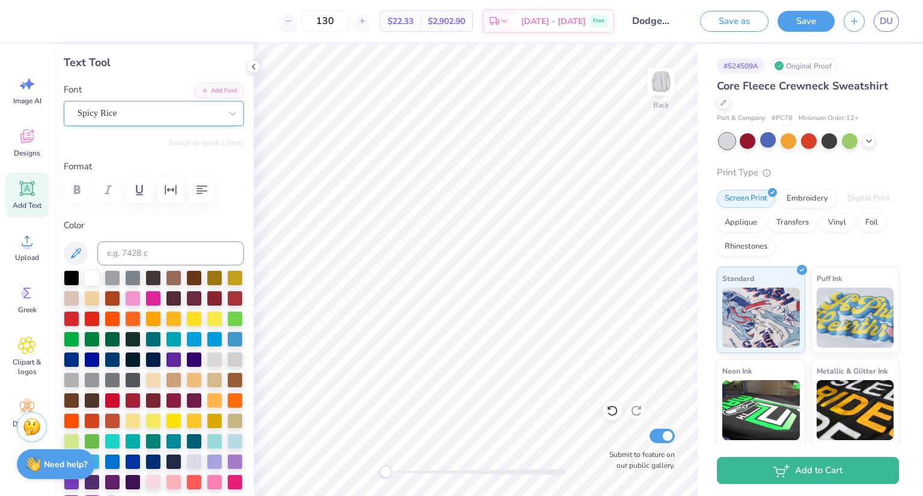
click at [99, 107] on div "Spicy Rice" at bounding box center [148, 113] width 145 height 19
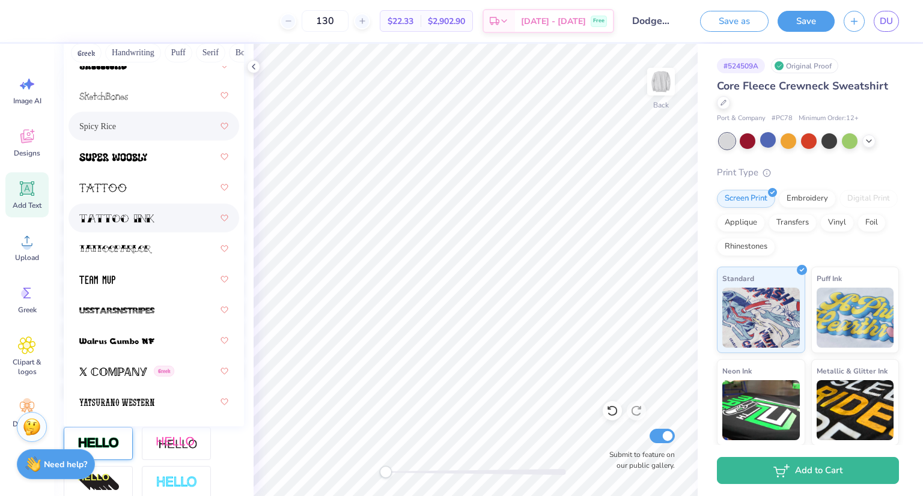
scroll to position [170, 0]
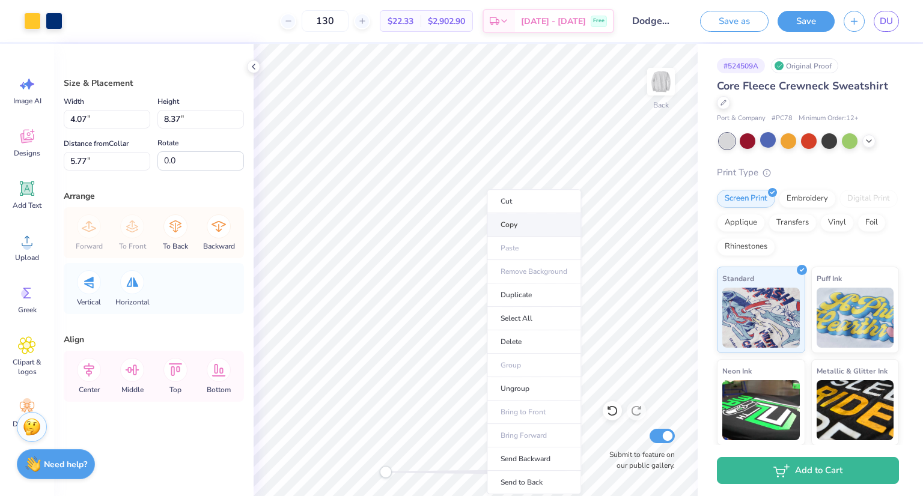
click at [514, 227] on li "Copy" at bounding box center [534, 224] width 94 height 23
click at [514, 226] on li "Copy" at bounding box center [535, 224] width 94 height 23
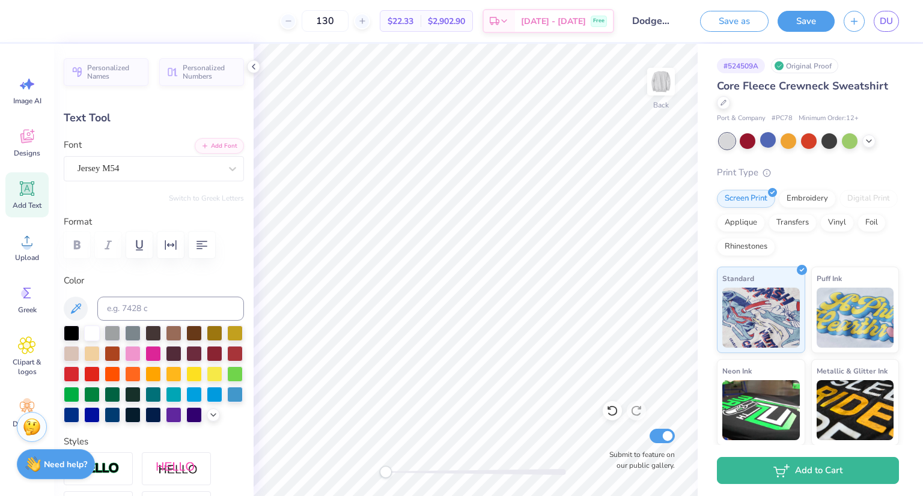
type input "7.88"
type input "1.40"
type input "13.43"
type input "9.35"
type input "2.53"
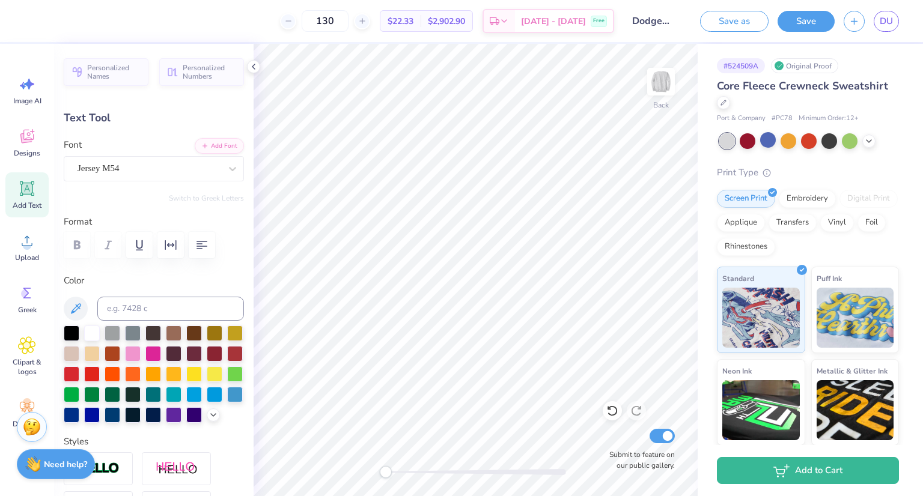
type input "4.15"
type input "0.2"
